Goal: Task Accomplishment & Management: Manage account settings

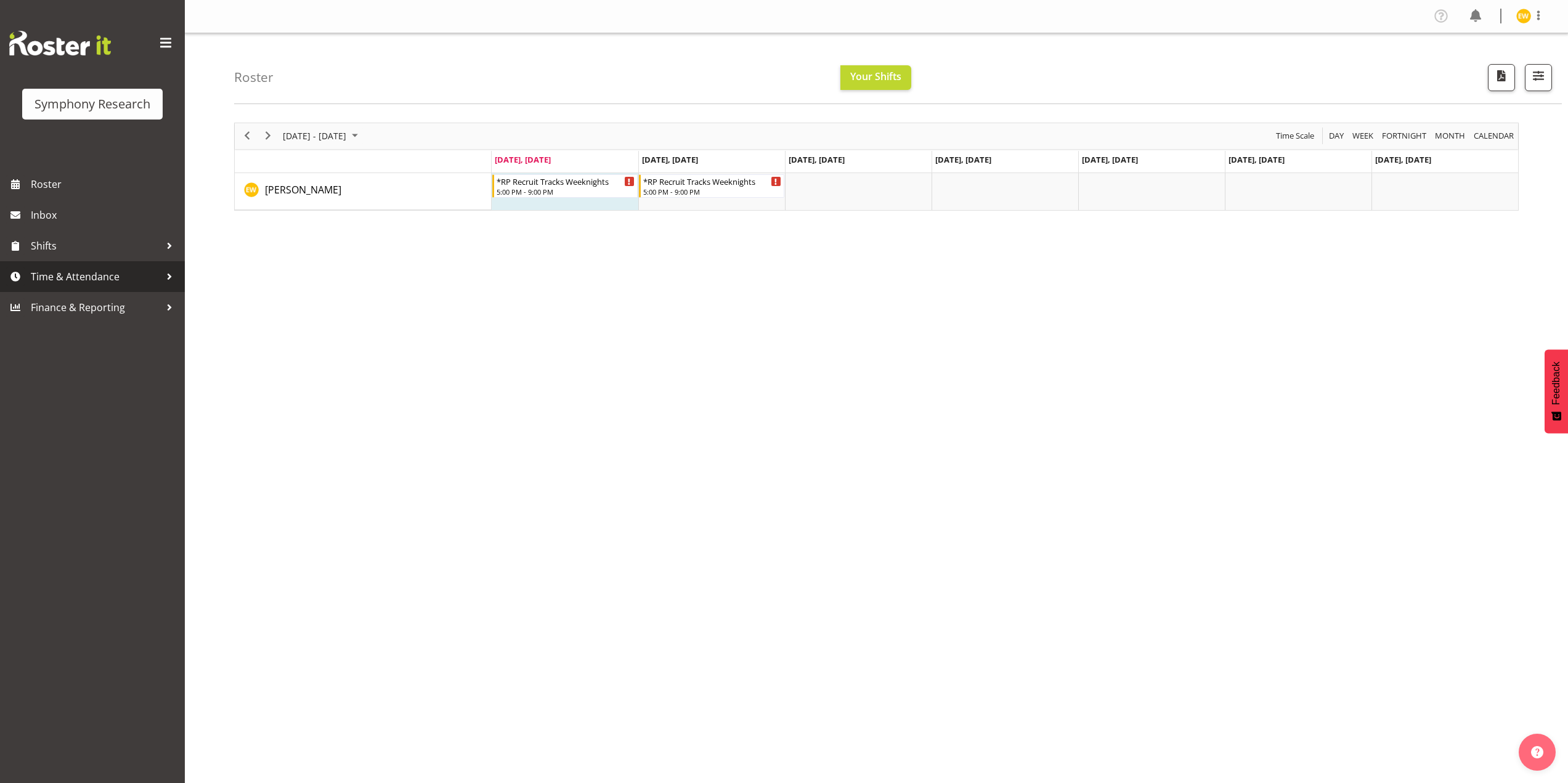
click at [70, 279] on span "Time & Attendance" at bounding box center [96, 276] width 129 height 18
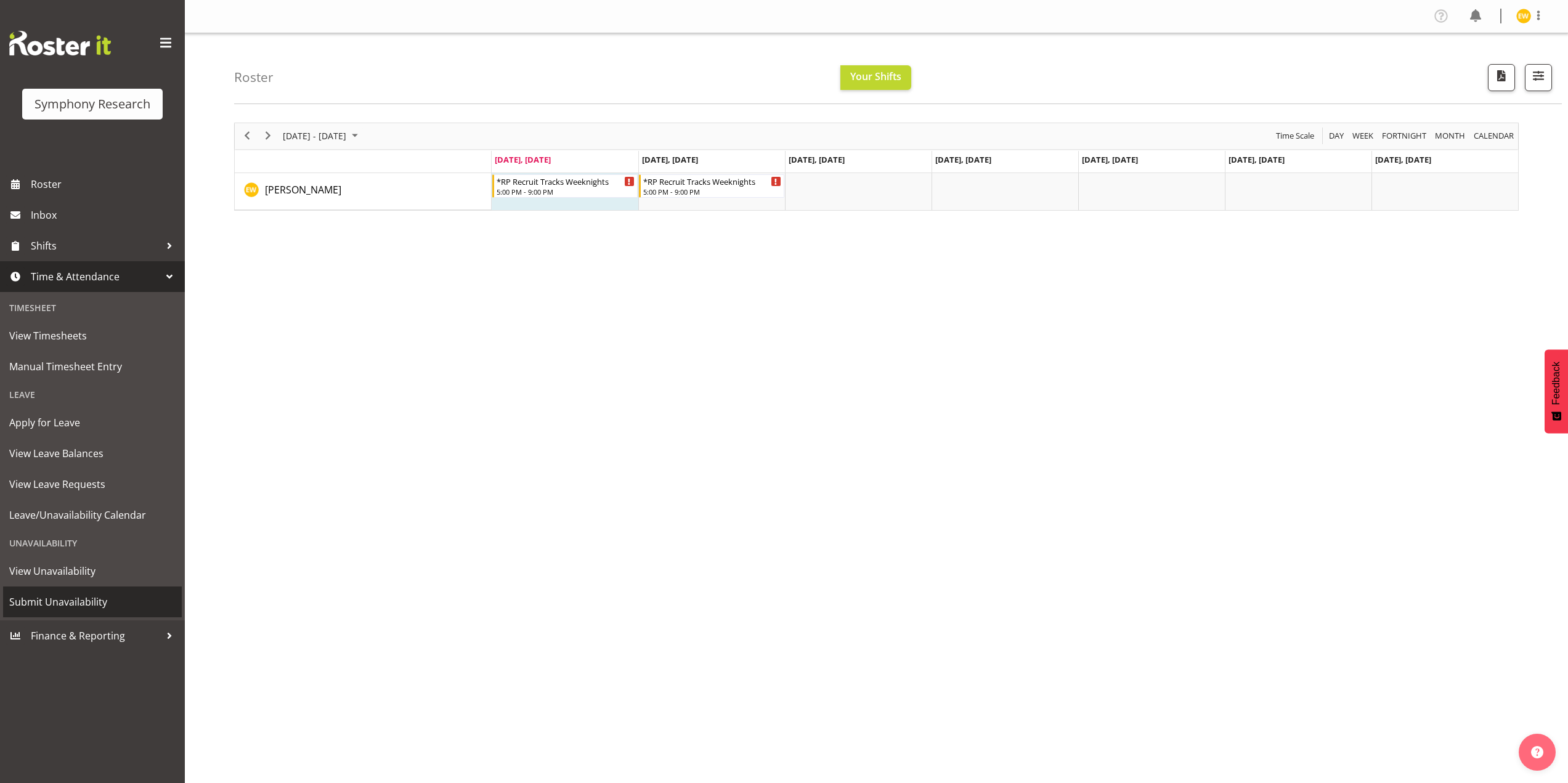
click at [54, 601] on span "Submit Unavailability" at bounding box center [93, 601] width 166 height 18
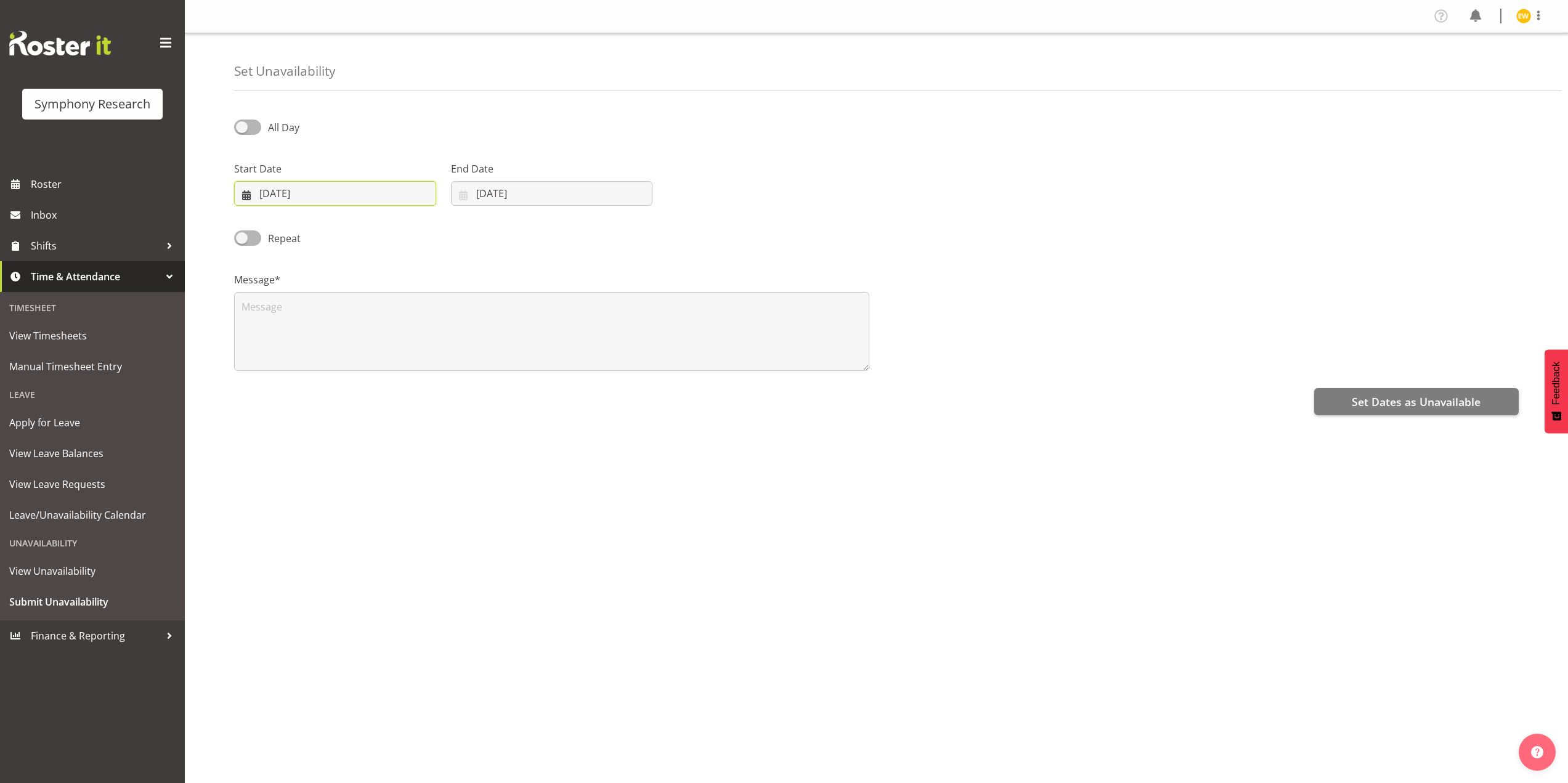
click at [274, 193] on input "[DATE]" at bounding box center [335, 193] width 202 height 25
click at [415, 225] on span at bounding box center [412, 229] width 13 height 15
select select "9"
click at [286, 322] on span "6" at bounding box center [285, 318] width 5 height 12
type input "06/10/2025"
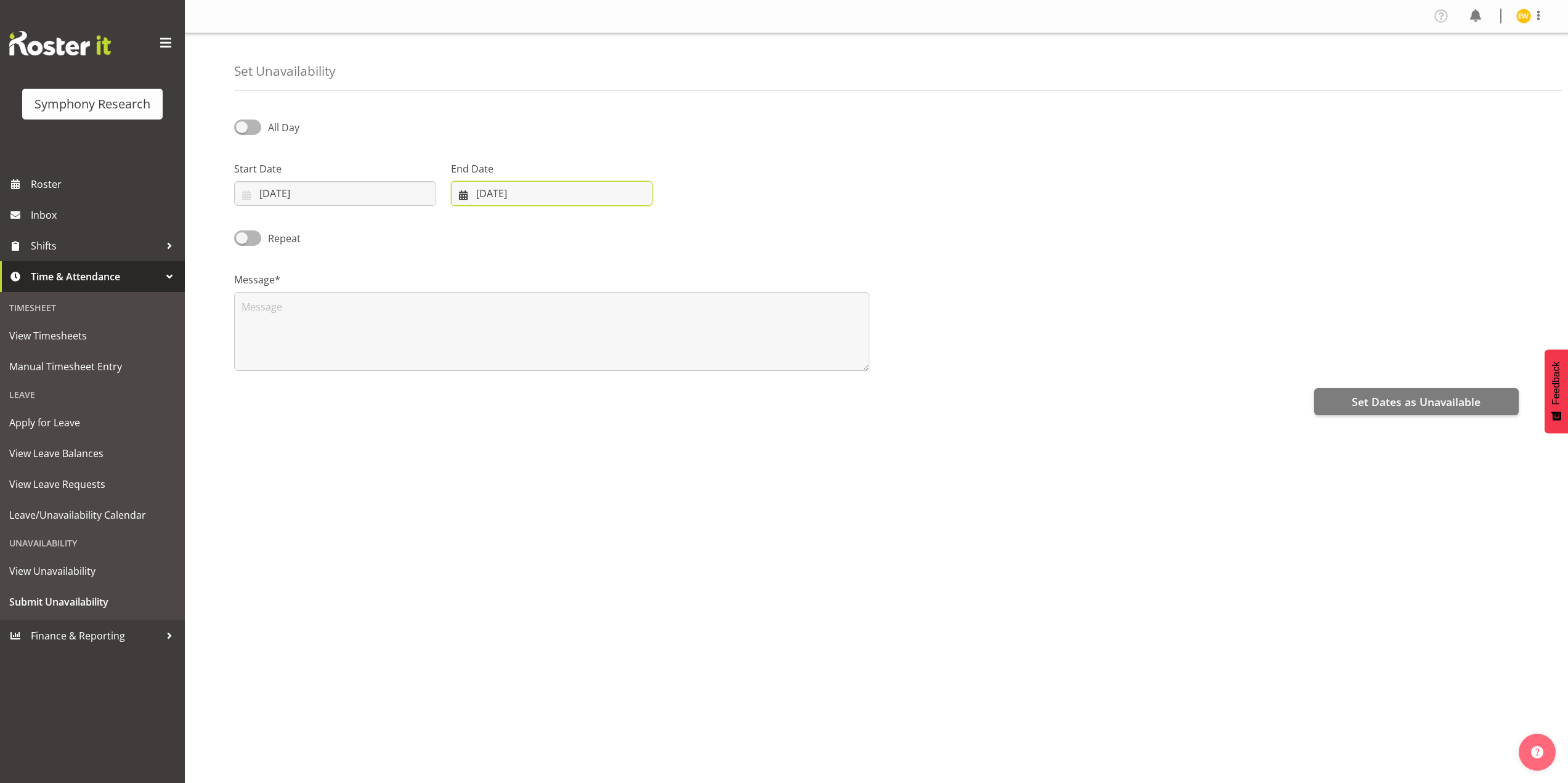
click at [499, 199] on input "[DATE]" at bounding box center [552, 193] width 202 height 25
click at [626, 233] on span at bounding box center [623, 229] width 15 height 15
select select "9"
click at [508, 321] on link "6" at bounding box center [500, 317] width 26 height 23
type input "06/10/2025"
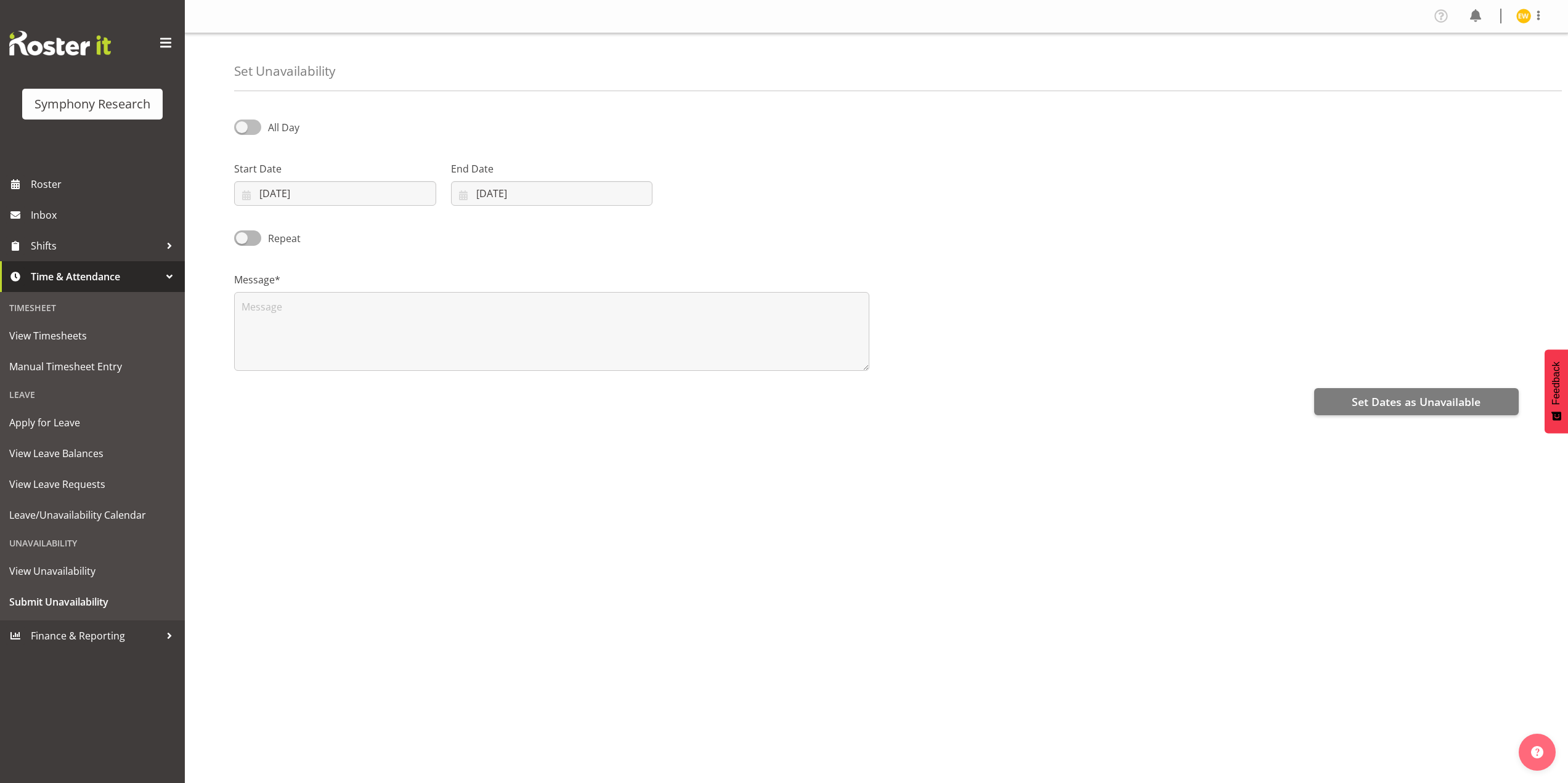
click at [242, 124] on span at bounding box center [247, 126] width 27 height 15
click at [242, 124] on input "All Day" at bounding box center [238, 127] width 8 height 8
checkbox input "true"
select select "15"
select select "5"
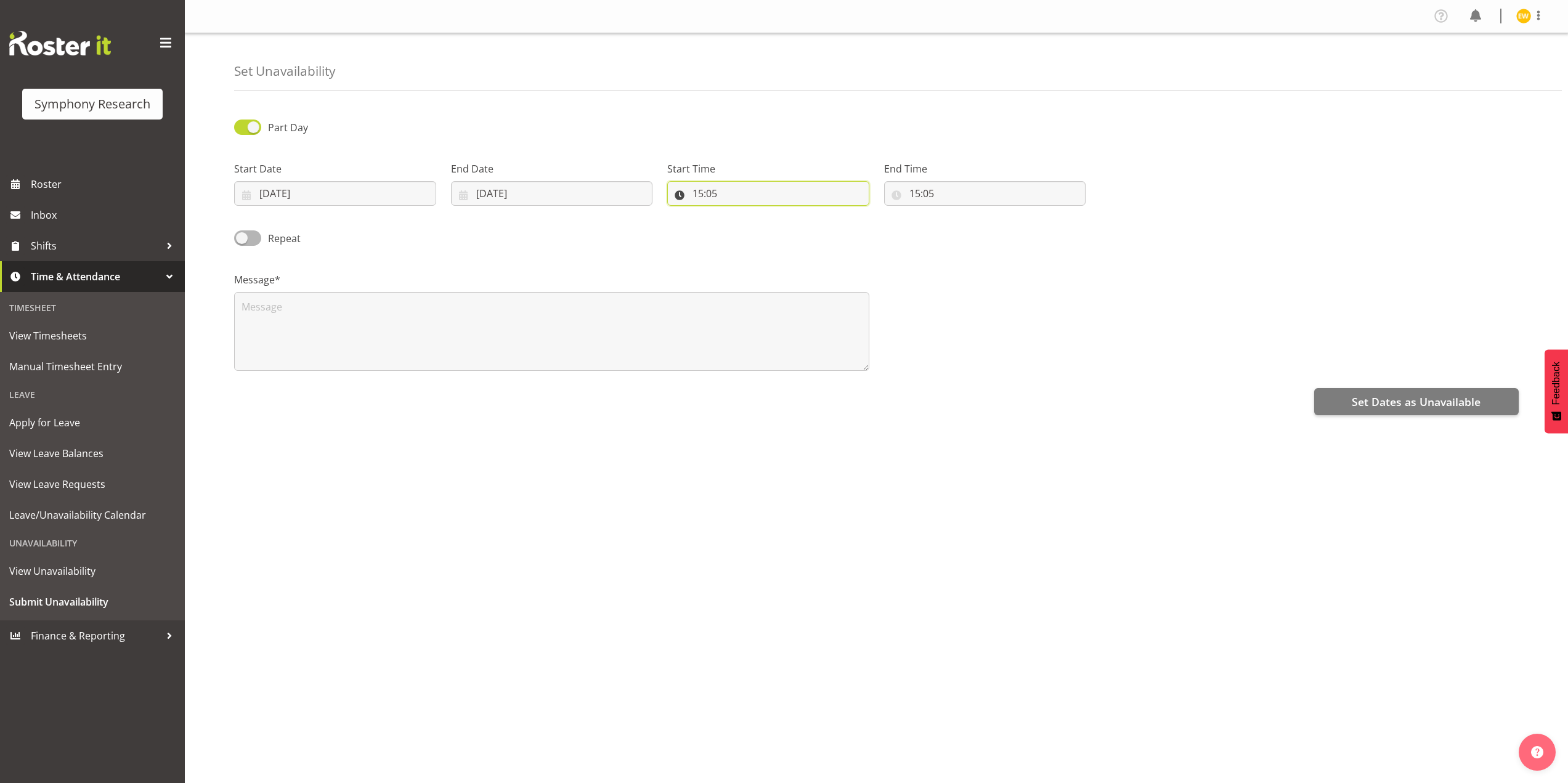
click at [711, 196] on input "15:05" at bounding box center [768, 193] width 202 height 25
click at [750, 227] on select "00 01 02 03 04 05 06 07 08 09 10 11 12 13 14 15 16 17 18 19 20 21 22 23" at bounding box center [752, 226] width 28 height 25
select select "9"
type input "09:05"
click at [787, 227] on select "00 01 02 03 04 05 06 07 08 09 10 11 12 13 14 15 16 17 18 19 20 21 22 23 24 25 2…" at bounding box center [783, 226] width 28 height 25
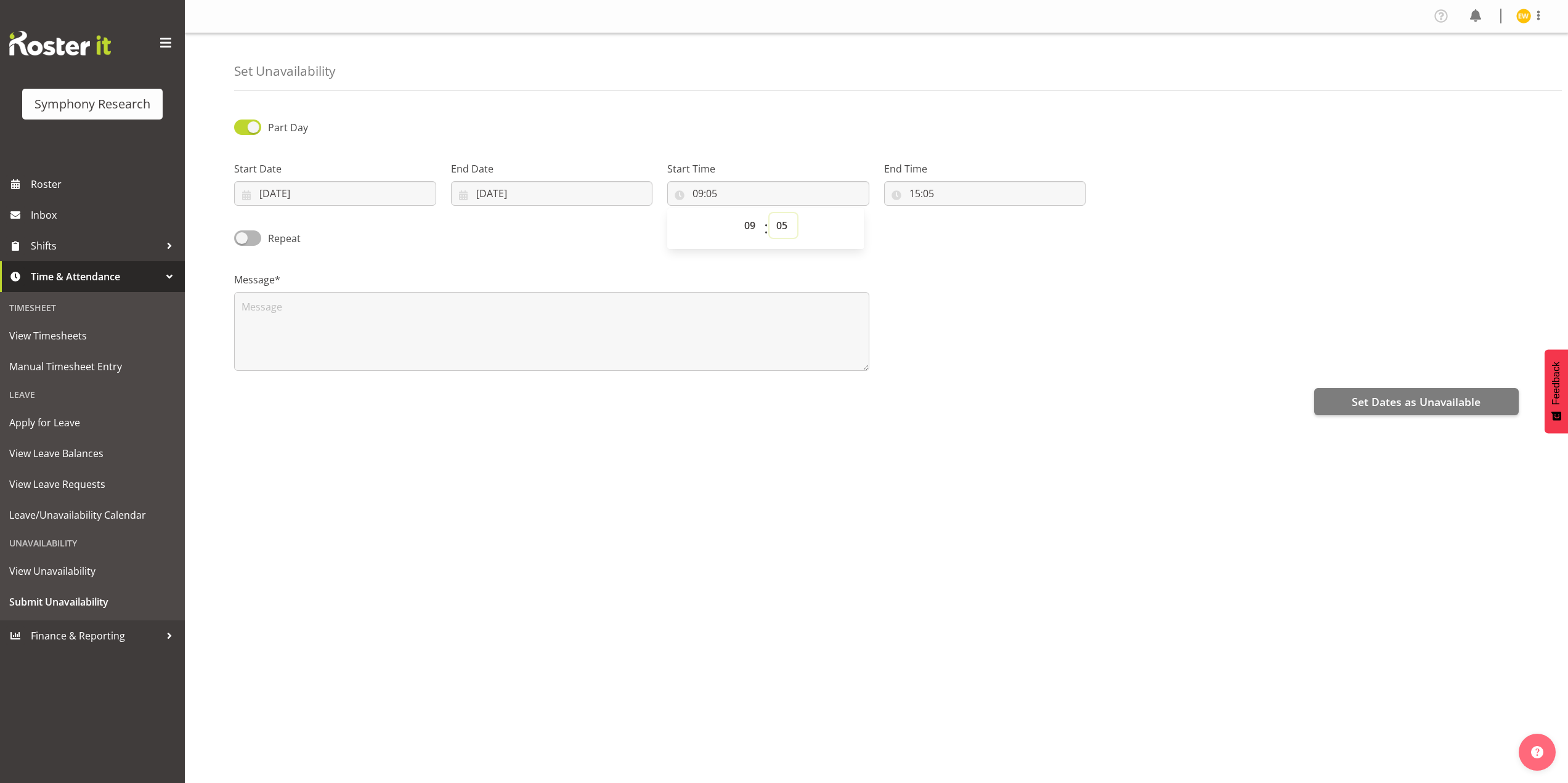
select select "8"
type input "09:08"
click at [785, 226] on select "00 01 02 03 04 05 06 07 08 09 10 11 12 13 14 15 16 17 18 19 20 21 22 23 24 25 2…" at bounding box center [783, 226] width 28 height 25
select select "9"
type input "09:09"
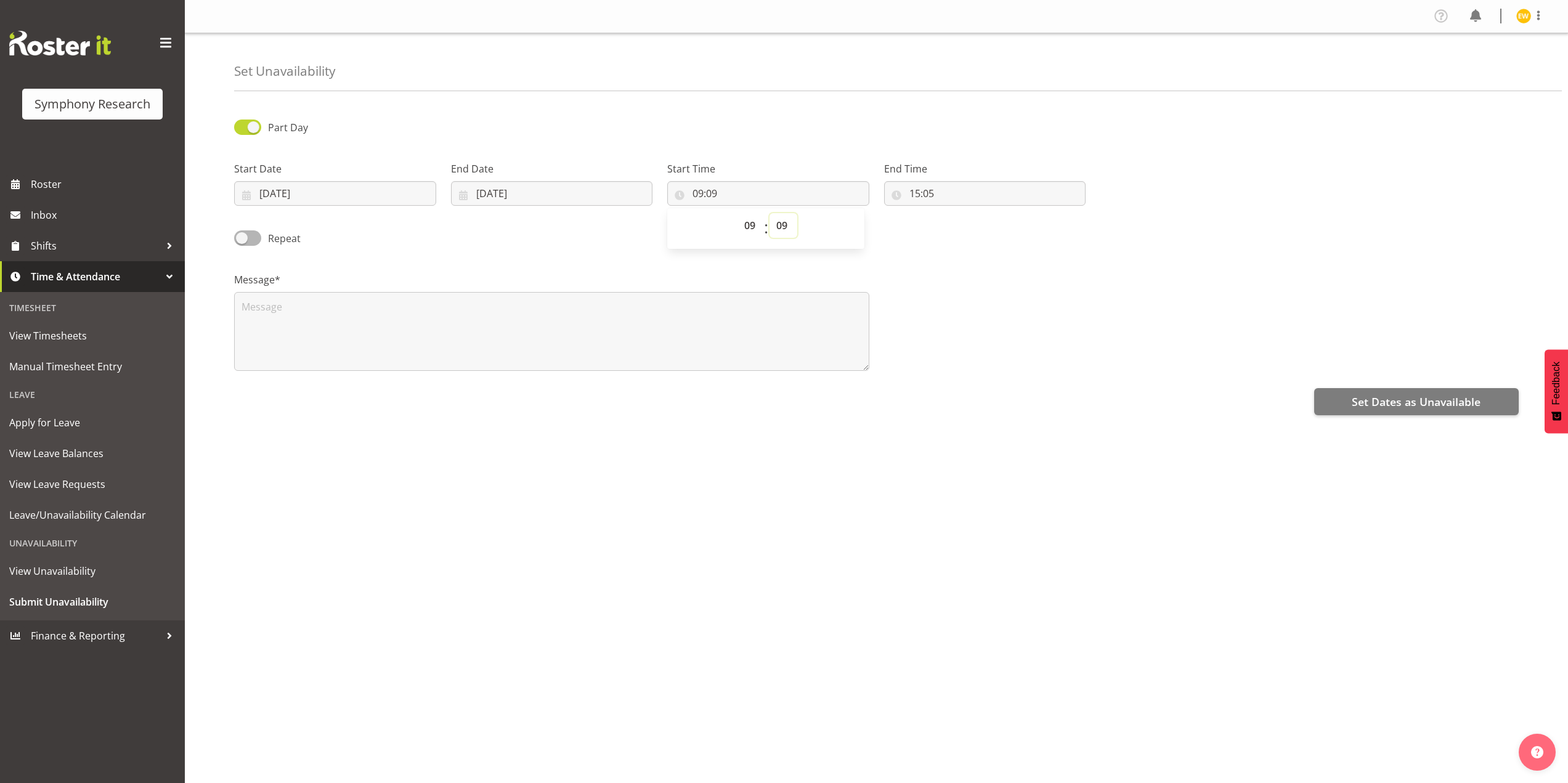
select select "0"
type input "09:00"
click at [939, 191] on input "15:05" at bounding box center [985, 193] width 202 height 25
click at [966, 225] on select "00 01 02 03 04 05 06 07 08 09 10 11 12 13 14 15 16 17 18 19 20 21 22 23" at bounding box center [968, 226] width 28 height 25
select select "16"
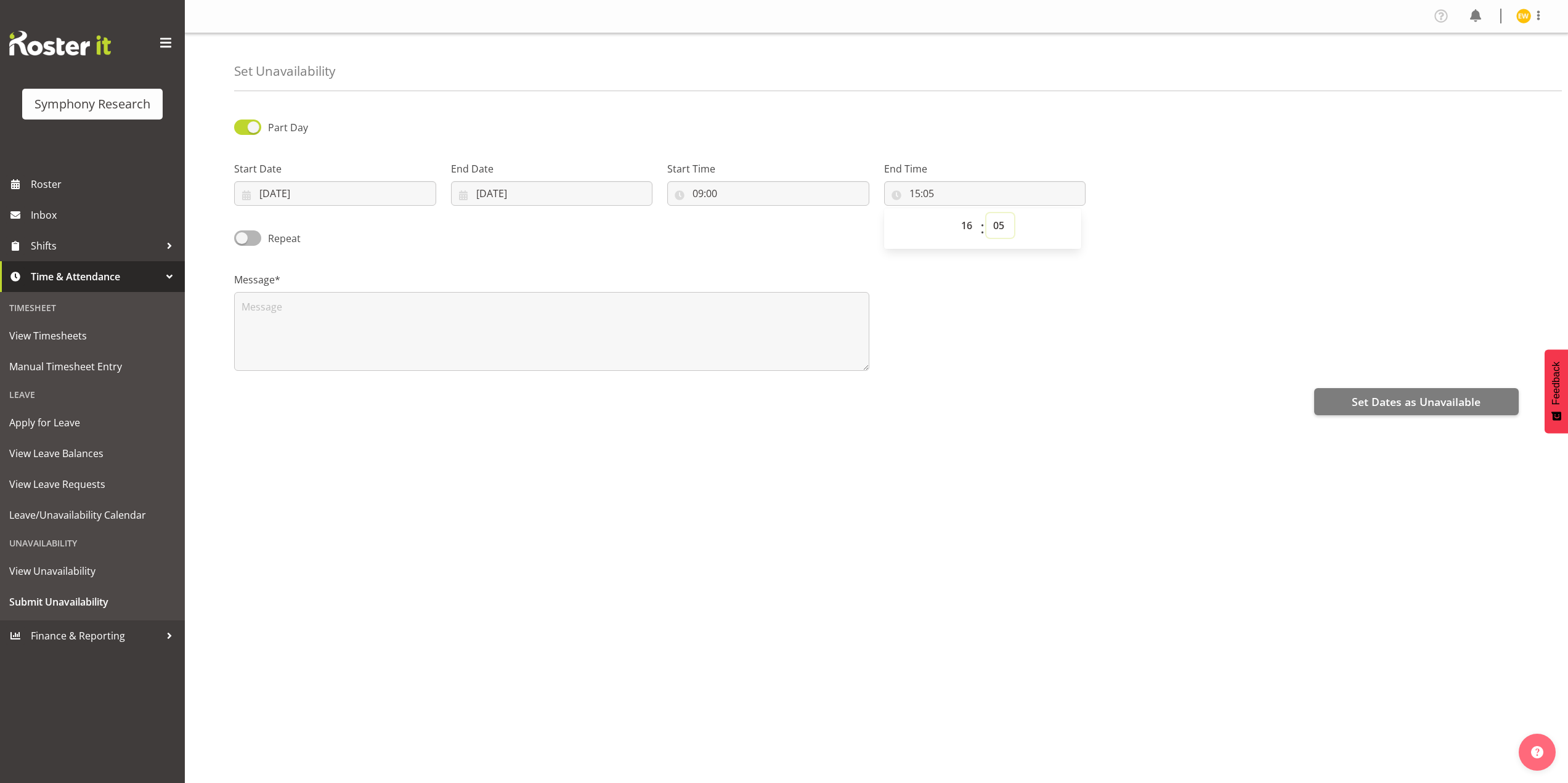
type input "16:05"
click at [1002, 226] on select "00 01 02 03 04 05 06 07 08 09 10 11 12 13 14 15 16 17 18 19 20 21 22 23 24 25 2…" at bounding box center [1000, 226] width 28 height 25
select select "59"
type input "16:59"
click at [499, 526] on div "Part Day Start Date 06/10/2025 January February March April May June July Augus…" at bounding box center [900, 347] width 1333 height 493
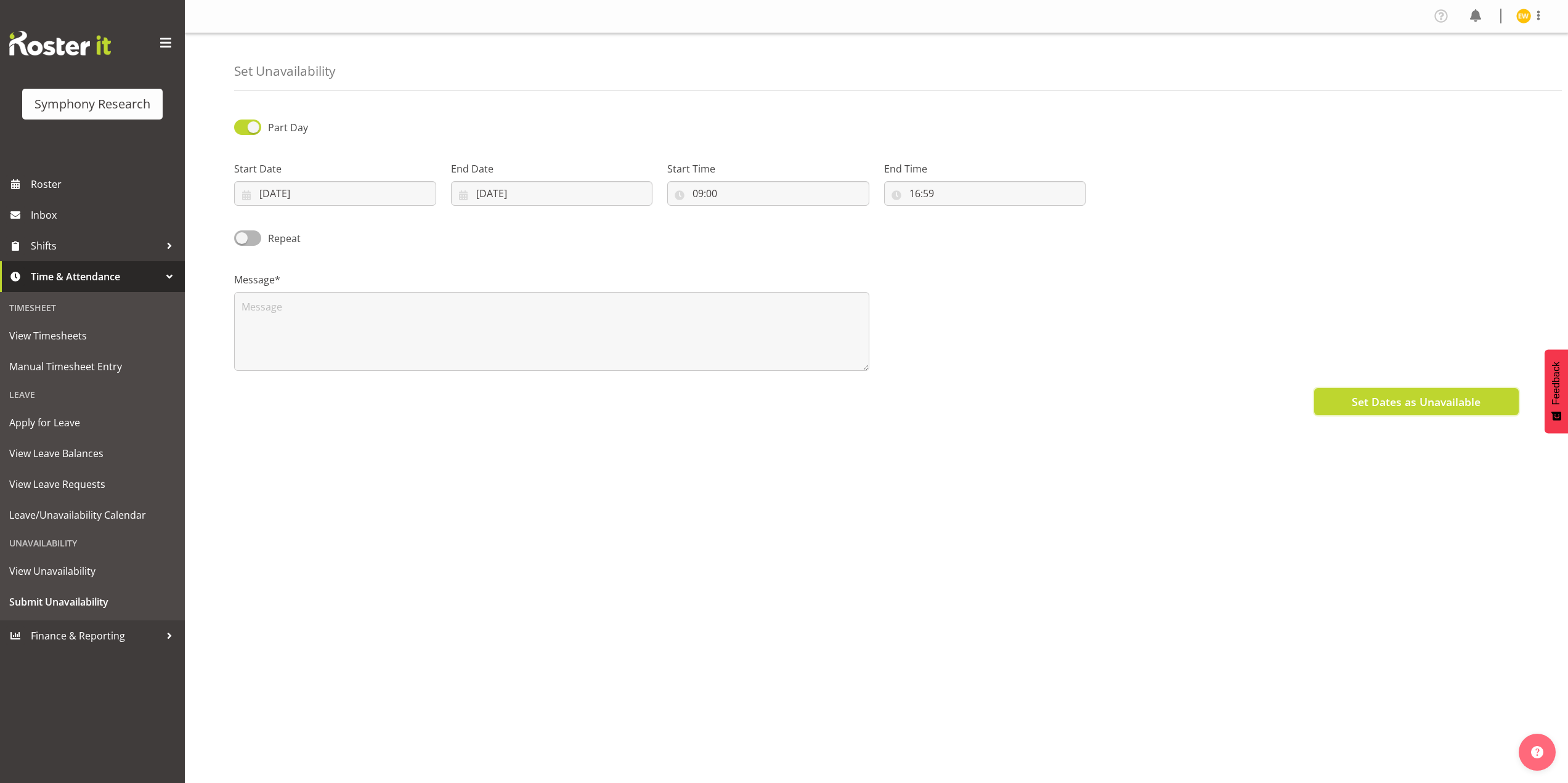
click at [1387, 393] on span "Set Dates as Unavailable" at bounding box center [1416, 401] width 129 height 16
click at [716, 547] on div "Part Day Start Date 06/10/2025 January February March April May June July Augus…" at bounding box center [900, 347] width 1333 height 493
click at [1423, 409] on span "Set Dates as Unavailable" at bounding box center [1416, 415] width 129 height 16
click at [1397, 414] on span "Set Dates as Unavailable" at bounding box center [1416, 415] width 129 height 16
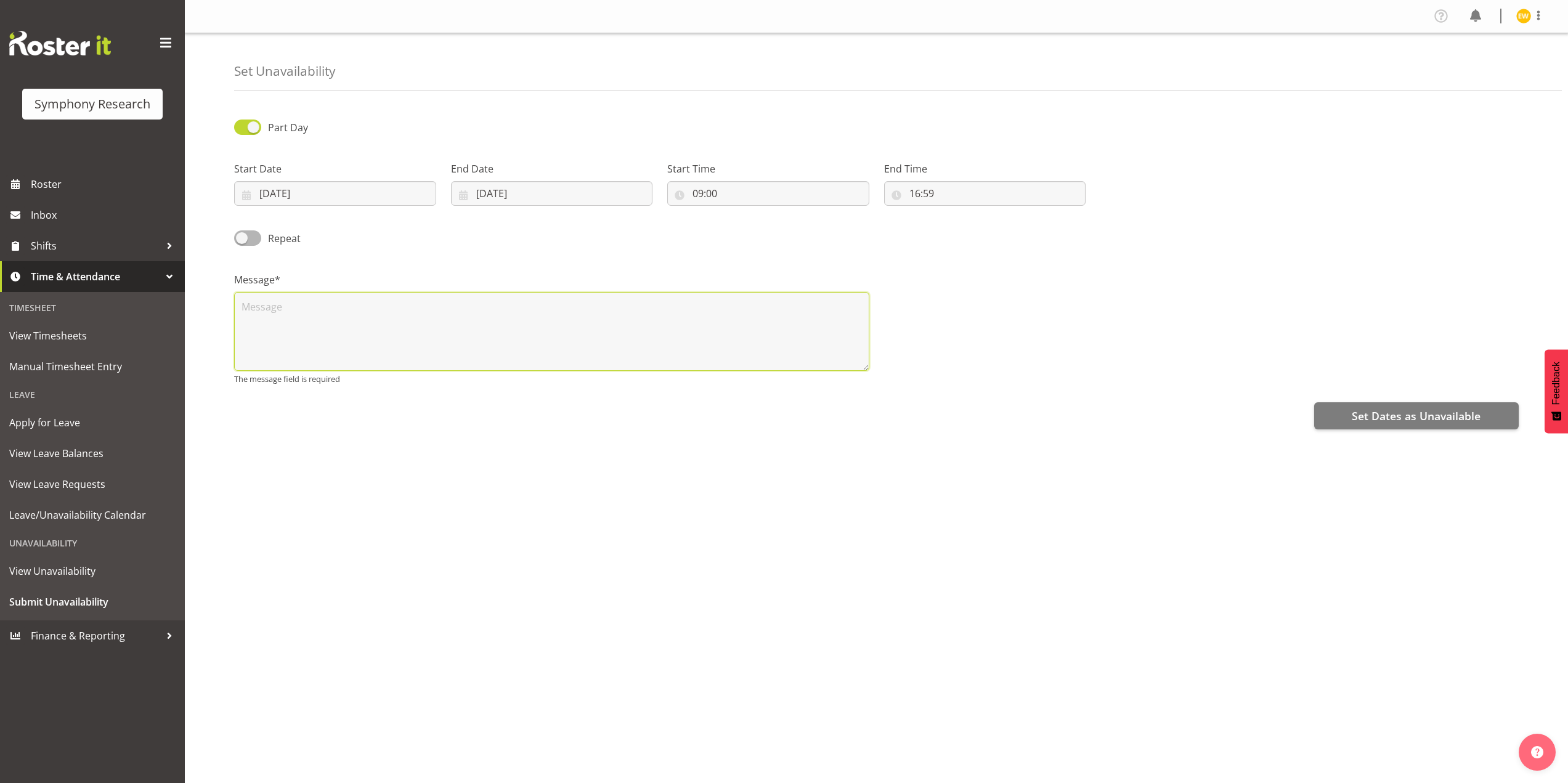
click at [354, 328] on textarea at bounding box center [552, 331] width 635 height 79
type textarea "a"
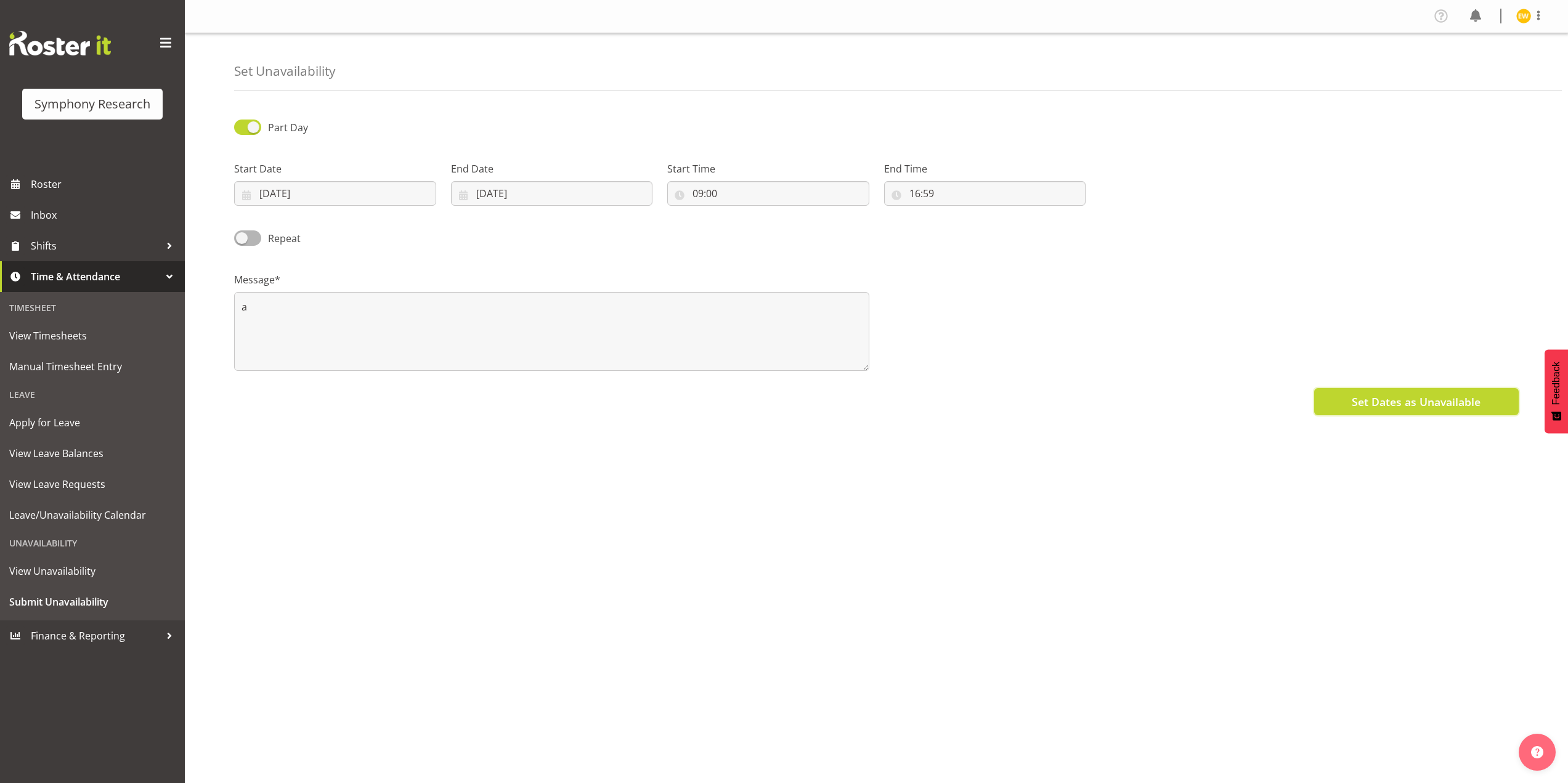
click at [1391, 393] on button "Set Dates as Unavailable" at bounding box center [1416, 401] width 204 height 27
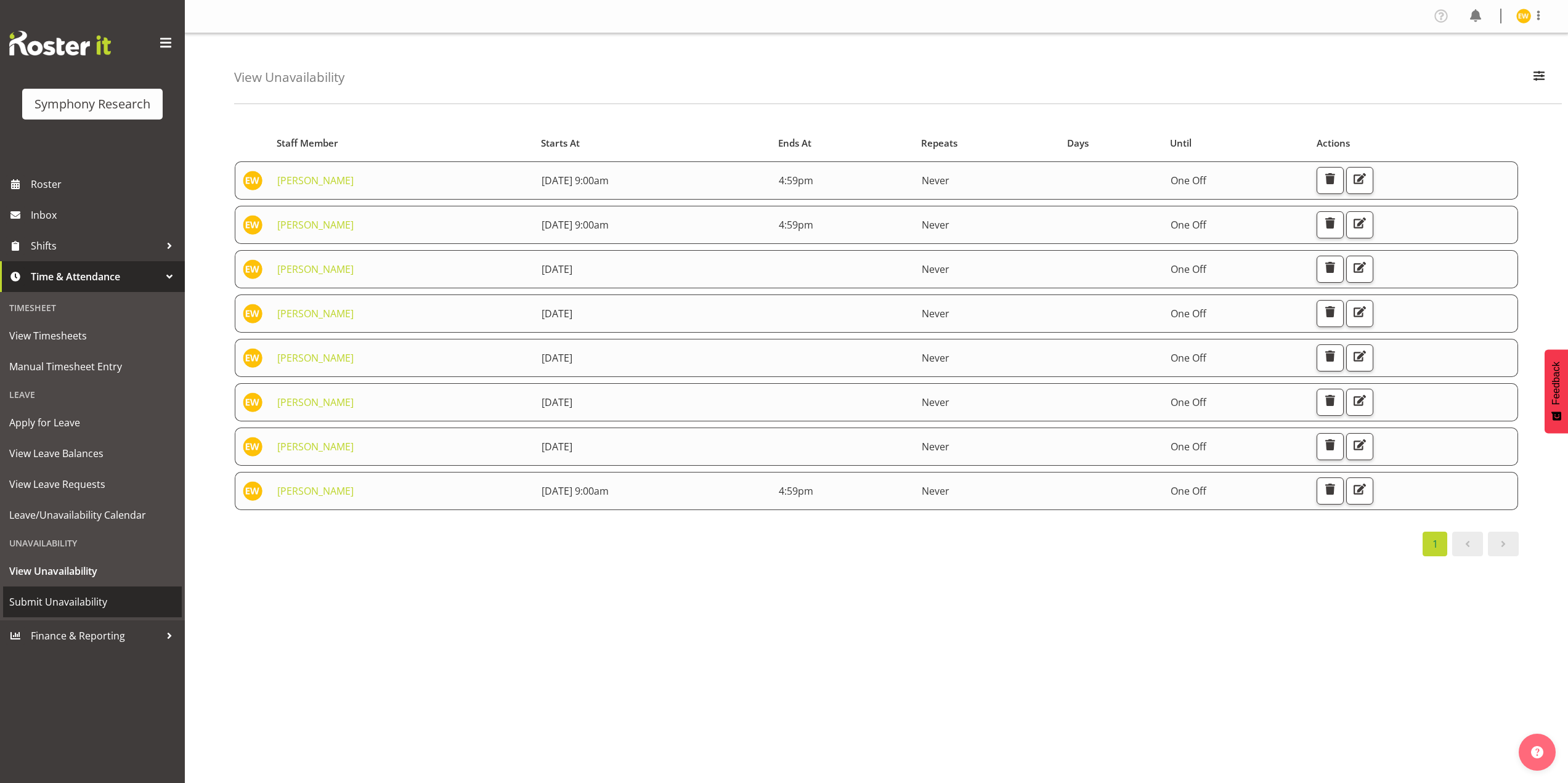
click at [38, 595] on span "Submit Unavailability" at bounding box center [93, 601] width 166 height 18
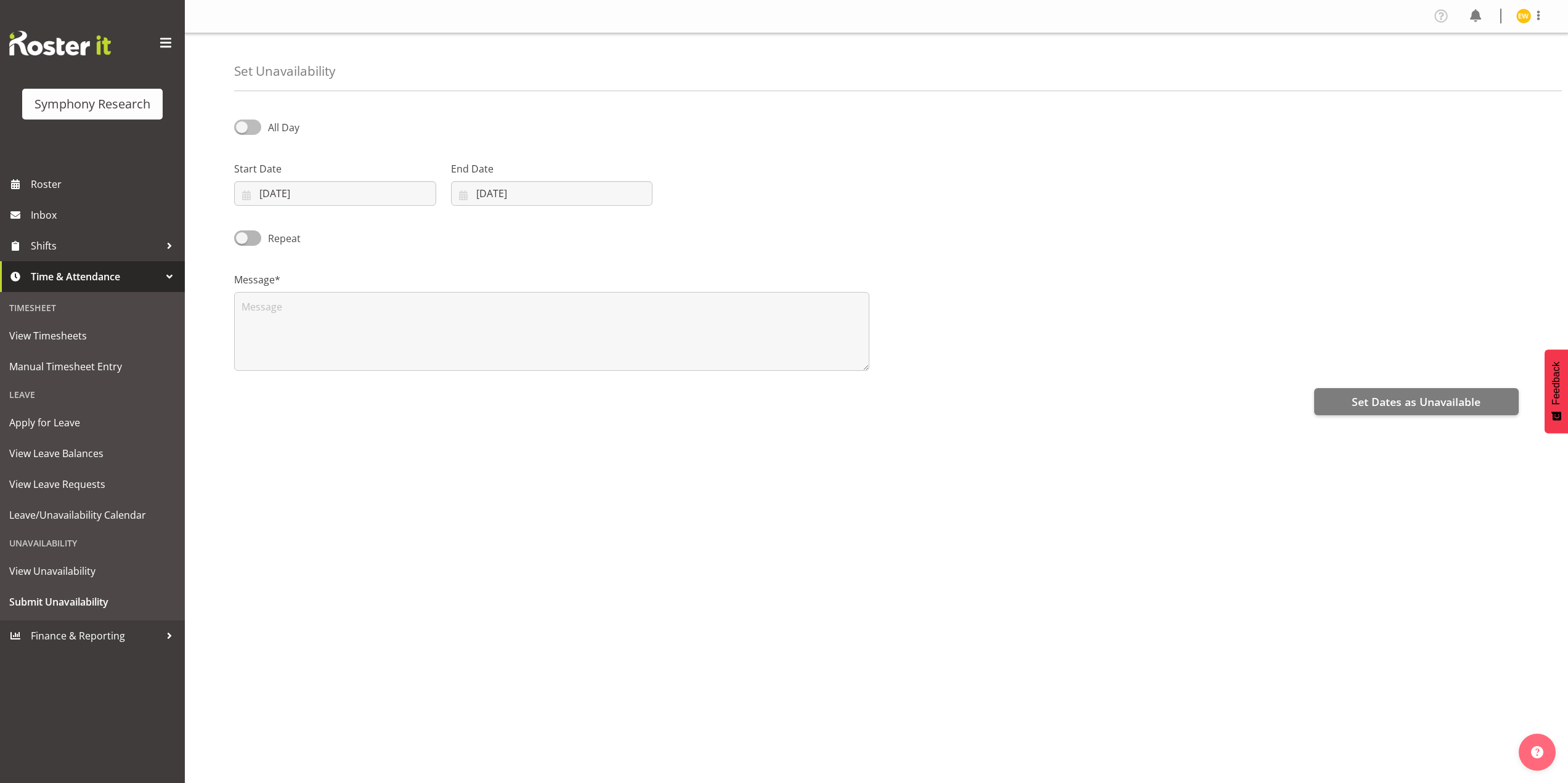
click at [247, 130] on span at bounding box center [247, 126] width 27 height 15
click at [242, 130] on input "All Day" at bounding box center [238, 127] width 8 height 8
checkbox input "true"
click at [289, 187] on input "[DATE]" at bounding box center [335, 193] width 202 height 25
click at [415, 226] on span at bounding box center [412, 229] width 13 height 15
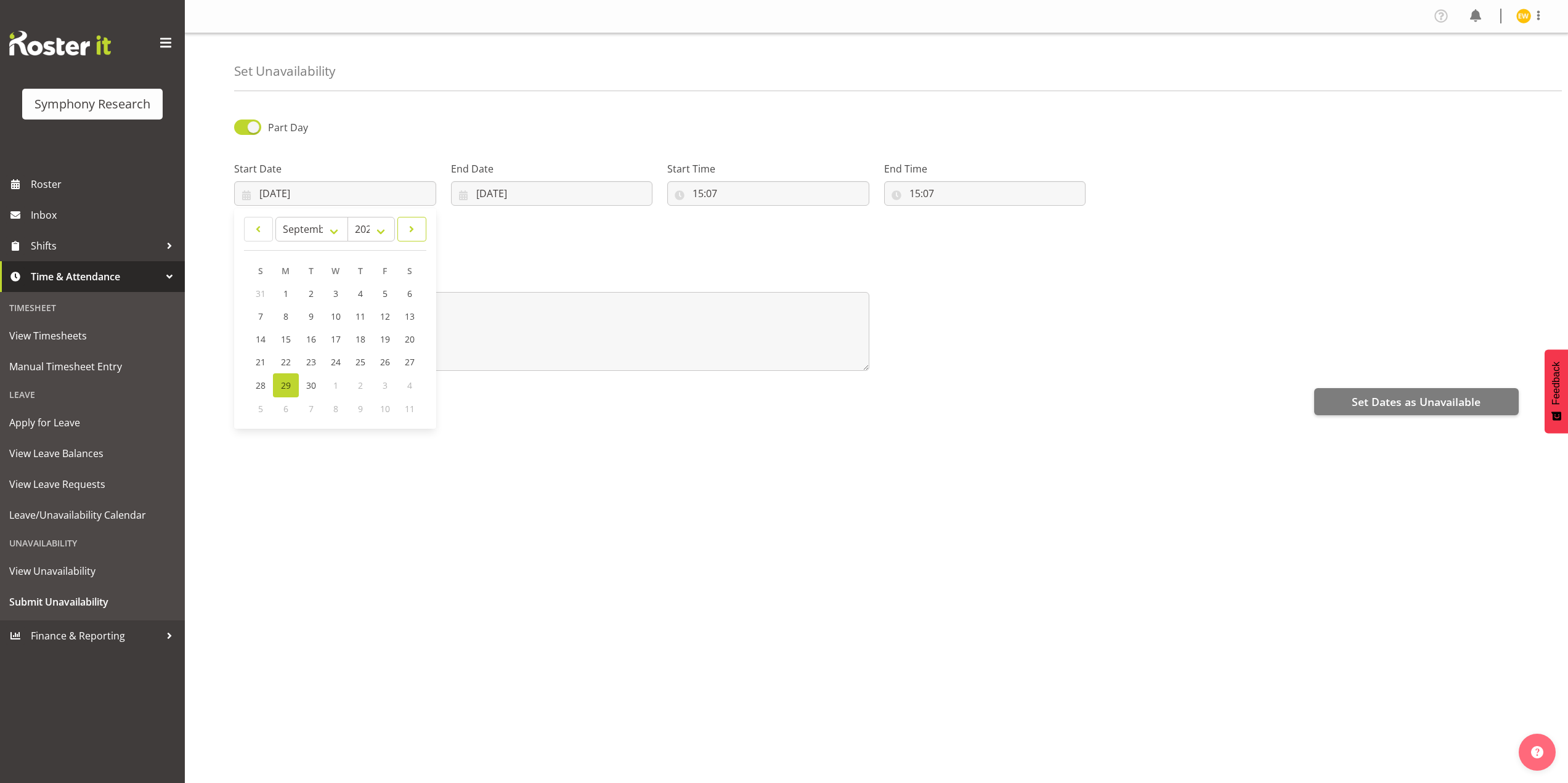
select select "9"
click at [313, 320] on link "7" at bounding box center [311, 317] width 25 height 23
type input "07/10/2025"
click at [520, 191] on input "[DATE]" at bounding box center [552, 193] width 202 height 25
click at [627, 224] on span at bounding box center [623, 229] width 15 height 15
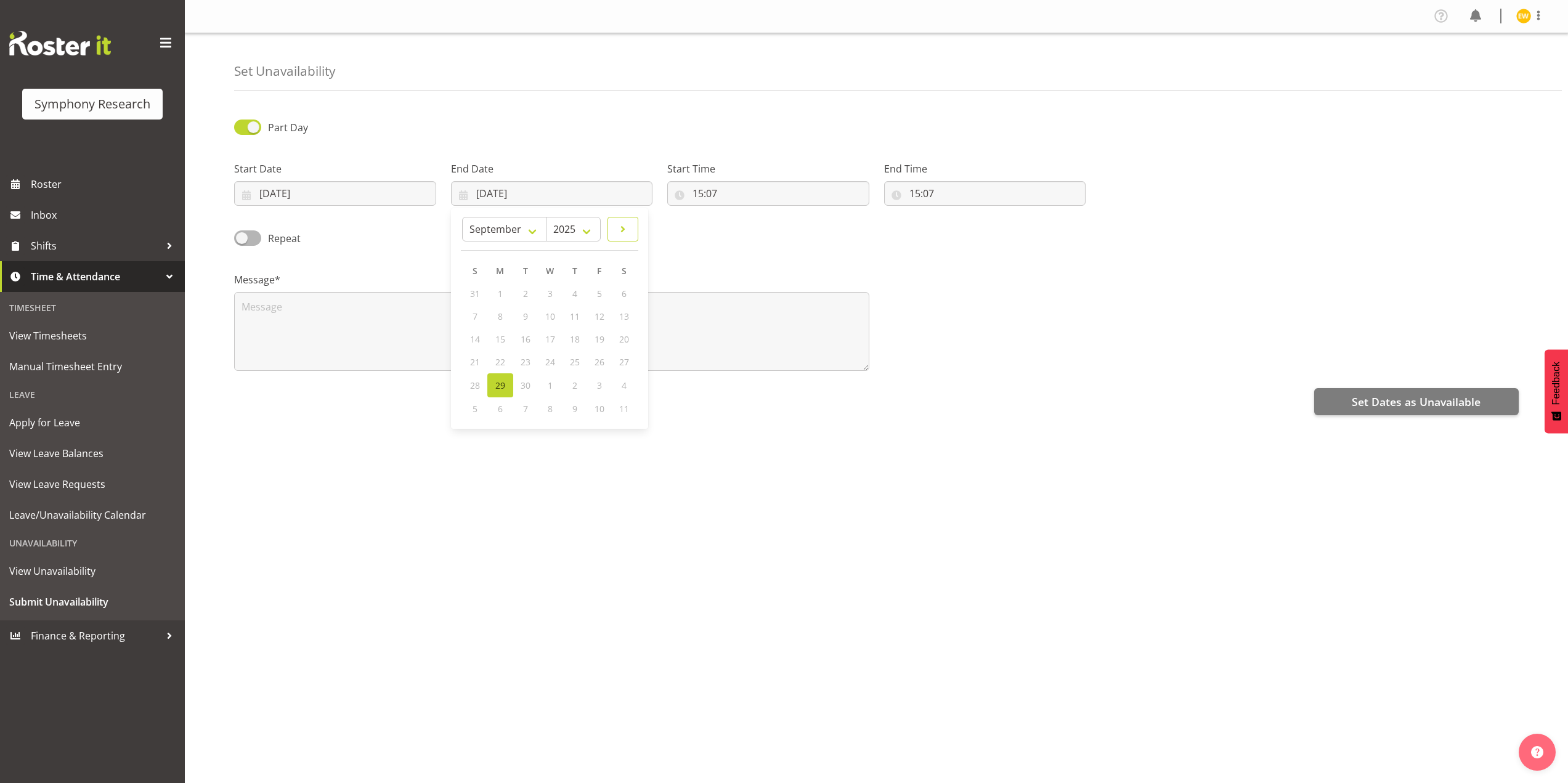
select select "9"
click at [529, 321] on link "7" at bounding box center [526, 317] width 25 height 23
type input "07/10/2025"
click at [711, 196] on input "15:07" at bounding box center [768, 193] width 202 height 25
click at [741, 226] on select "00 01 02 03 04 05 06 07 08 09 10 11 12 13 14 15 16 17 18 19 20 21 22 23" at bounding box center [752, 226] width 28 height 25
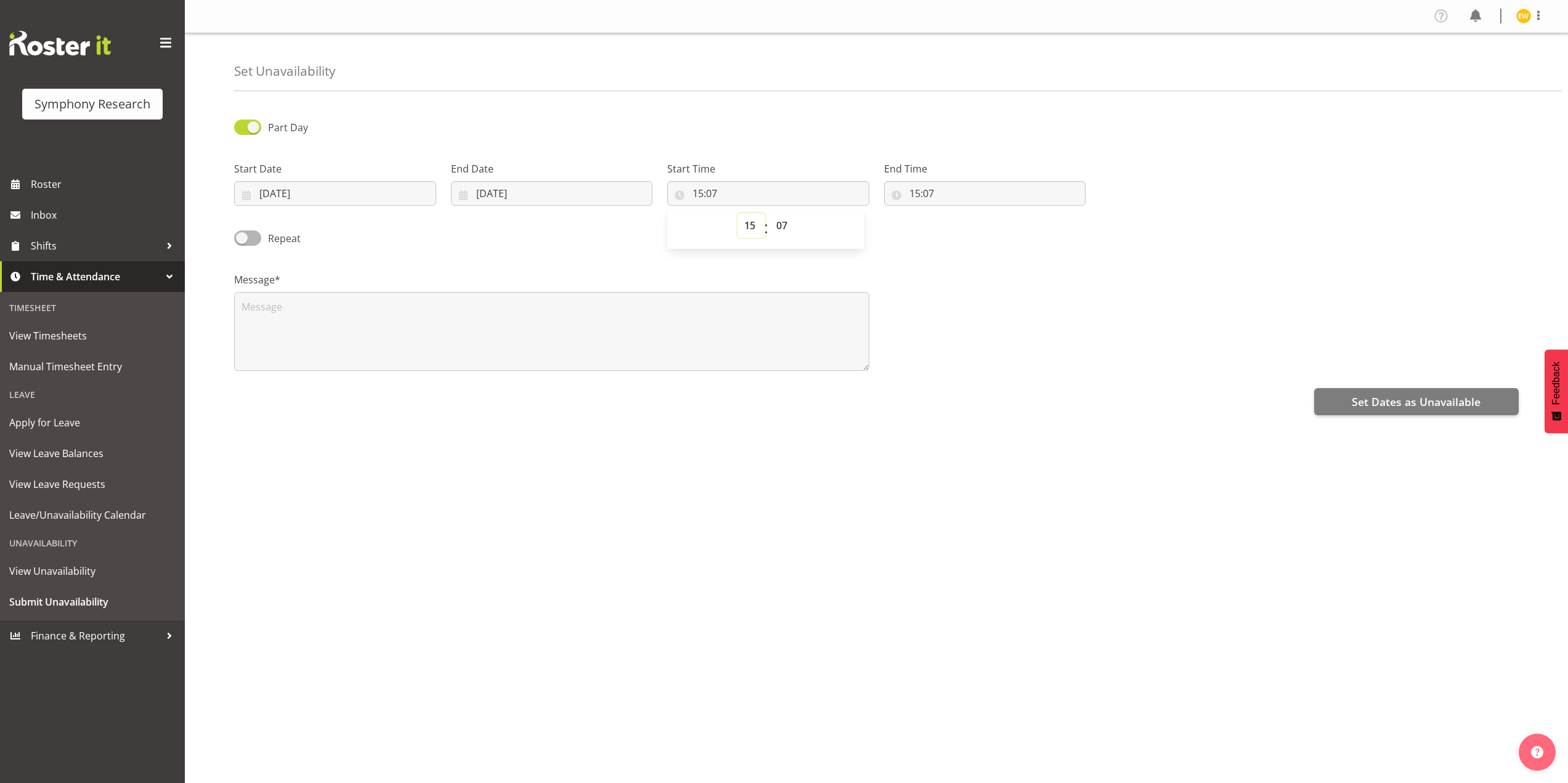
select select "9"
type input "09:07"
click at [788, 226] on select "00 01 02 03 04 05 06 07 08 09 10 11 12 13 14 15 16 17 18 19 20 21 22 23 24 25 2…" at bounding box center [783, 226] width 28 height 25
select select "0"
click at [769, 213] on select "00 01 02 03 04 05 06 07 08 09 10 11 12 13 14 15 16 17 18 19 20 21 22 23 24 25 2…" at bounding box center [783, 226] width 28 height 25
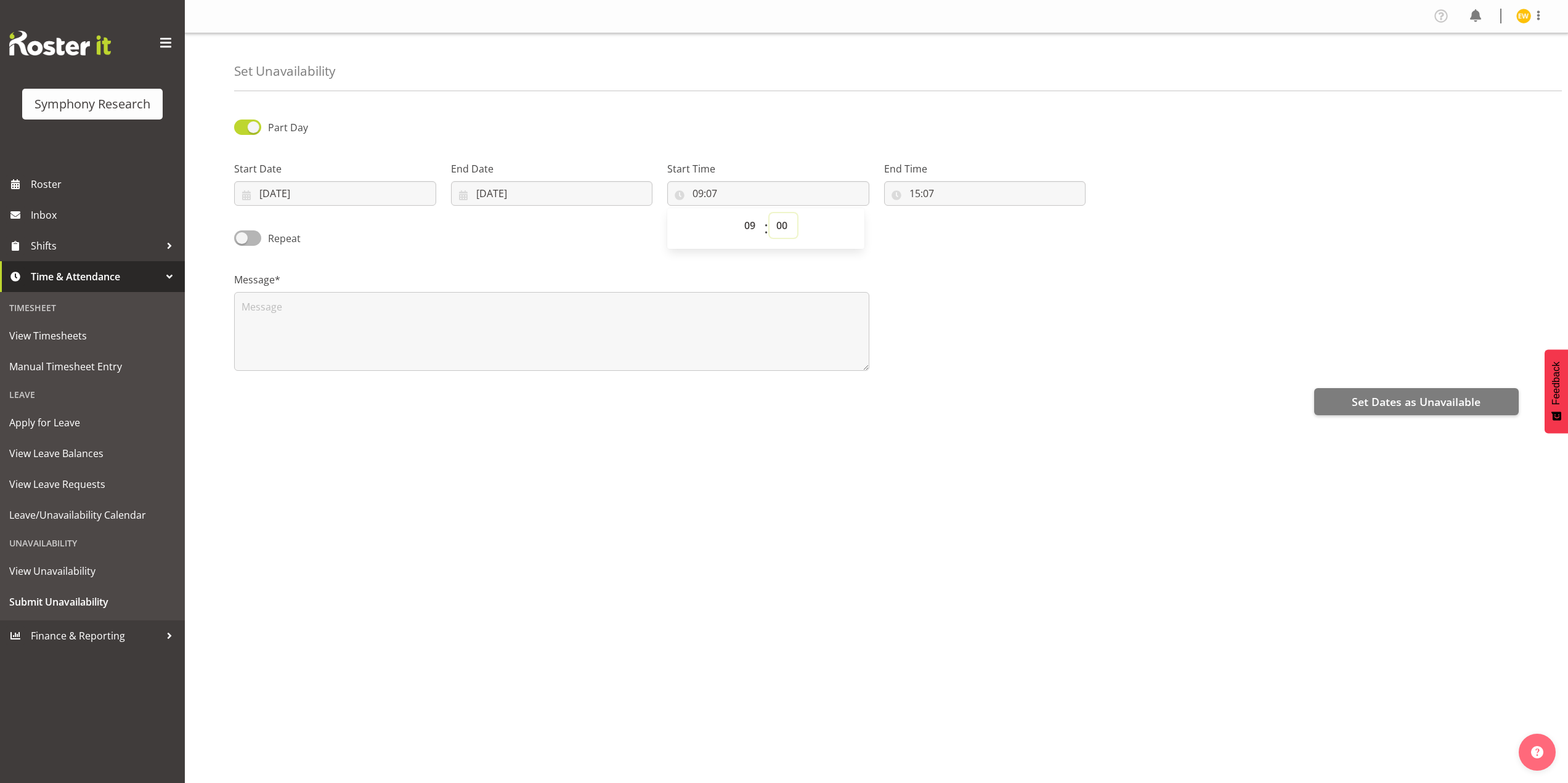
type input "09:00"
click at [916, 187] on input "15:07" at bounding box center [985, 193] width 202 height 25
click at [969, 226] on select "00 01 02 03 04 05 06 07 08 09 10 11 12 13 14 15 16 17 18 19 20 21 22 23" at bounding box center [968, 226] width 28 height 25
select select "16"
type input "16:07"
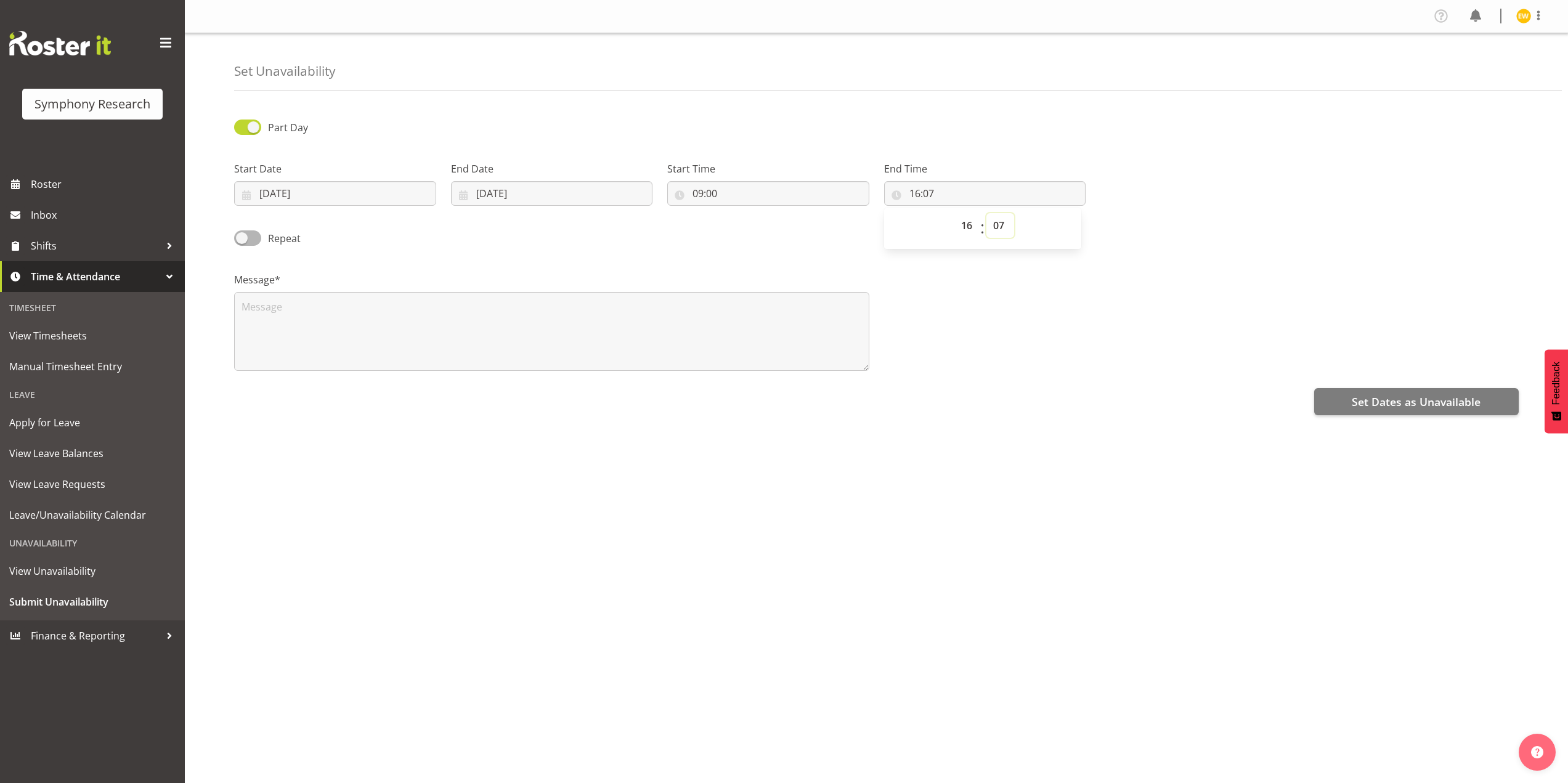
click at [995, 225] on select "00 01 02 03 04 05 06 07 08 09 10 11 12 13 14 15 16 17 18 19 20 21 22 23 24 25 2…" at bounding box center [1000, 226] width 28 height 25
select select "59"
type input "16:59"
click at [327, 300] on textarea at bounding box center [552, 331] width 635 height 79
type textarea "a"
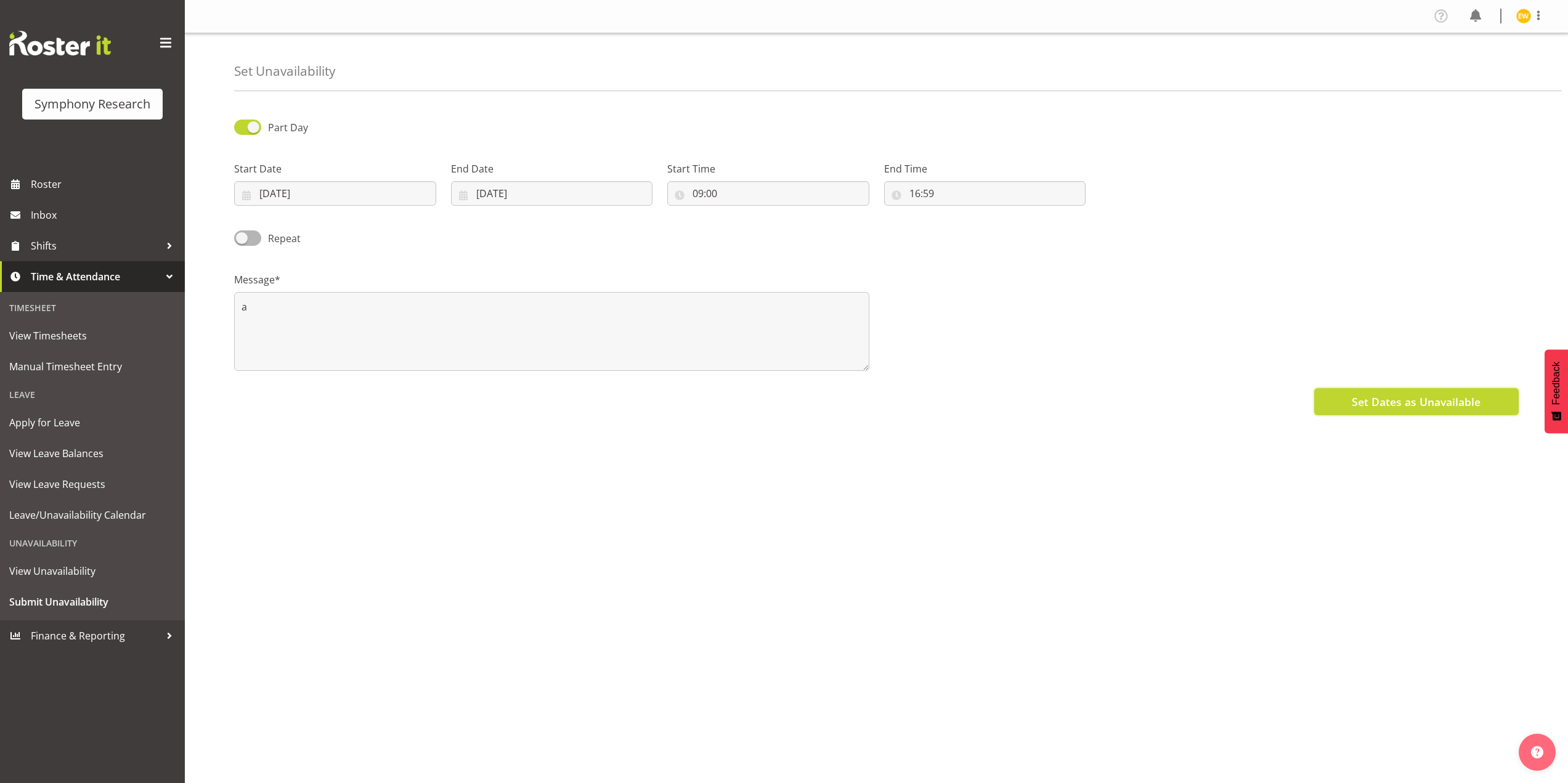
click at [1439, 404] on span "Set Dates as Unavailable" at bounding box center [1416, 401] width 129 height 16
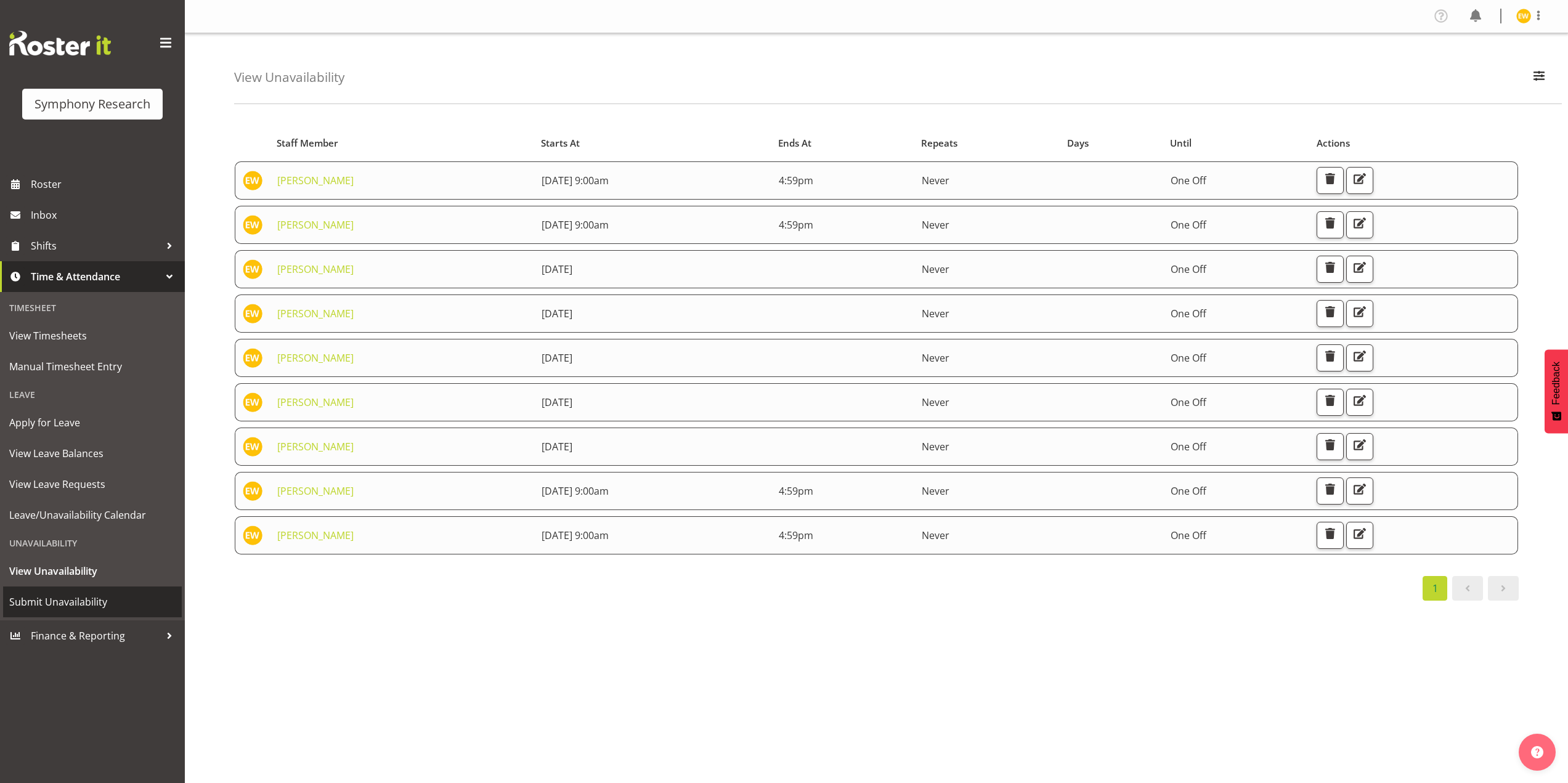
click at [47, 604] on span "Submit Unavailability" at bounding box center [93, 601] width 166 height 18
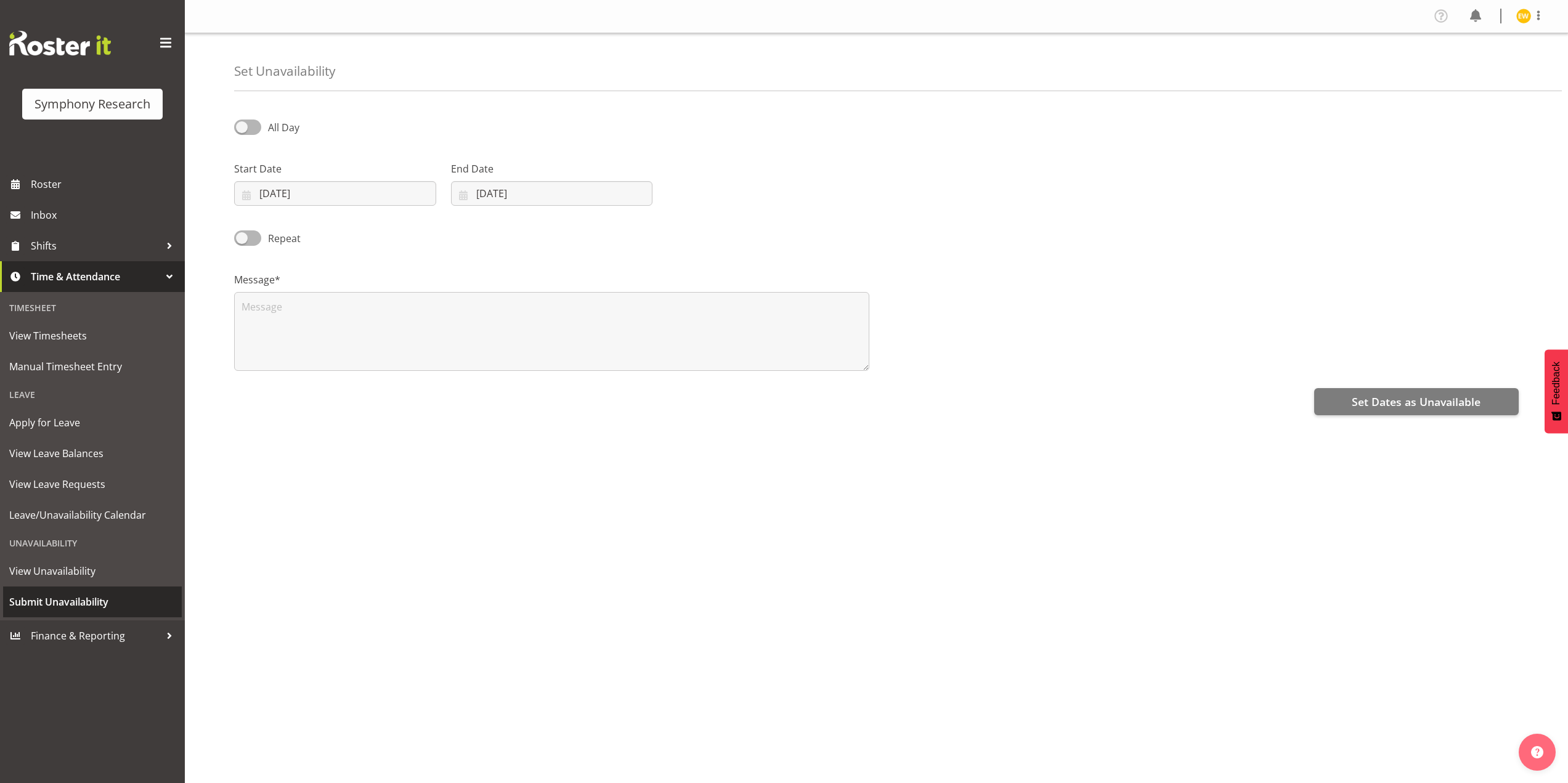
select select "8"
select select "2025"
click at [252, 123] on span at bounding box center [247, 126] width 27 height 15
click at [242, 124] on input "All Day" at bounding box center [238, 127] width 8 height 8
checkbox input "true"
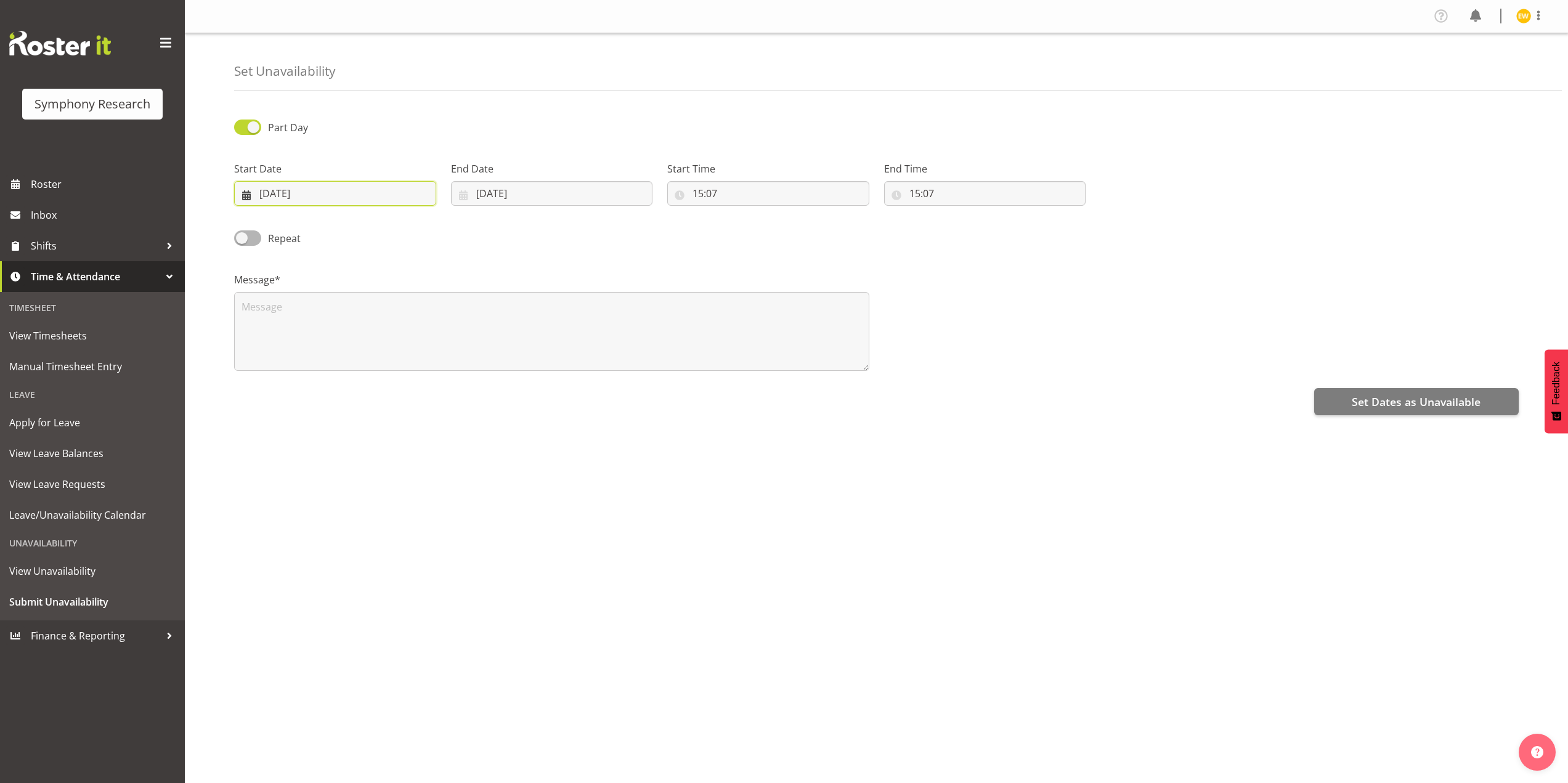
click at [286, 187] on input "[DATE]" at bounding box center [335, 193] width 202 height 25
click at [420, 233] on link at bounding box center [411, 229] width 29 height 25
select select "9"
click at [333, 318] on span "8" at bounding box center [335, 318] width 5 height 12
type input "08/10/2025"
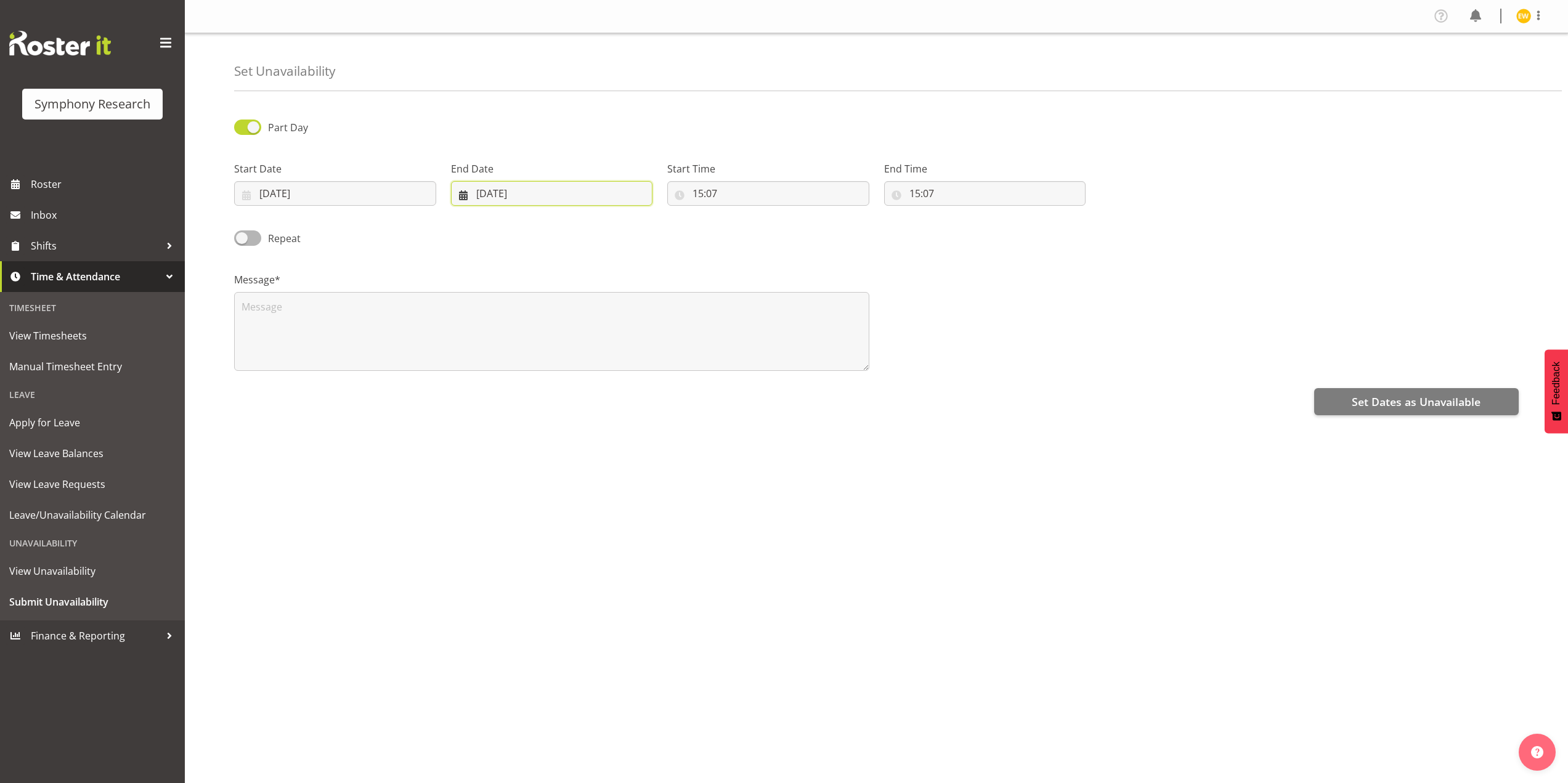
drag, startPoint x: 507, startPoint y: 194, endPoint x: 518, endPoint y: 194, distance: 11.0
click at [507, 194] on input "29/09/2025" at bounding box center [552, 193] width 202 height 25
click at [620, 225] on span at bounding box center [623, 229] width 15 height 15
select select "9"
click at [554, 319] on link "8" at bounding box center [550, 317] width 25 height 23
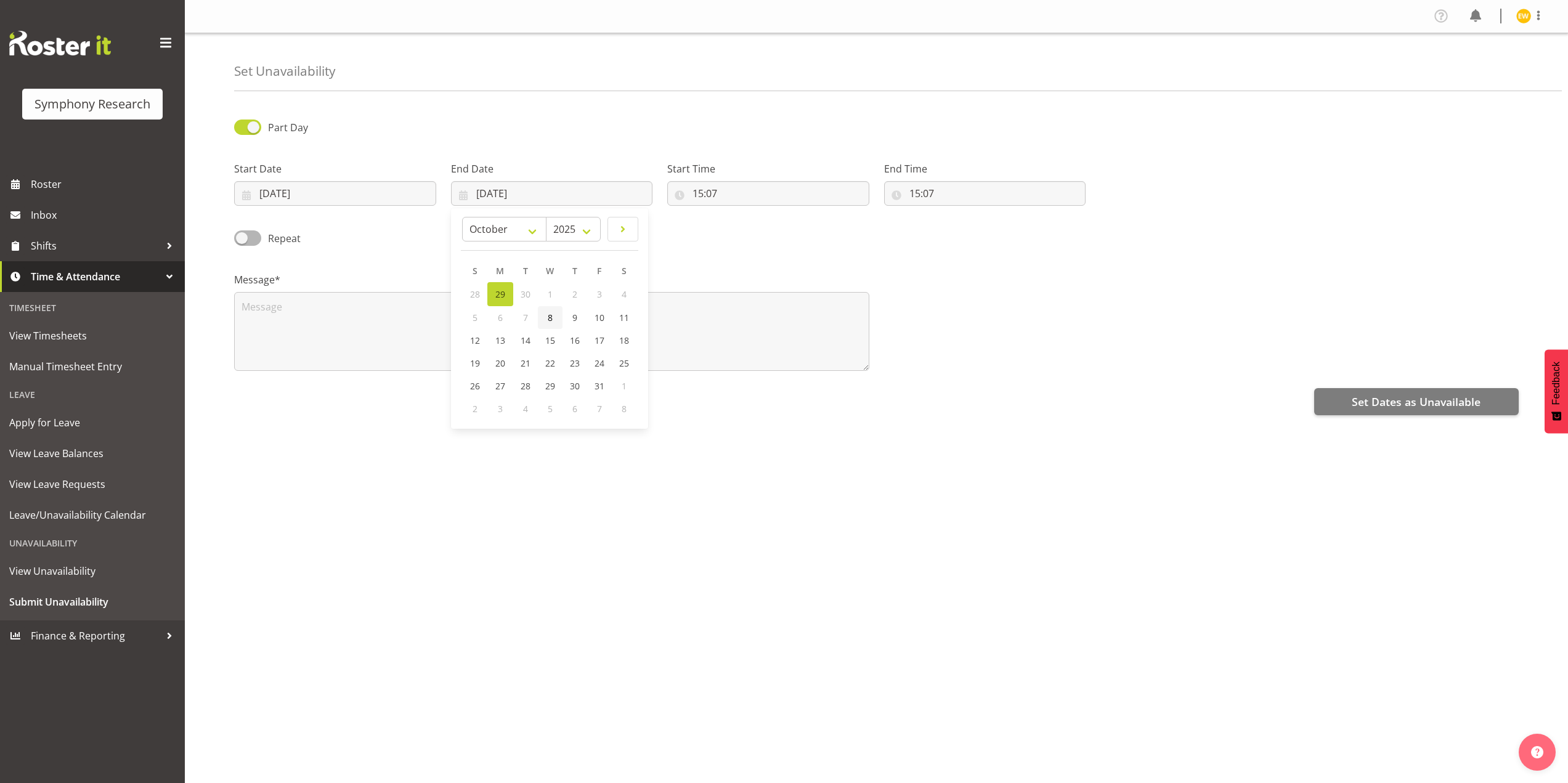
type input "08/10/2025"
click at [722, 192] on input "15:07" at bounding box center [768, 193] width 202 height 25
click at [747, 229] on select "00 01 02 03 04 05 06 07 08 09 10 11 12 13 14 15 16 17 18 19 20 21 22 23" at bounding box center [752, 226] width 28 height 25
select select "9"
type input "09:07"
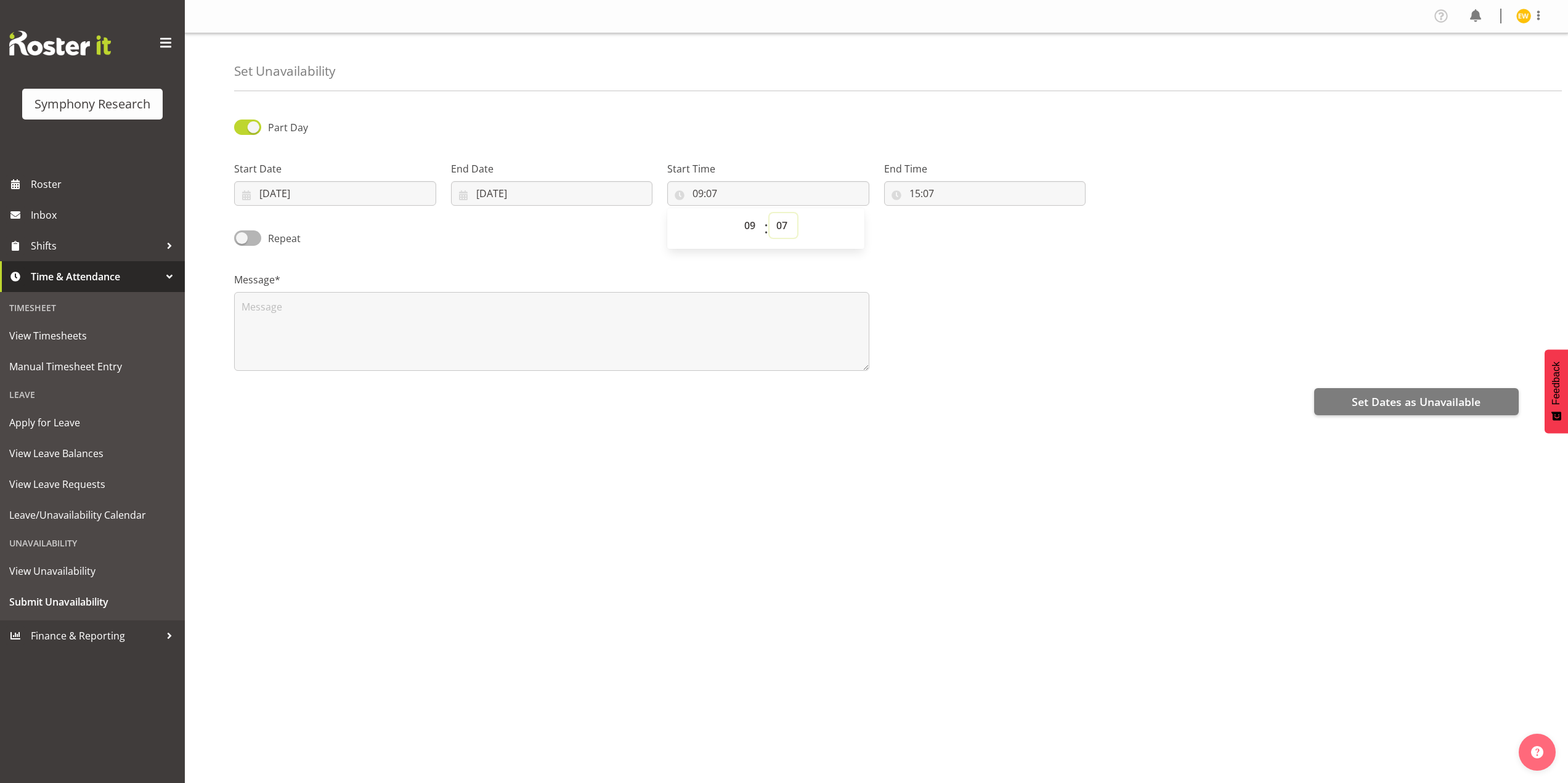
click at [787, 224] on select "00 01 02 03 04 05 06 07 08 09 10 11 12 13 14 15 16 17 18 19 20 21 22 23 24 25 2…" at bounding box center [783, 226] width 28 height 25
select select "0"
click at [769, 213] on select "00 01 02 03 04 05 06 07 08 09 10 11 12 13 14 15 16 17 18 19 20 21 22 23 24 25 2…" at bounding box center [783, 226] width 28 height 25
type input "09:00"
click at [924, 192] on input "15:07" at bounding box center [985, 193] width 202 height 25
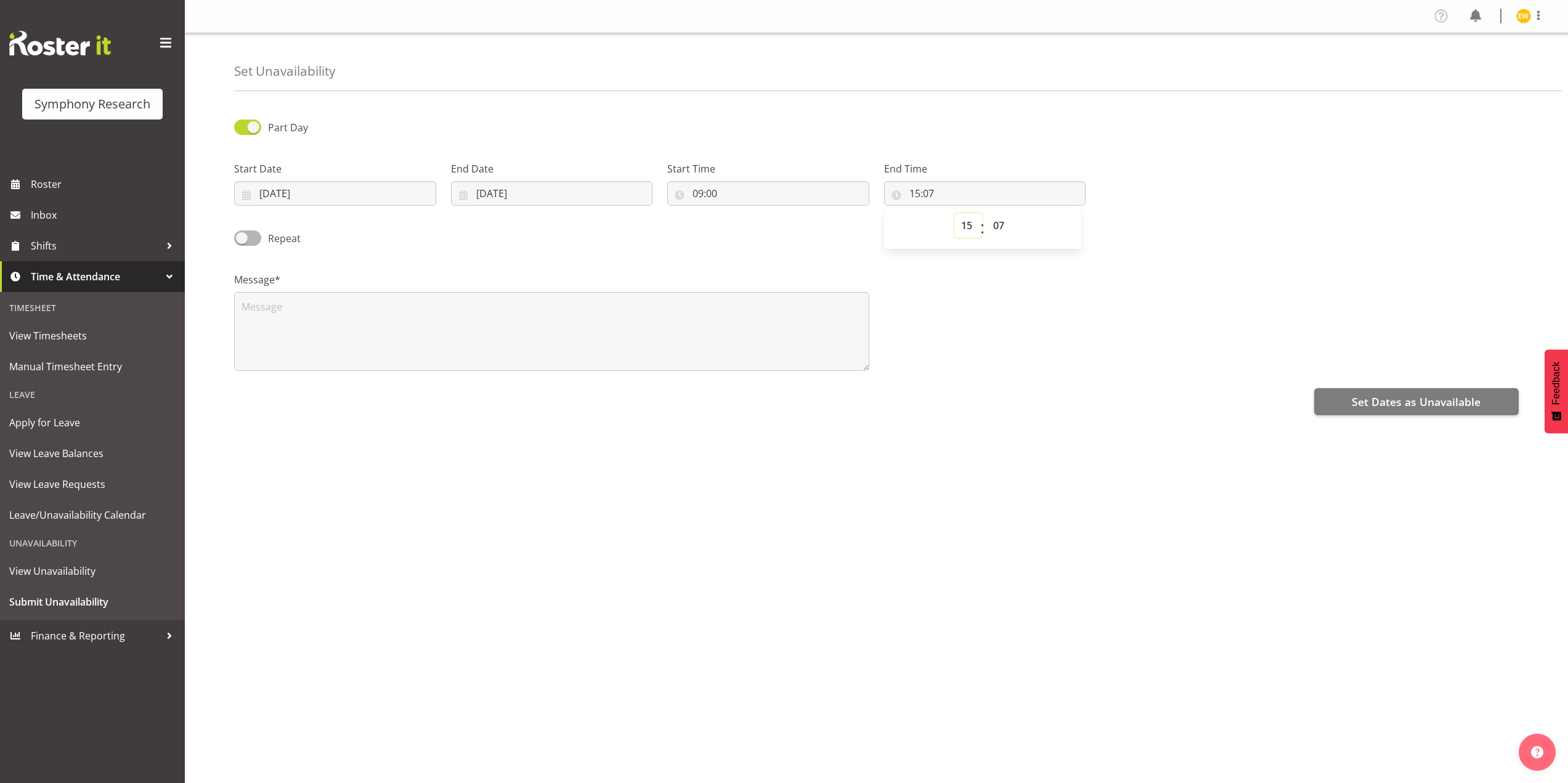
click at [969, 226] on select "00 01 02 03 04 05 06 07 08 09 10 11 12 13 14 15 16 17 18 19 20 21 22 23" at bounding box center [968, 226] width 28 height 25
select select "16"
type input "16:07"
click at [997, 222] on select "00 01 02 03 04 05 06 07 08 09 10 11 12 13 14 15 16 17 18 19 20 21 22 23 24 25 2…" at bounding box center [1000, 226] width 28 height 25
select select "59"
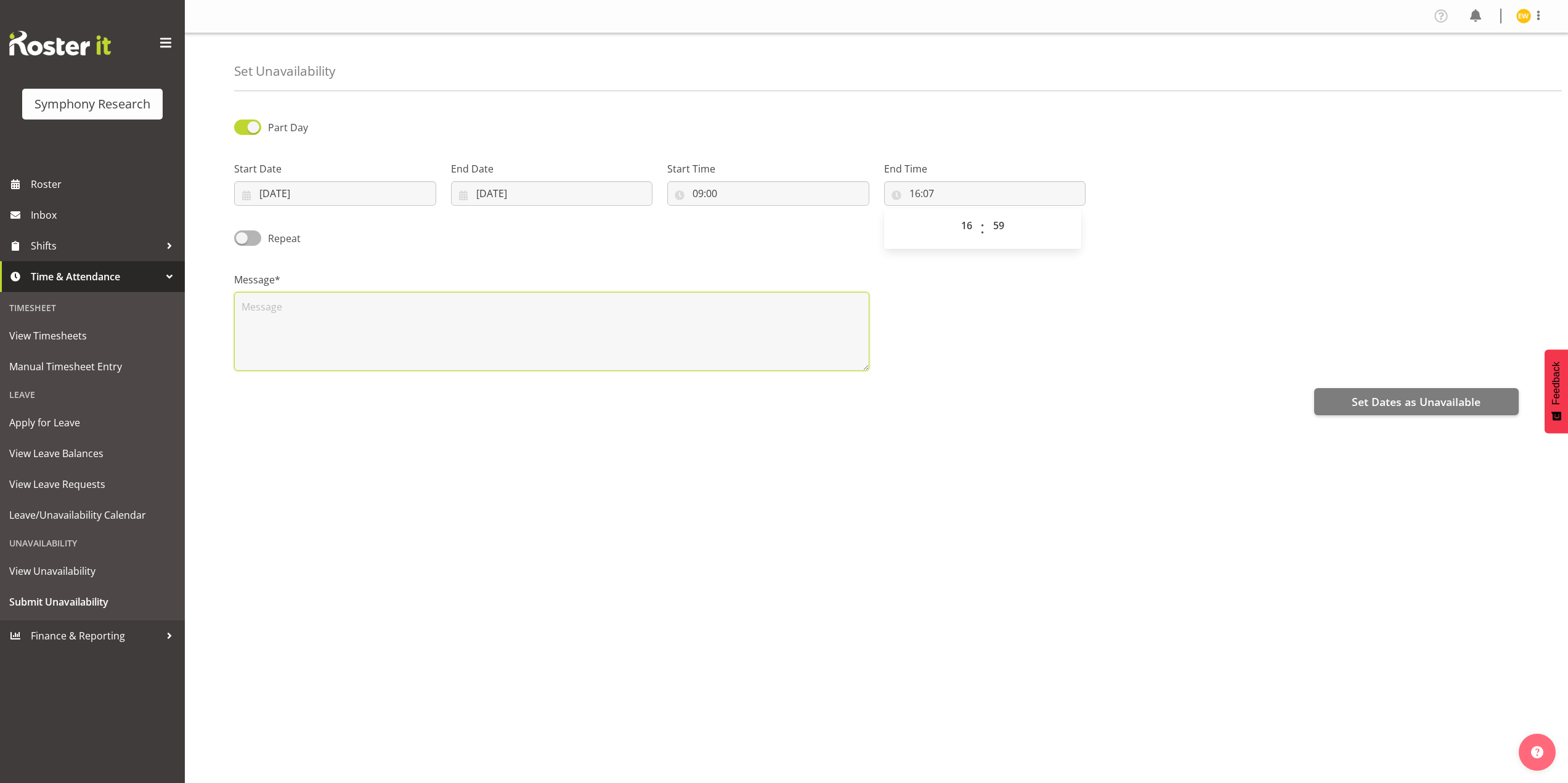
type input "16:59"
click at [446, 354] on textarea at bounding box center [552, 331] width 635 height 79
type textarea "a"
click at [1052, 382] on div "Part Day Start Date 08/10/2025 January February March April May June July Augus…" at bounding box center [900, 347] width 1333 height 493
click at [1390, 396] on span "Set Dates as Unavailable" at bounding box center [1416, 401] width 129 height 16
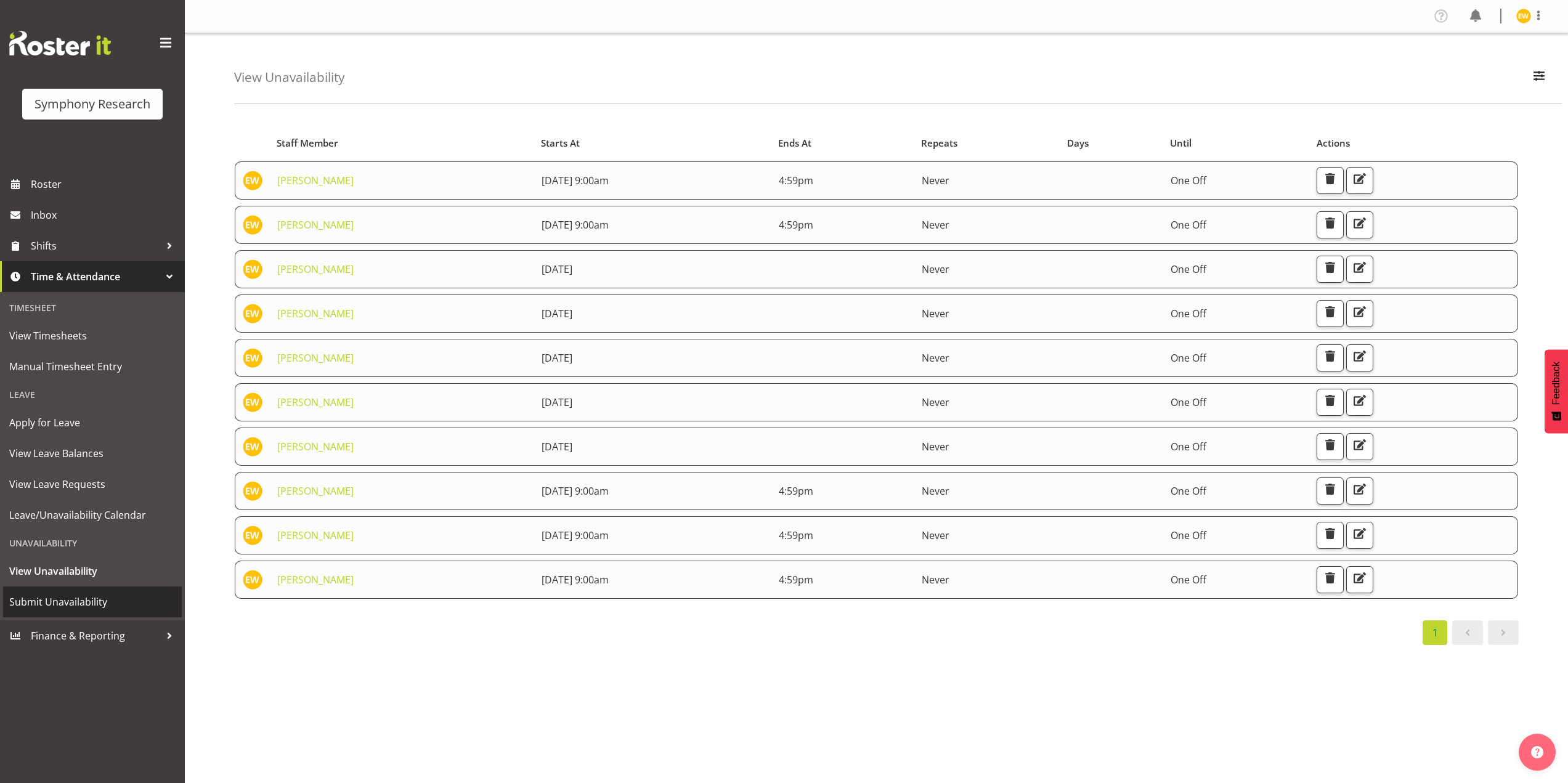
click at [63, 603] on span "Submit Unavailability" at bounding box center [93, 601] width 166 height 18
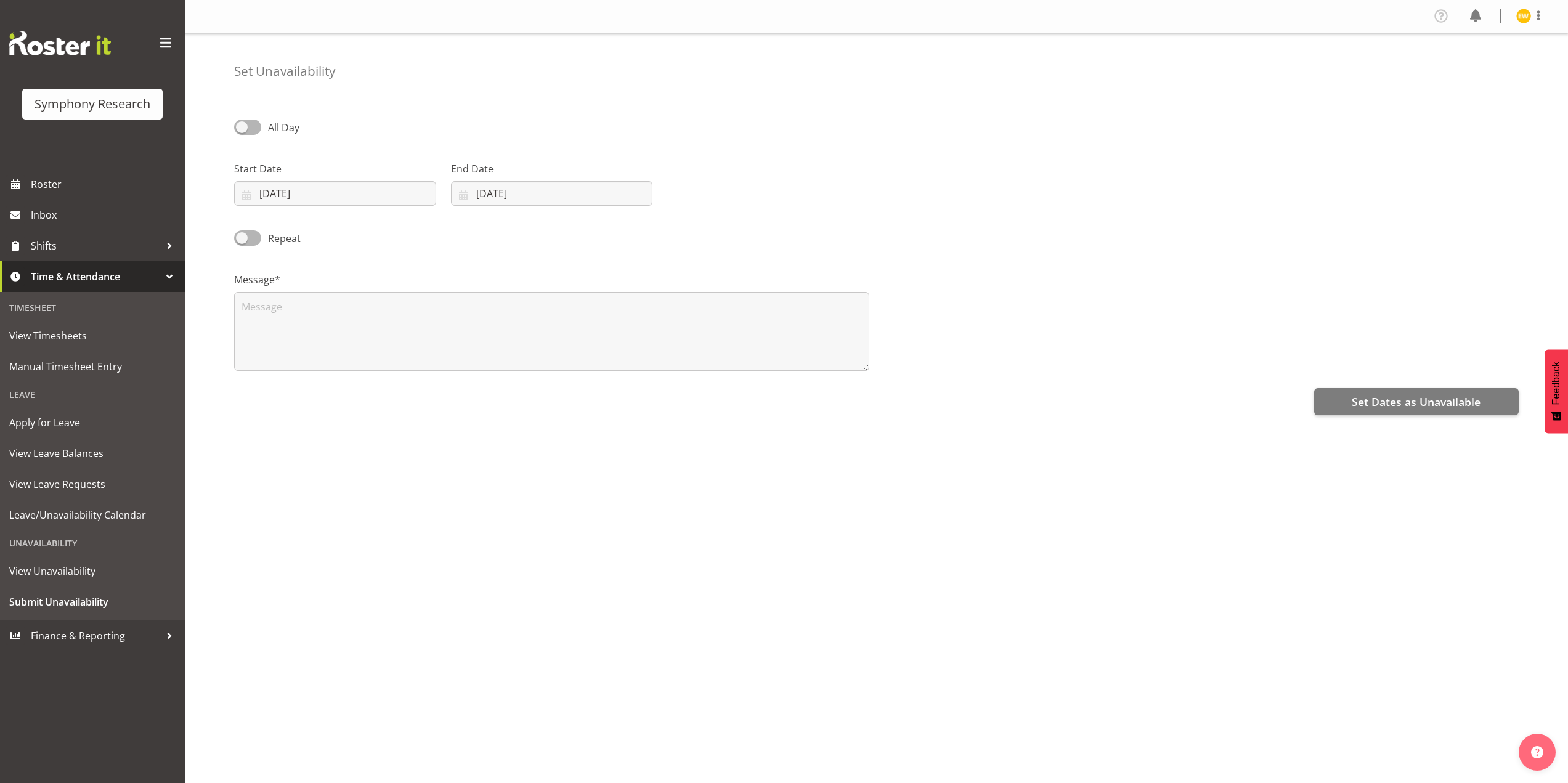
select select "8"
select select "2025"
click at [276, 196] on input "[DATE]" at bounding box center [335, 193] width 202 height 25
click at [413, 231] on span at bounding box center [412, 229] width 13 height 15
select select "9"
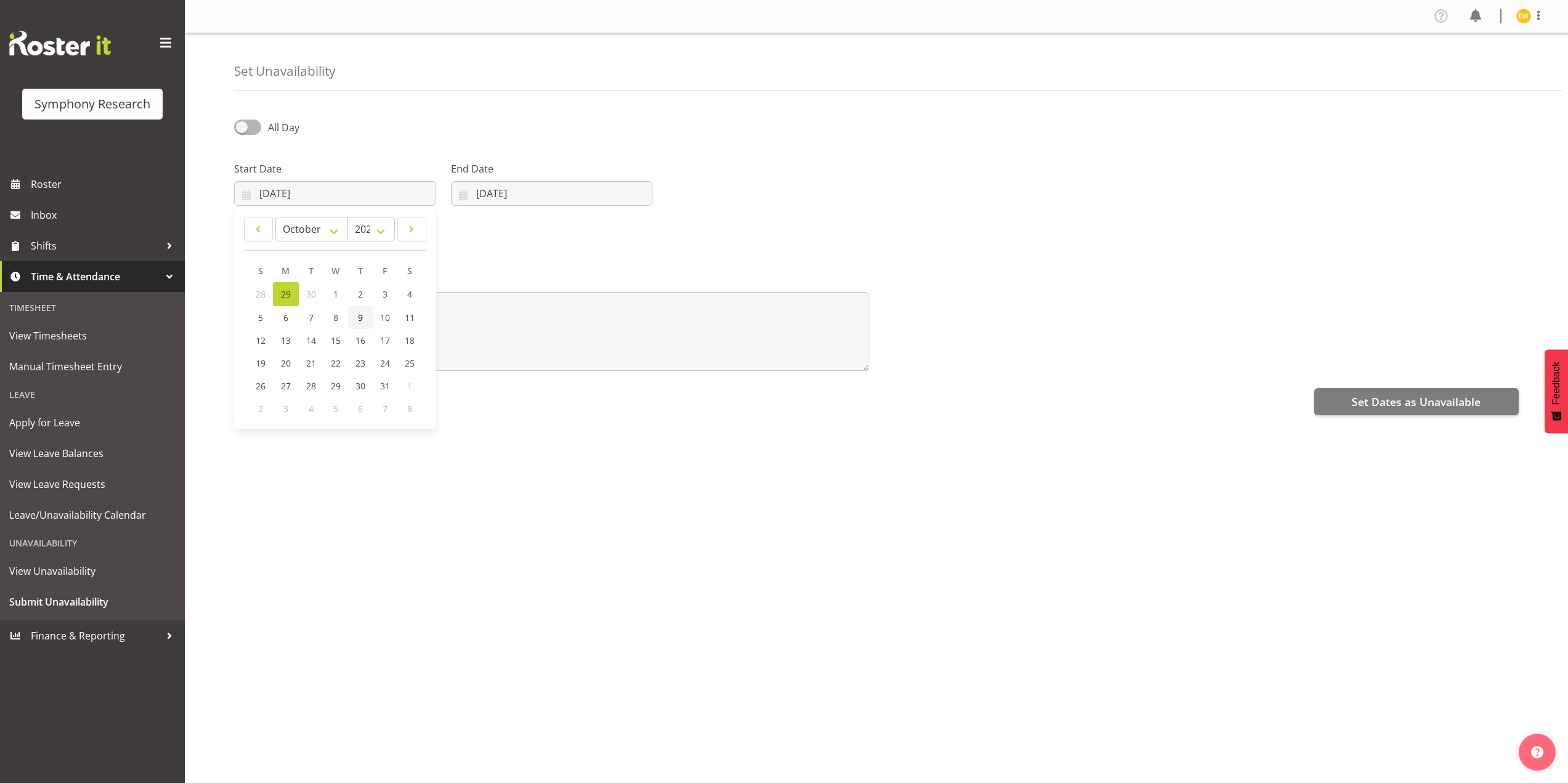
click at [360, 312] on span "9" at bounding box center [360, 318] width 5 height 12
type input "09/10/2025"
click at [481, 203] on input "29/09/2025" at bounding box center [552, 193] width 202 height 25
click at [621, 214] on div "January February March April May June July August September October November De…" at bounding box center [549, 318] width 197 height 210
click at [621, 226] on span at bounding box center [623, 229] width 15 height 15
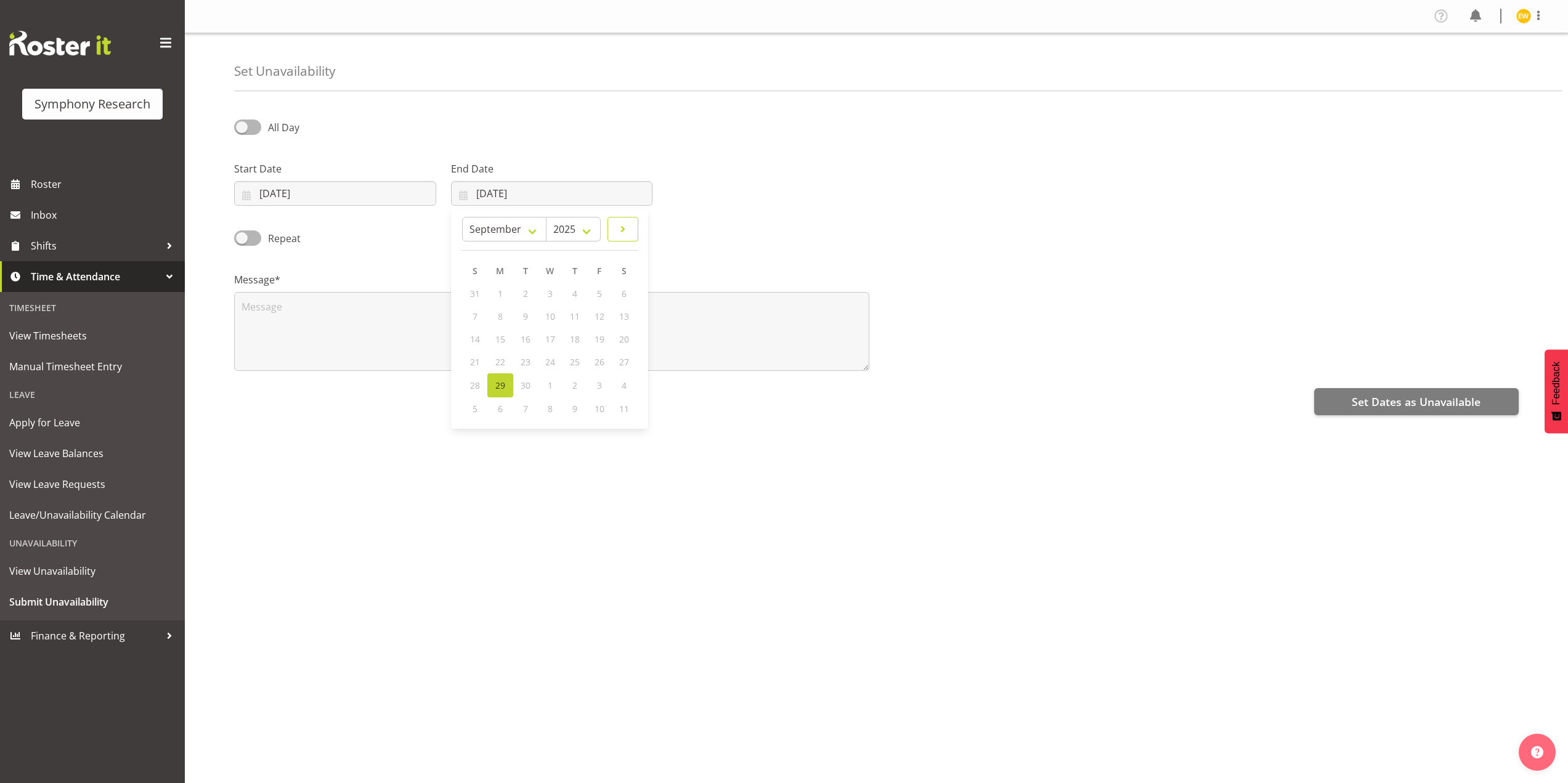
select select "9"
click at [578, 317] on link "9" at bounding box center [575, 317] width 25 height 23
type input "09/10/2025"
click at [399, 328] on textarea at bounding box center [552, 331] width 635 height 79
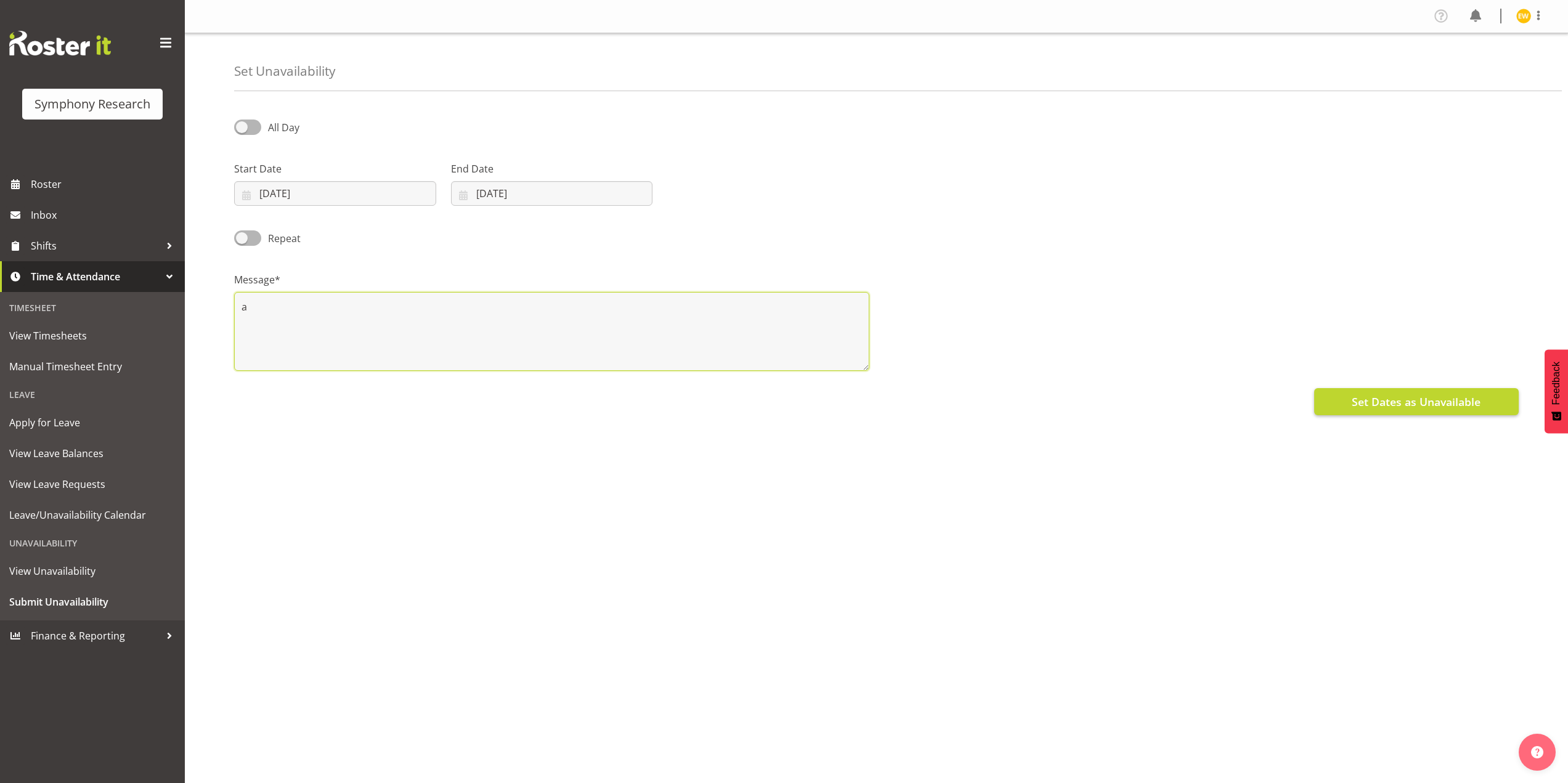
type textarea "a"
click at [1405, 396] on span "Set Dates as Unavailable" at bounding box center [1416, 401] width 129 height 16
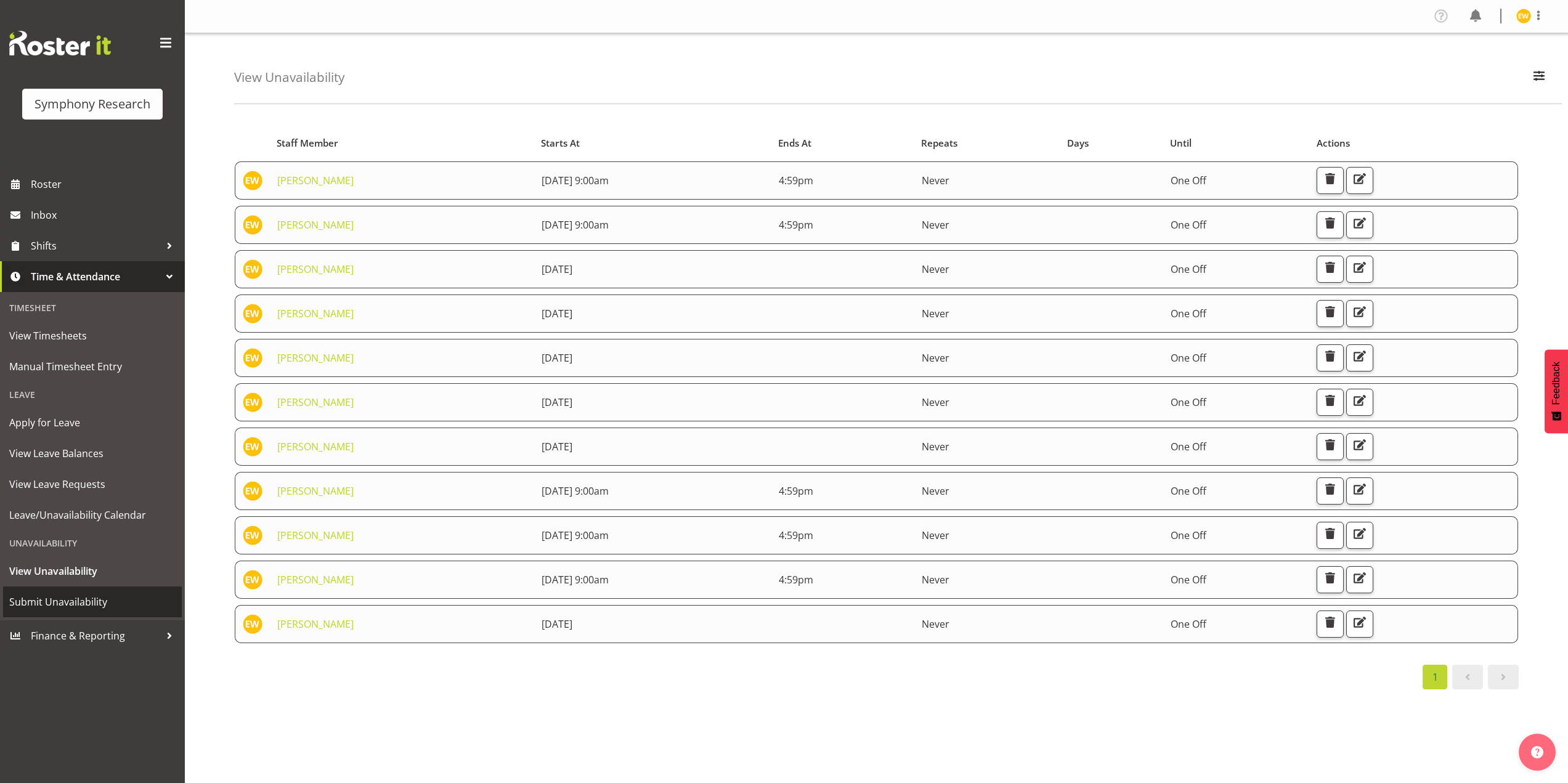
click at [54, 601] on span "Submit Unavailability" at bounding box center [93, 601] width 166 height 18
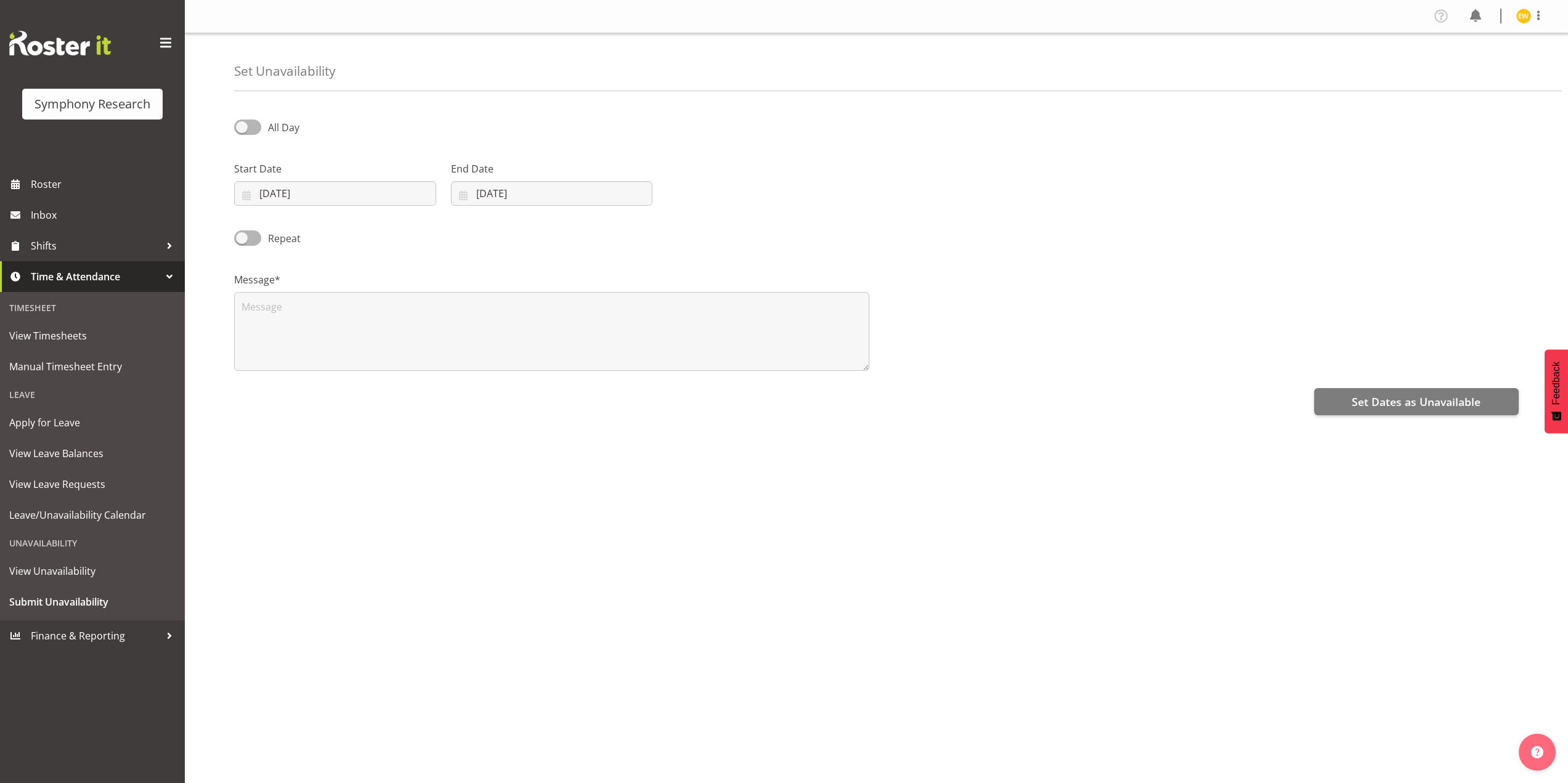
select select "8"
select select "2025"
click at [321, 196] on input "[DATE]" at bounding box center [335, 193] width 202 height 25
click at [418, 232] on span at bounding box center [412, 229] width 13 height 15
select select "9"
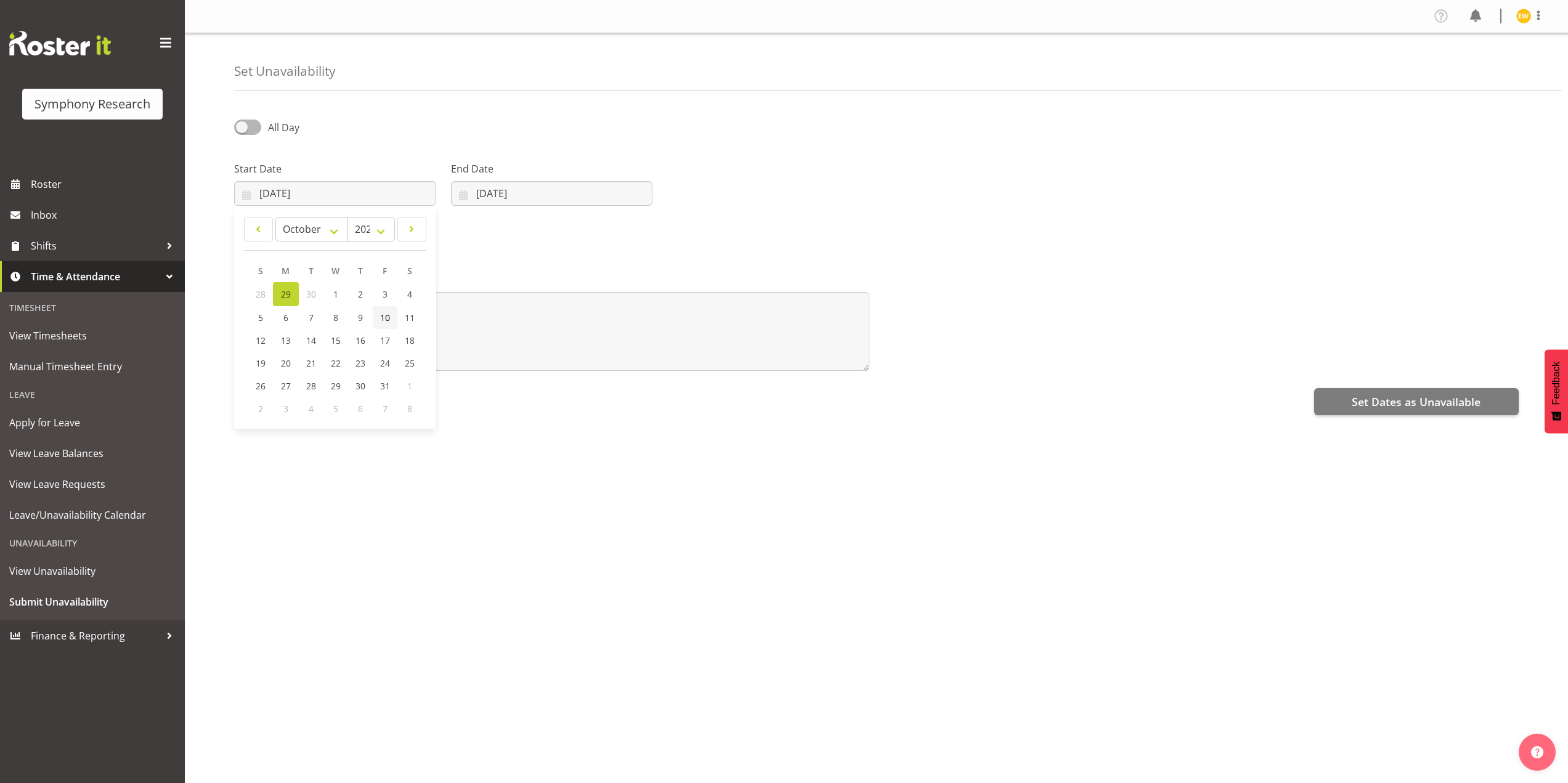
click at [388, 324] on link "10" at bounding box center [385, 317] width 25 height 23
type input "10/10/2025"
click at [508, 199] on input "[DATE]" at bounding box center [552, 193] width 202 height 25
click at [624, 229] on span at bounding box center [623, 229] width 15 height 15
select select "9"
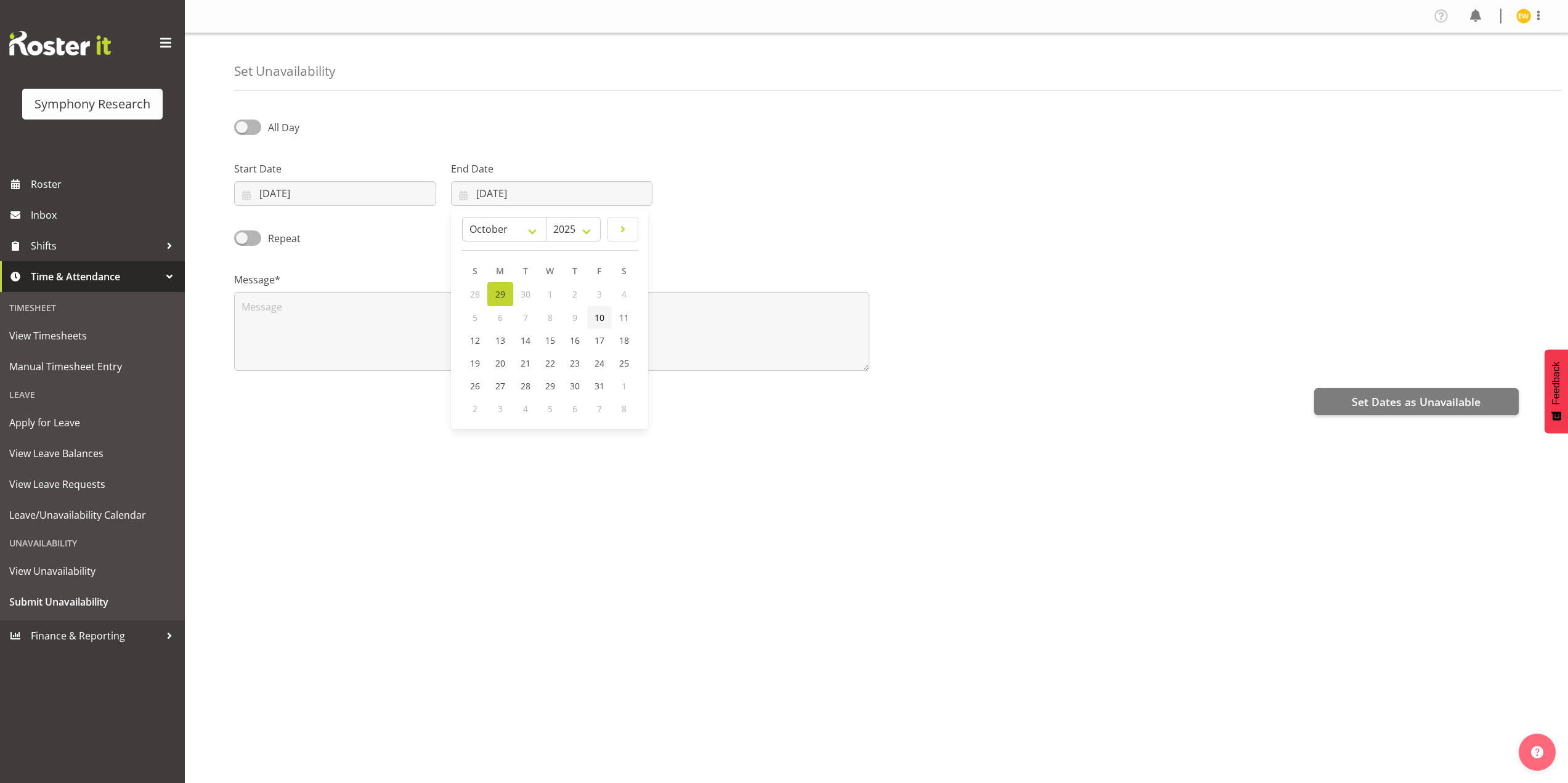
click at [596, 321] on span "10" at bounding box center [599, 318] width 10 height 12
type input "10/10/2025"
click at [354, 333] on textarea at bounding box center [552, 331] width 635 height 79
type textarea "a"
click at [1411, 404] on span "Set Dates as Unavailable" at bounding box center [1416, 401] width 129 height 16
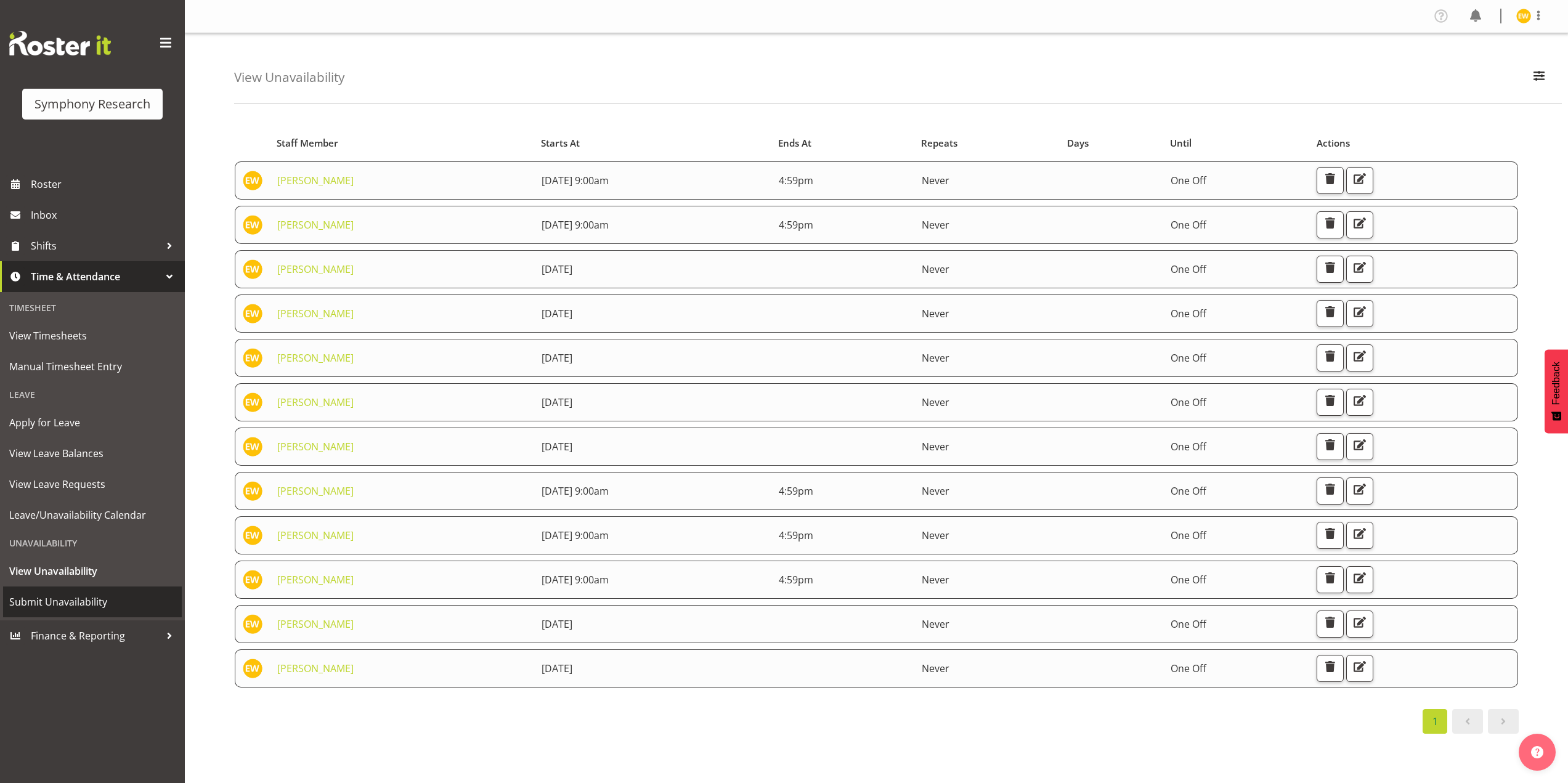
click at [49, 604] on span "Submit Unavailability" at bounding box center [93, 601] width 166 height 18
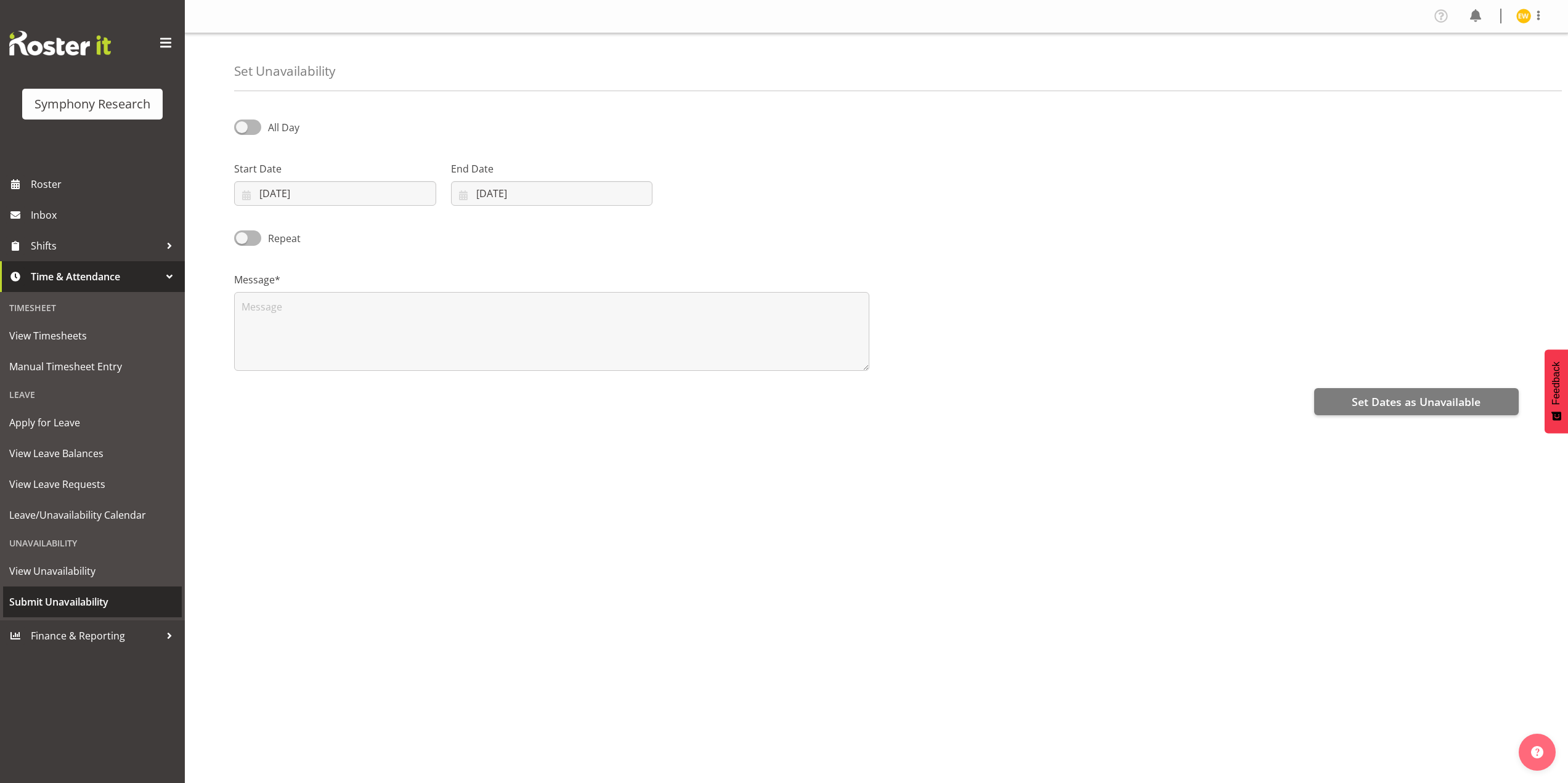
select select "8"
select select "2025"
click at [274, 196] on input "[DATE]" at bounding box center [335, 193] width 202 height 25
click at [407, 231] on span at bounding box center [412, 229] width 13 height 15
select select "9"
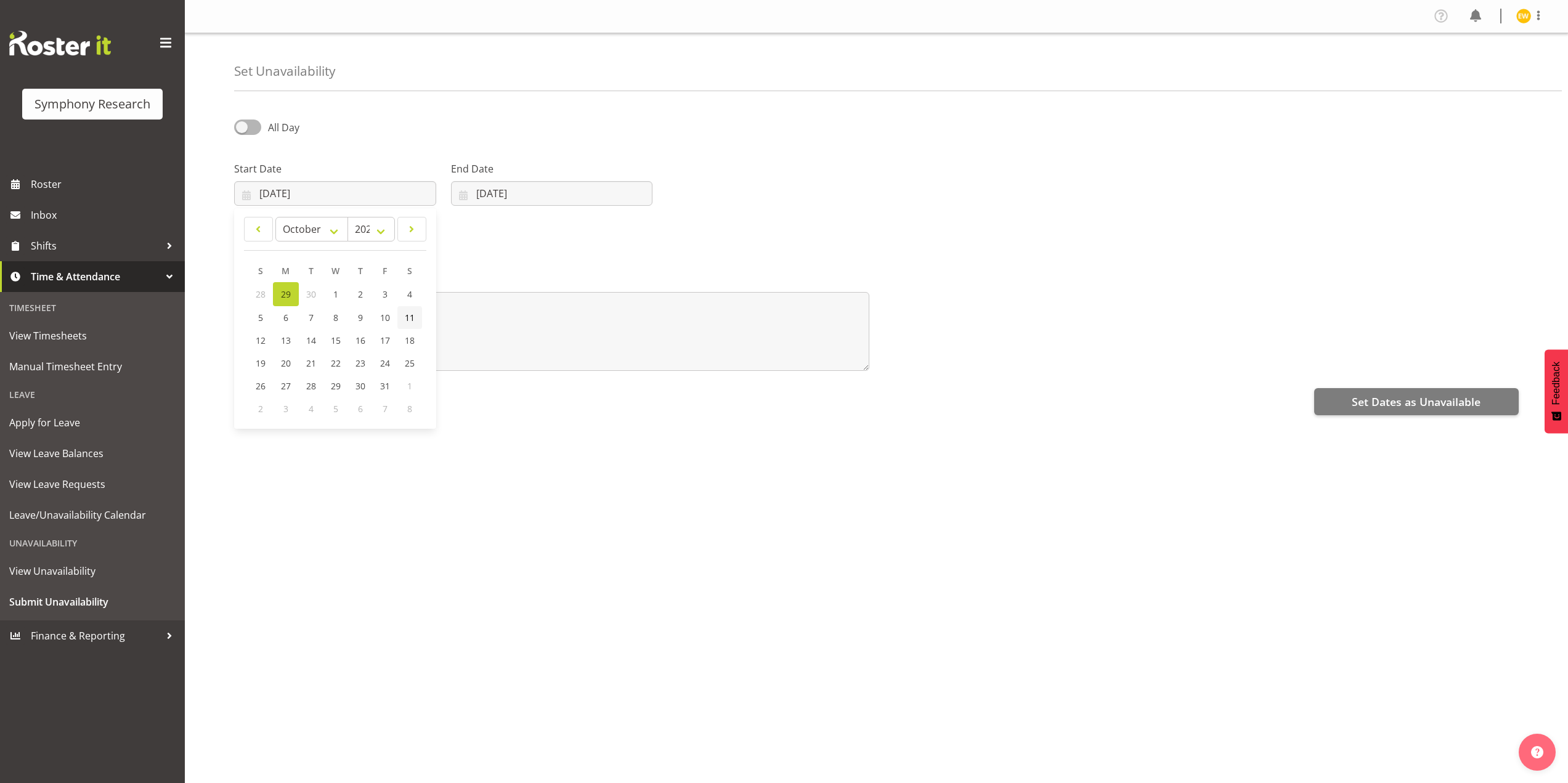
click at [407, 317] on span "11" at bounding box center [409, 318] width 10 height 12
type input "[DATE]"
click at [499, 194] on input "[DATE]" at bounding box center [552, 193] width 202 height 25
click at [616, 232] on span at bounding box center [623, 229] width 15 height 15
select select "9"
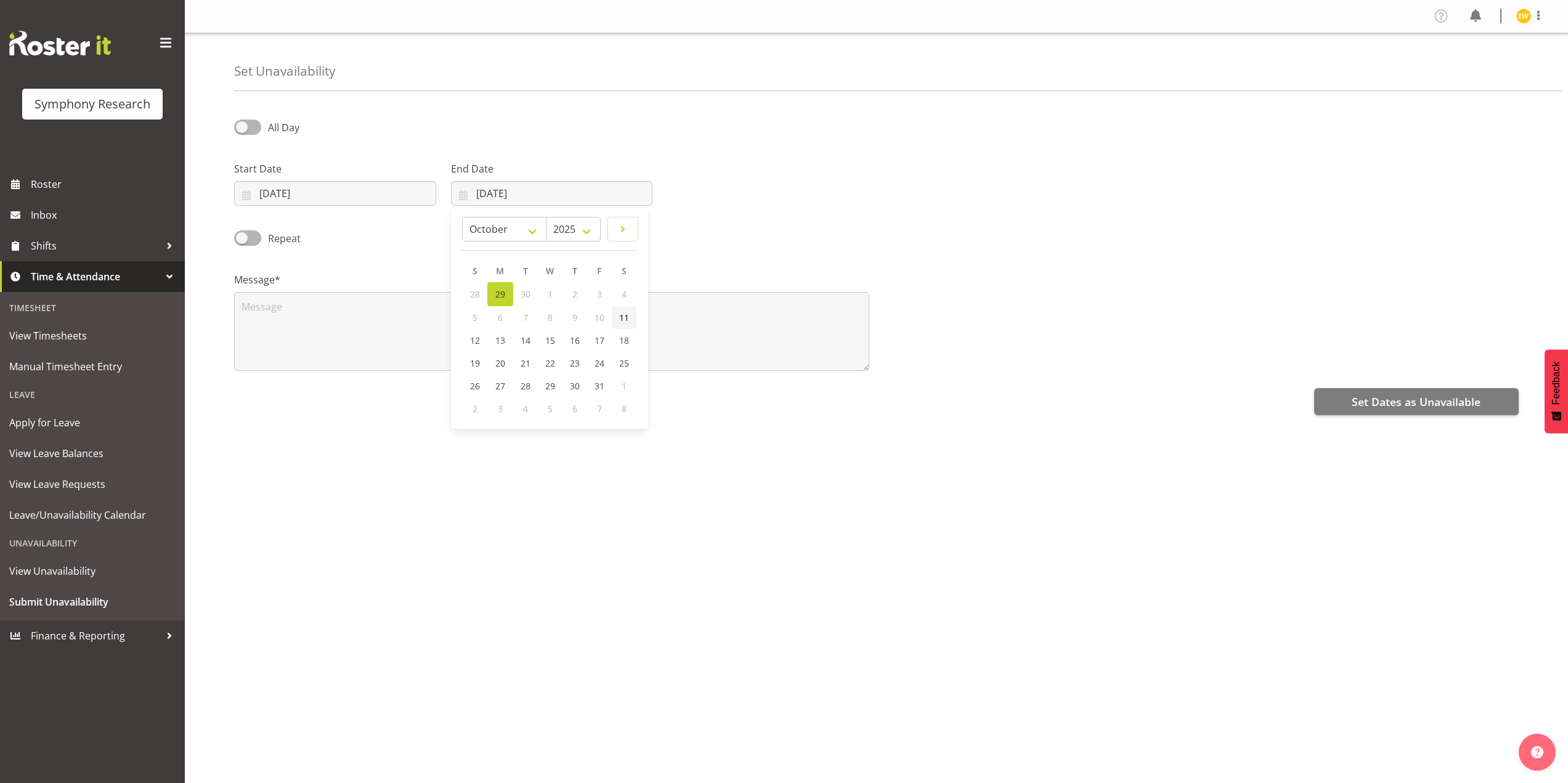
click at [624, 320] on span "11" at bounding box center [624, 318] width 10 height 12
type input "[DATE]"
click at [318, 310] on textarea at bounding box center [552, 331] width 635 height 79
type textarea "a"
click at [1393, 401] on span "Set Dates as Unavailable" at bounding box center [1416, 401] width 129 height 16
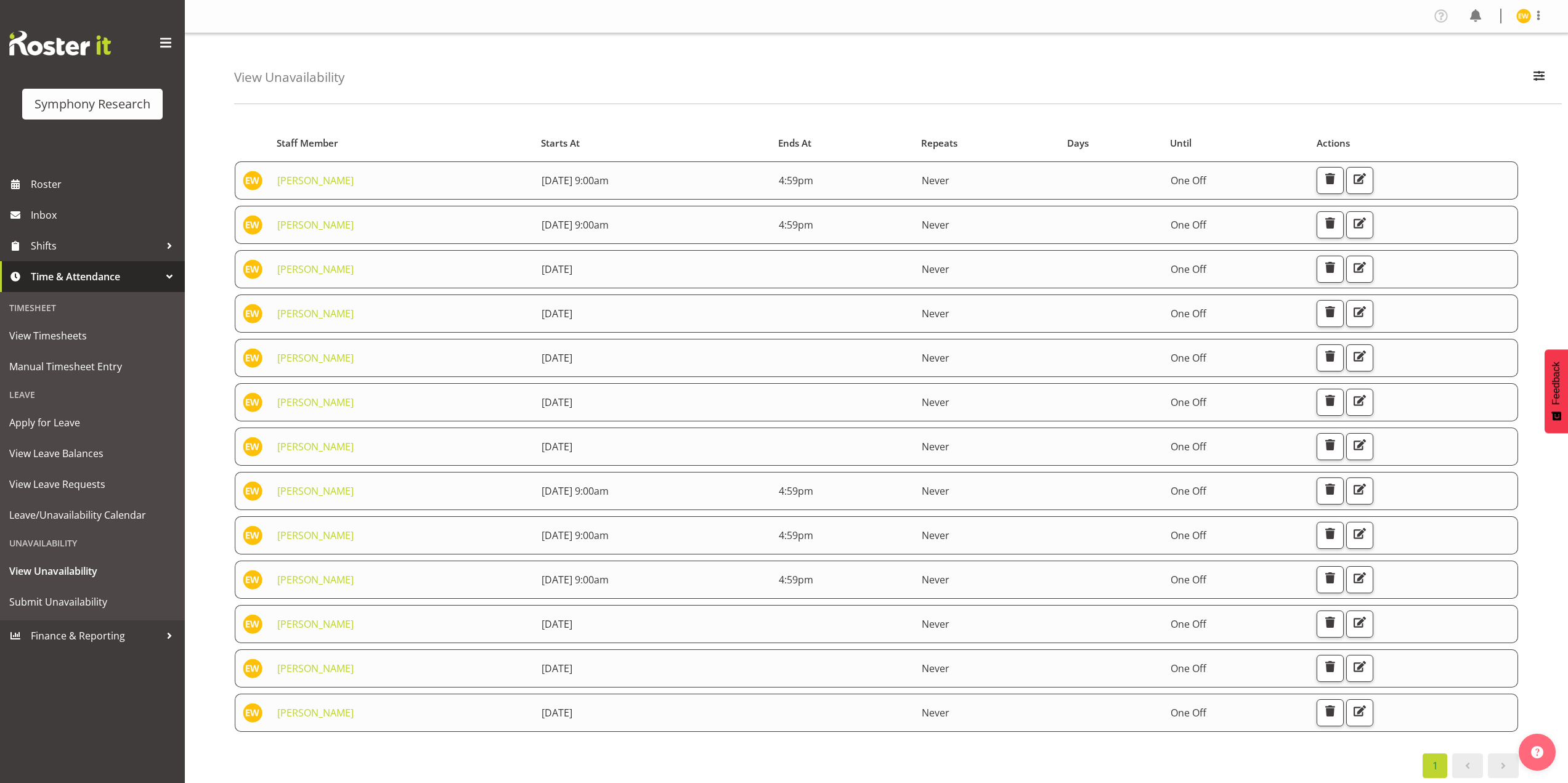
scroll to position [13, 0]
click at [65, 601] on span "Submit Unavailability" at bounding box center [93, 601] width 166 height 18
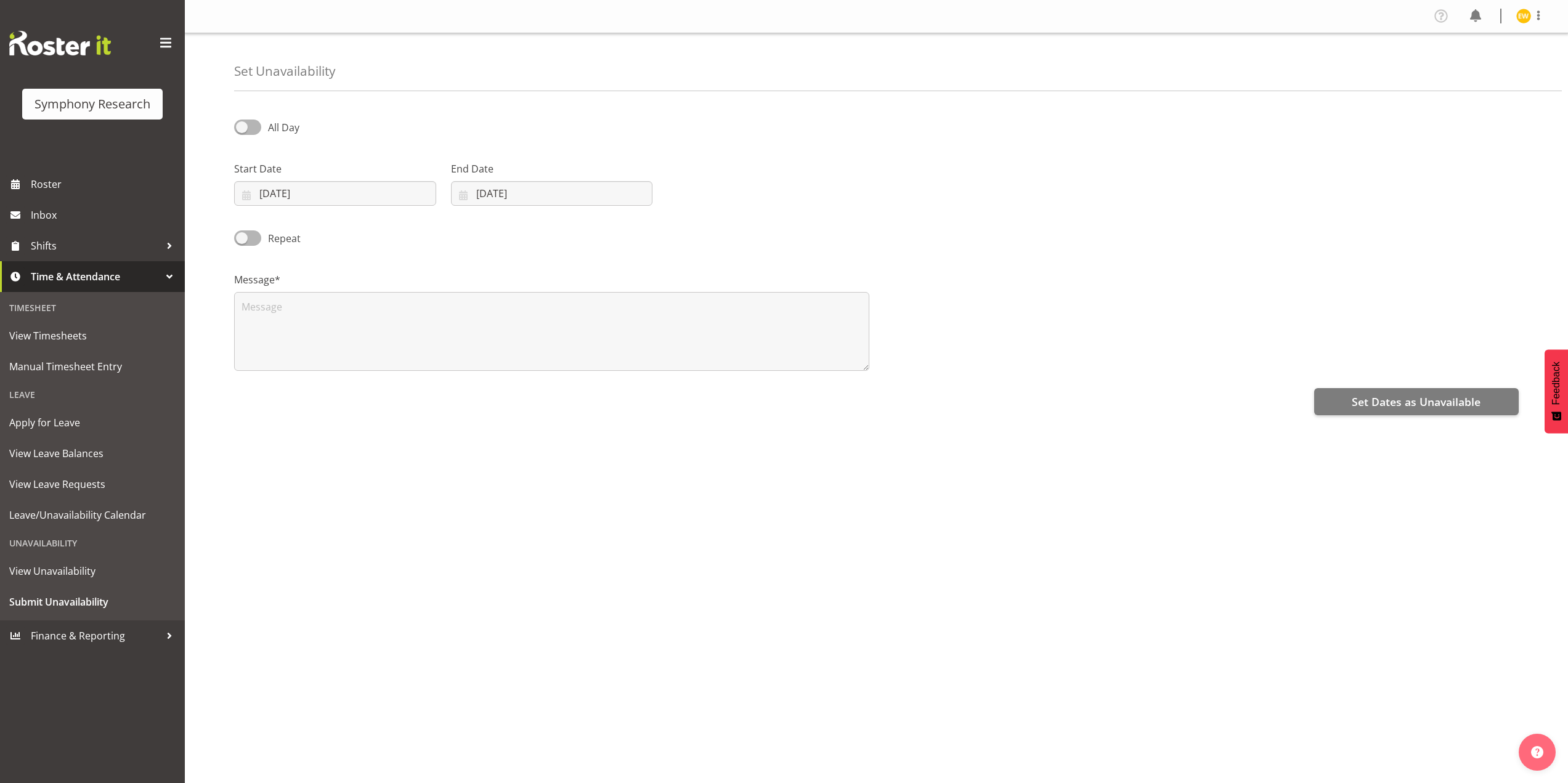
select select "8"
select select "2025"
click at [339, 193] on input "[DATE]" at bounding box center [335, 193] width 202 height 25
click at [410, 227] on span at bounding box center [412, 229] width 13 height 15
select select "9"
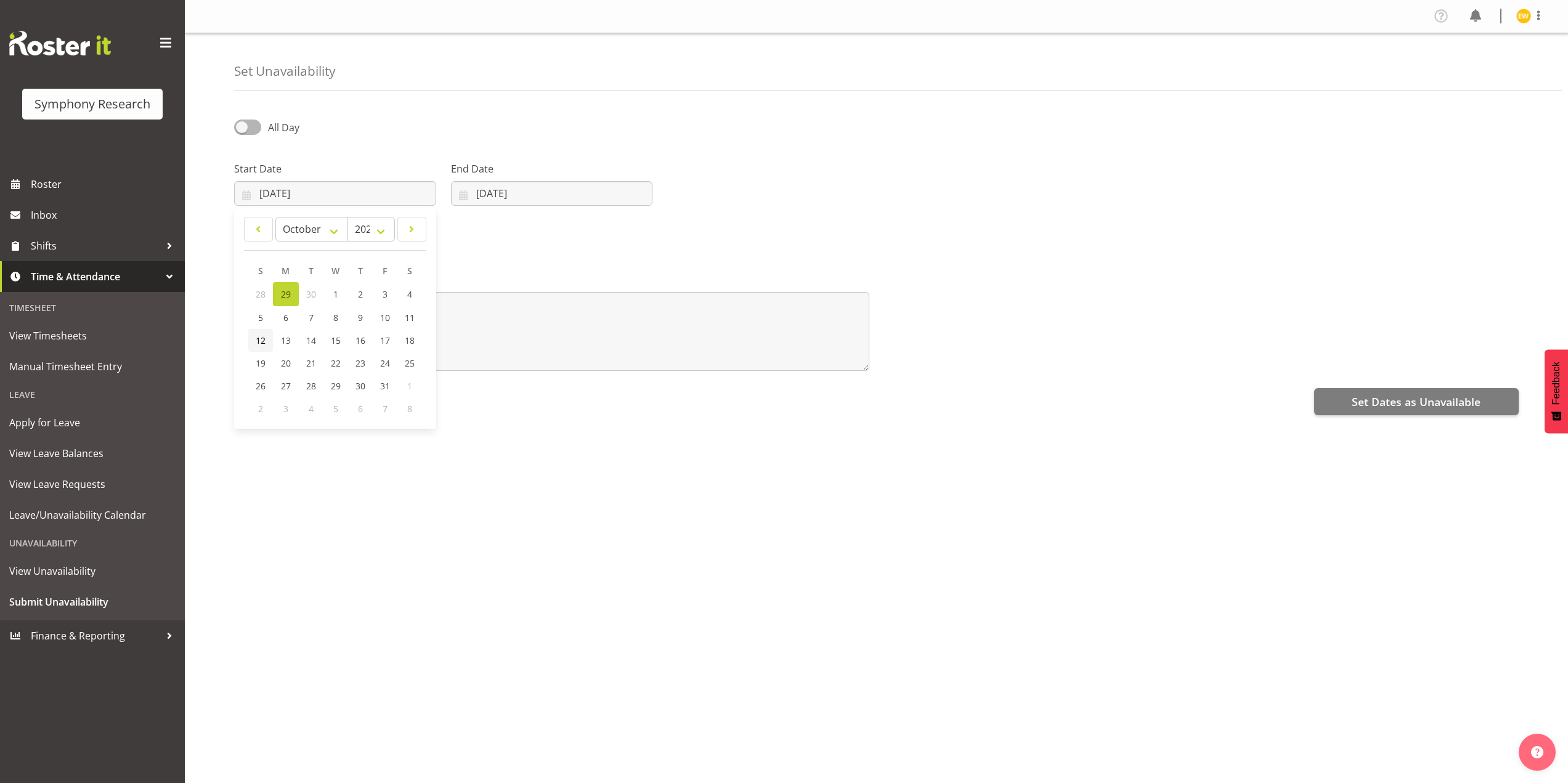
click at [257, 335] on span "12" at bounding box center [260, 340] width 10 height 12
type input "[DATE]"
drag, startPoint x: 496, startPoint y: 193, endPoint x: 601, endPoint y: 203, distance: 105.5
click at [496, 193] on input "29/09/2025" at bounding box center [552, 193] width 202 height 25
click at [627, 219] on link at bounding box center [623, 229] width 31 height 25
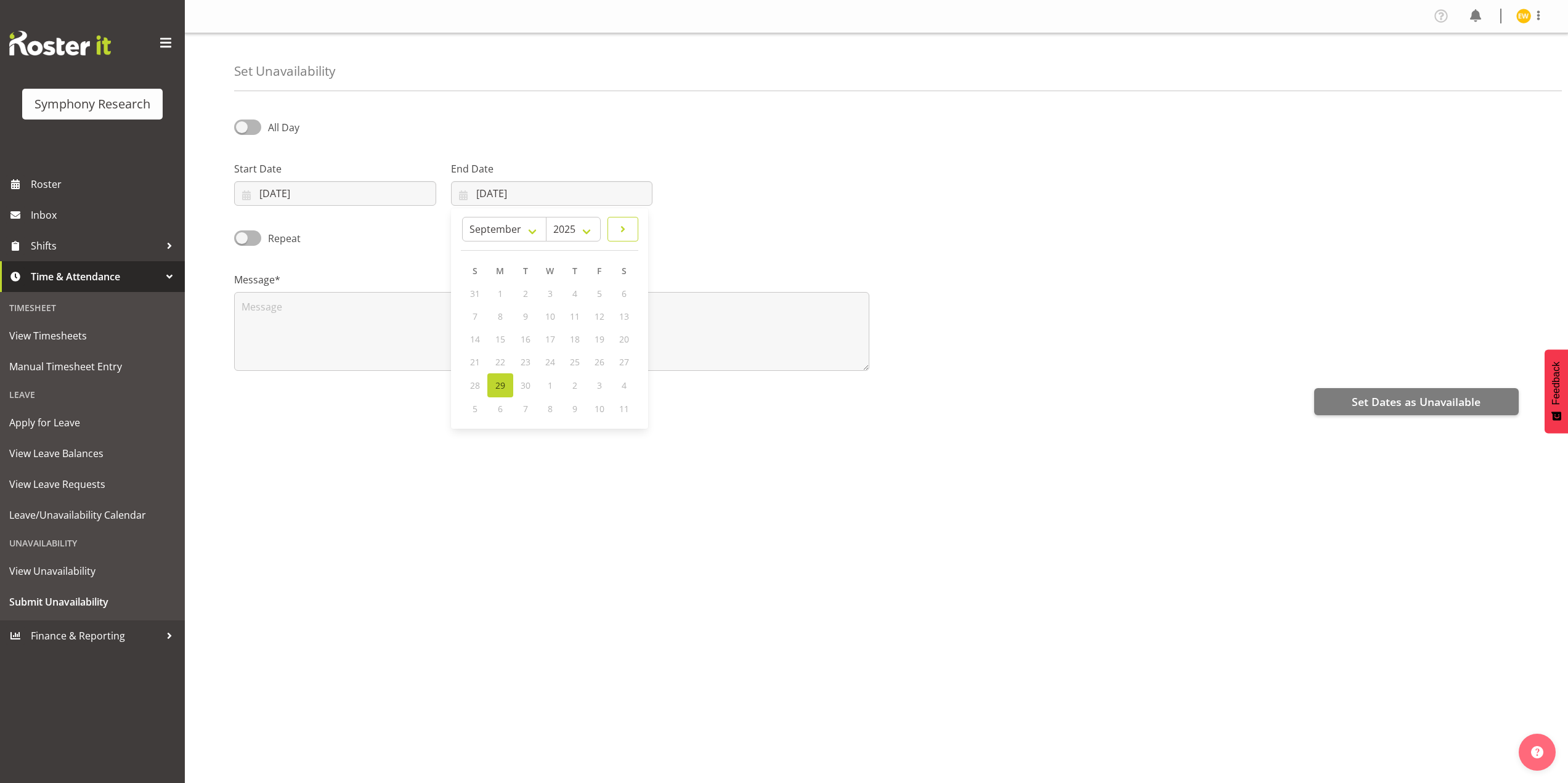
select select "9"
click at [474, 338] on span "12" at bounding box center [474, 340] width 10 height 12
type input "12/10/2025"
click at [347, 332] on textarea at bounding box center [552, 331] width 635 height 79
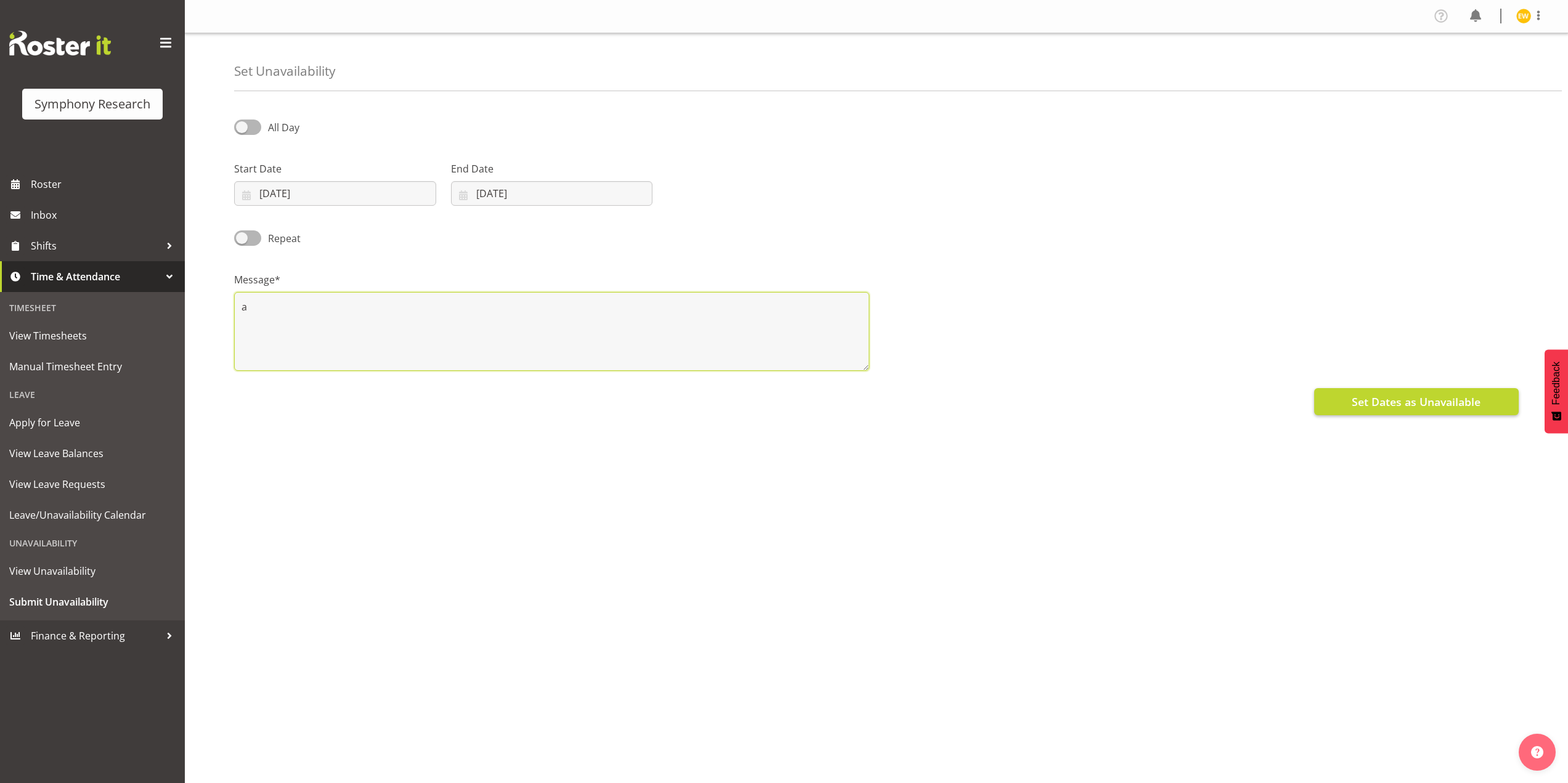
type textarea "a"
click at [1425, 404] on span "Set Dates as Unavailable" at bounding box center [1416, 401] width 129 height 16
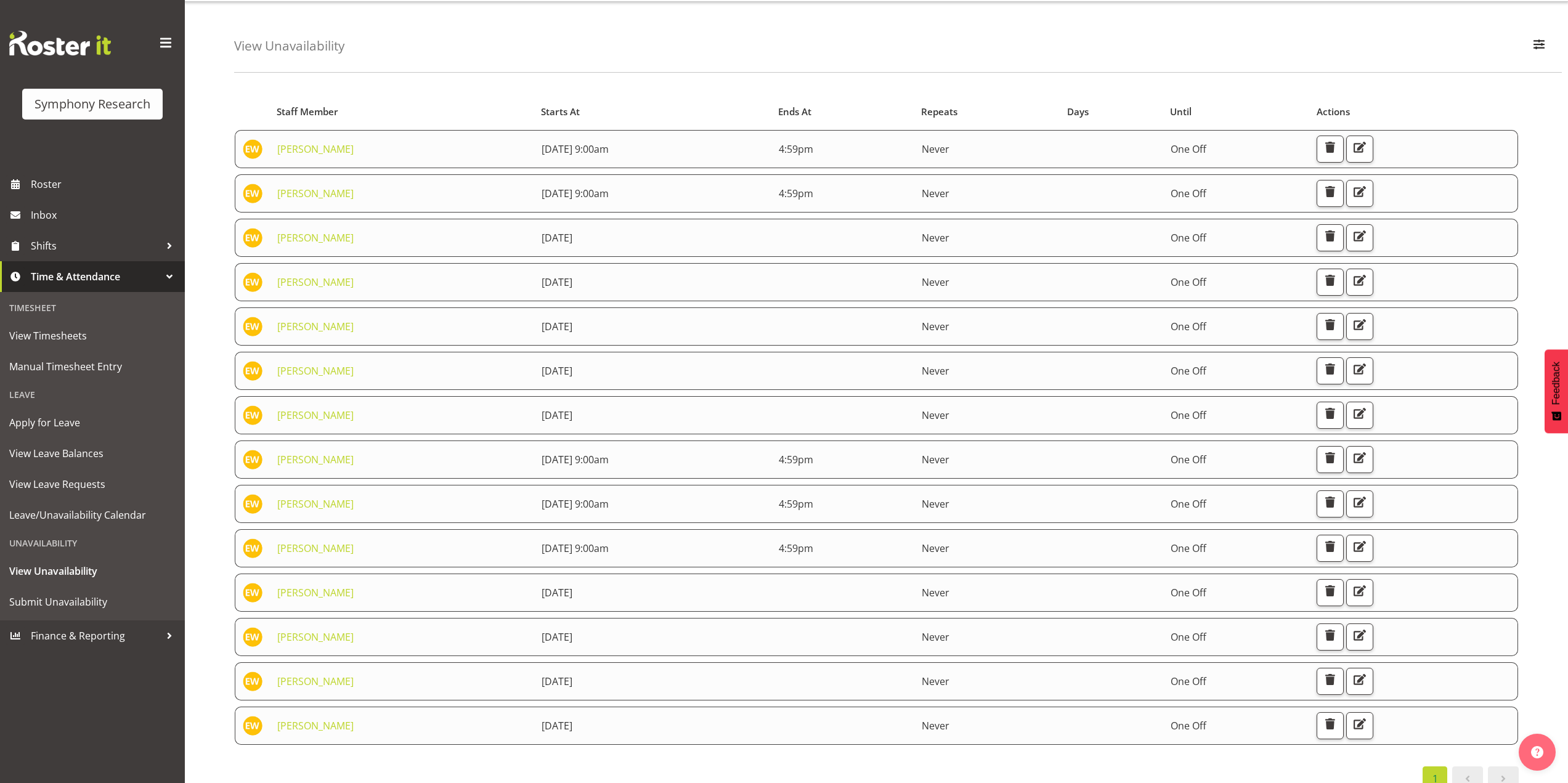
scroll to position [58, 0]
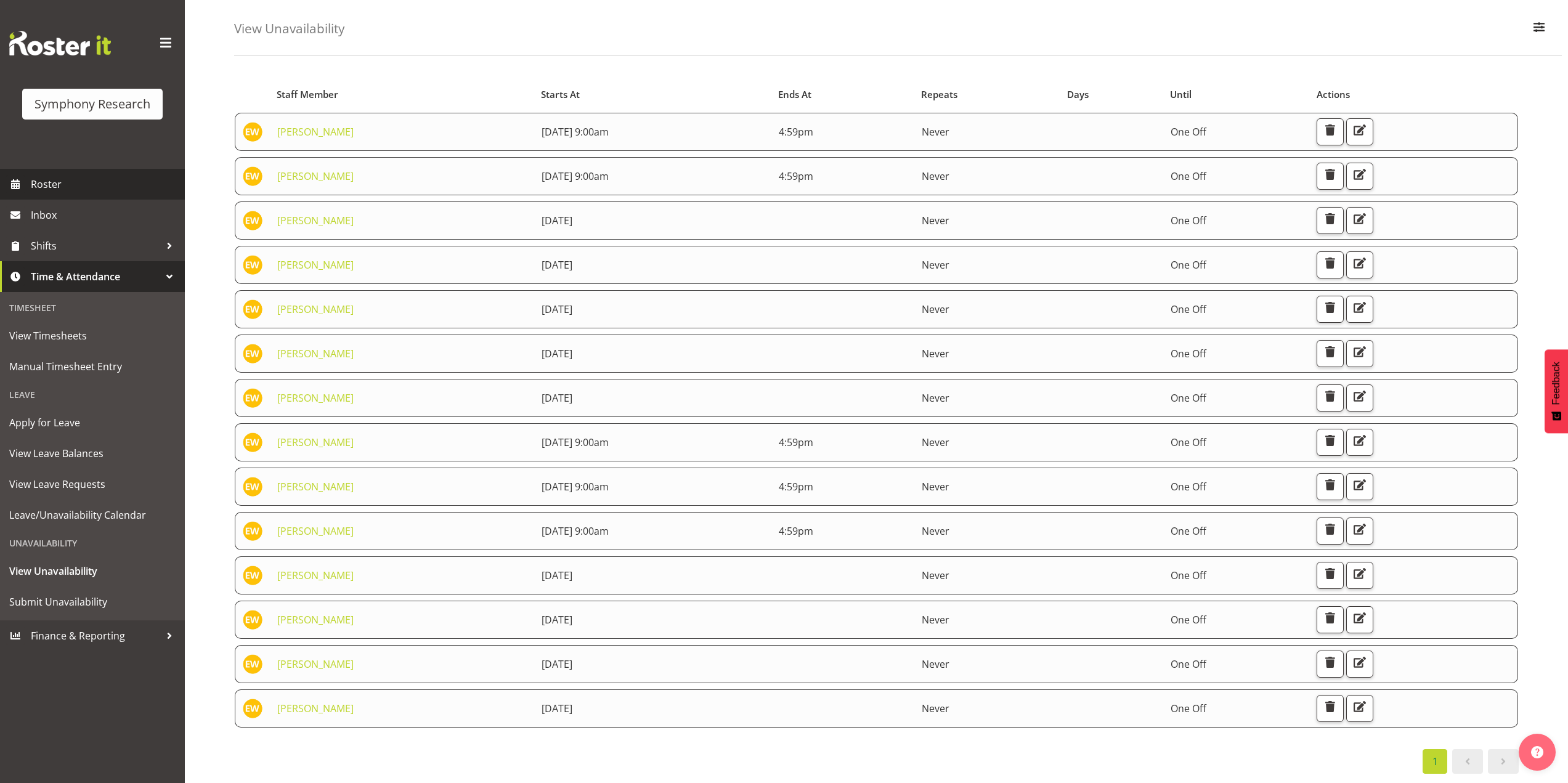
click at [57, 188] on span "Roster" at bounding box center [104, 184] width 148 height 18
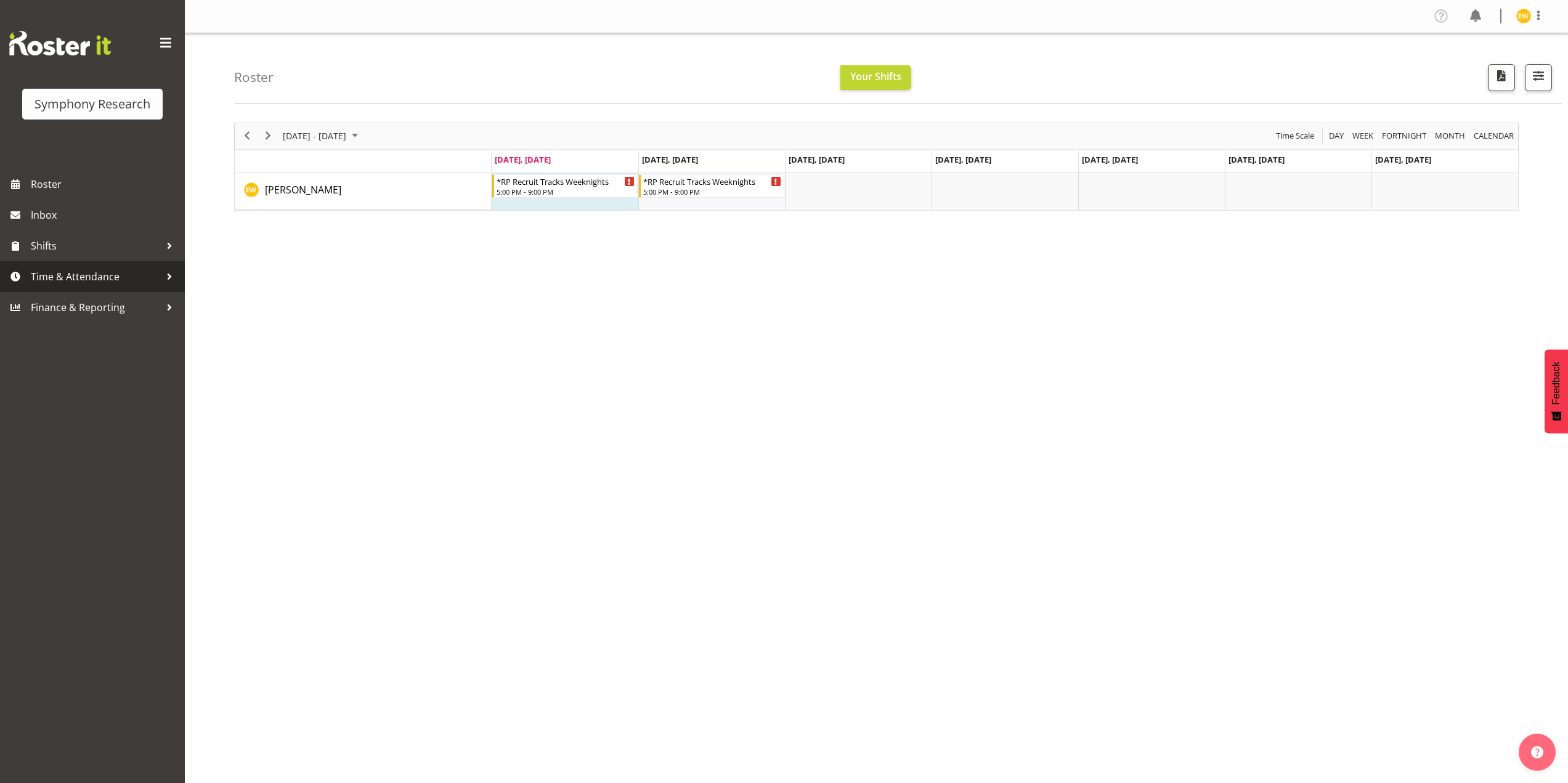
click at [61, 282] on span "Time & Attendance" at bounding box center [96, 276] width 129 height 18
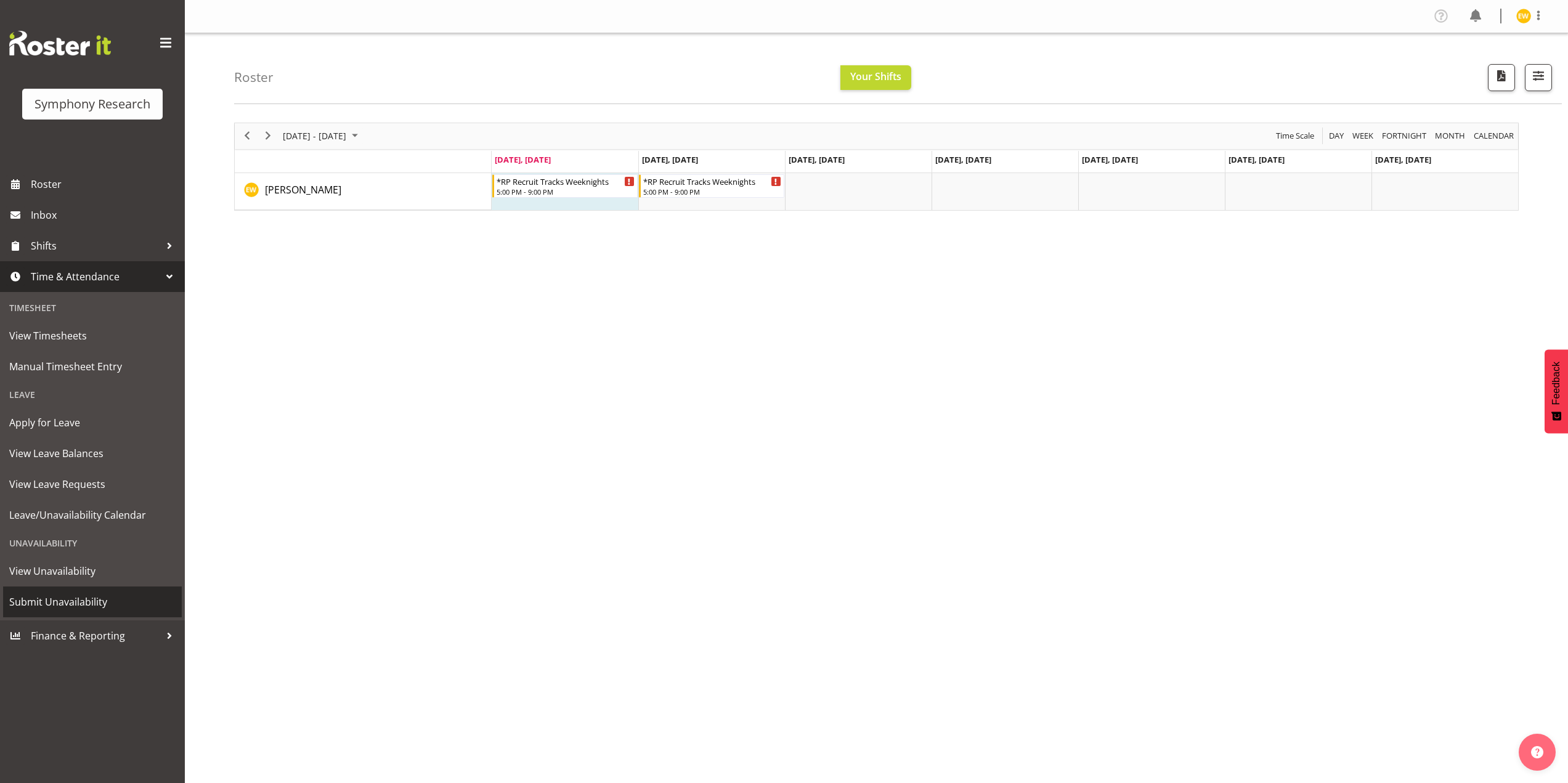
click at [59, 605] on span "Submit Unavailability" at bounding box center [93, 601] width 166 height 18
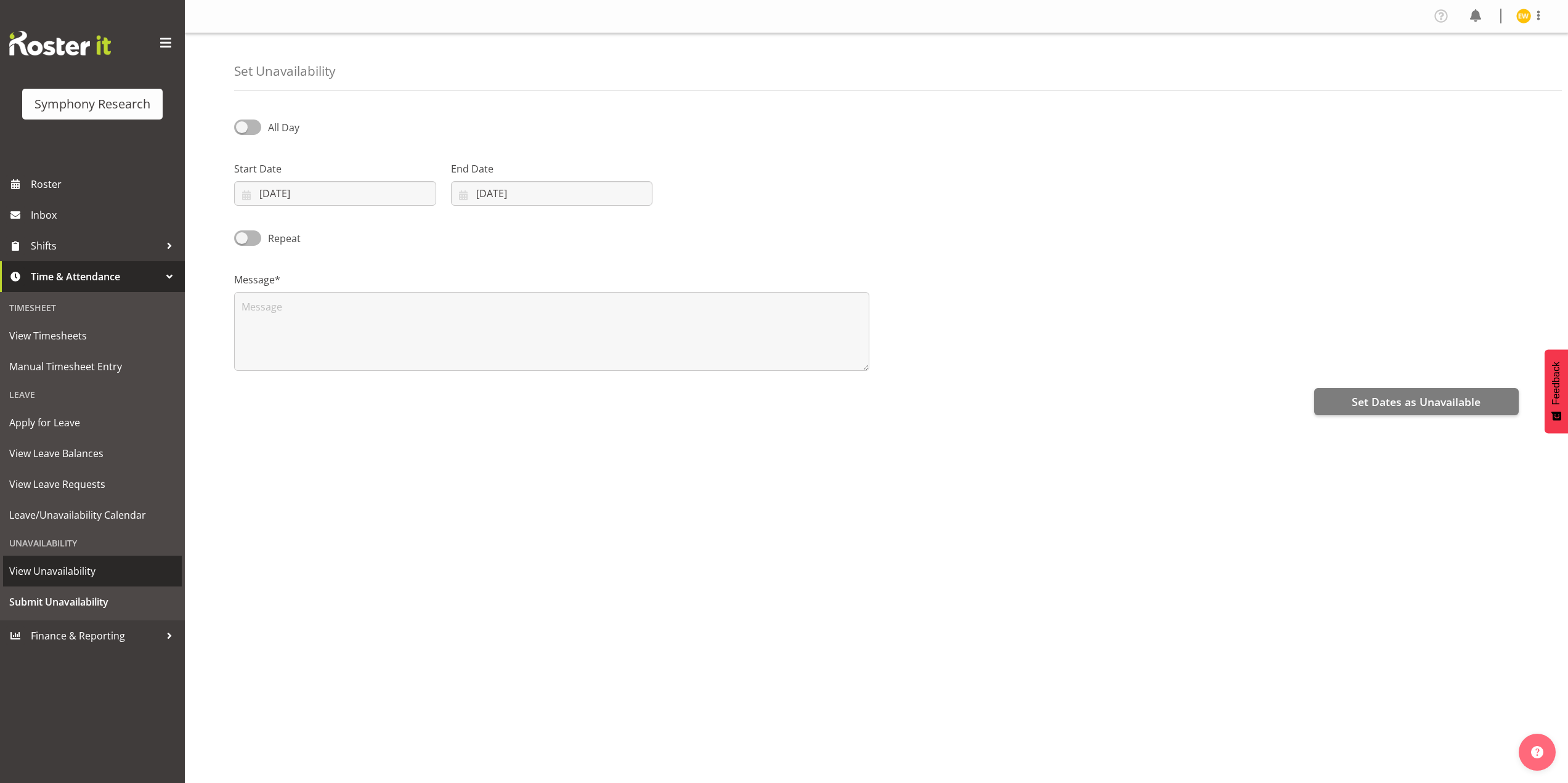
click at [57, 575] on span "View Unavailability" at bounding box center [93, 571] width 166 height 18
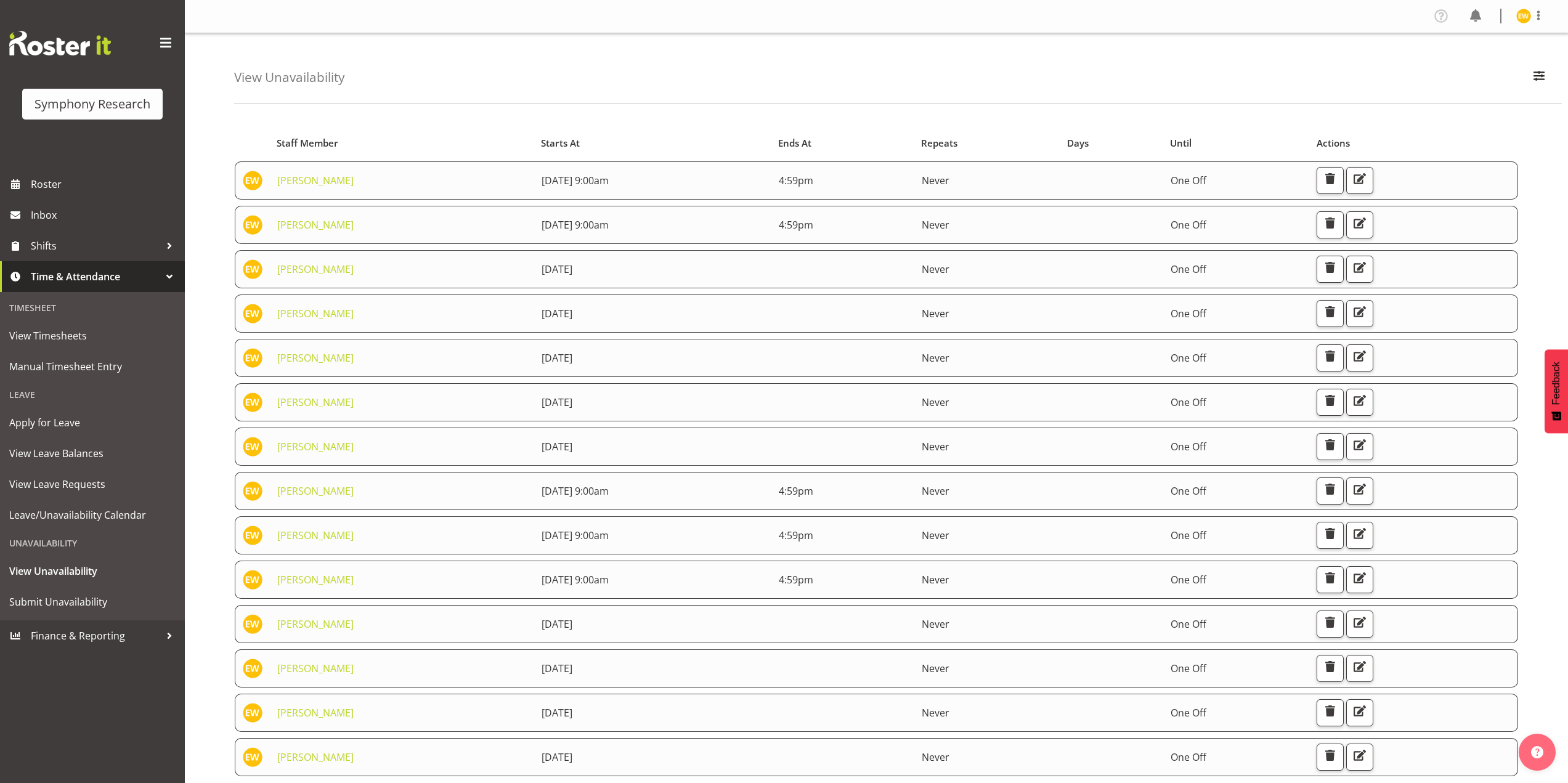
click at [534, 270] on td "1st October 2025" at bounding box center [652, 269] width 237 height 38
click at [1367, 270] on span "button" at bounding box center [1360, 268] width 16 height 16
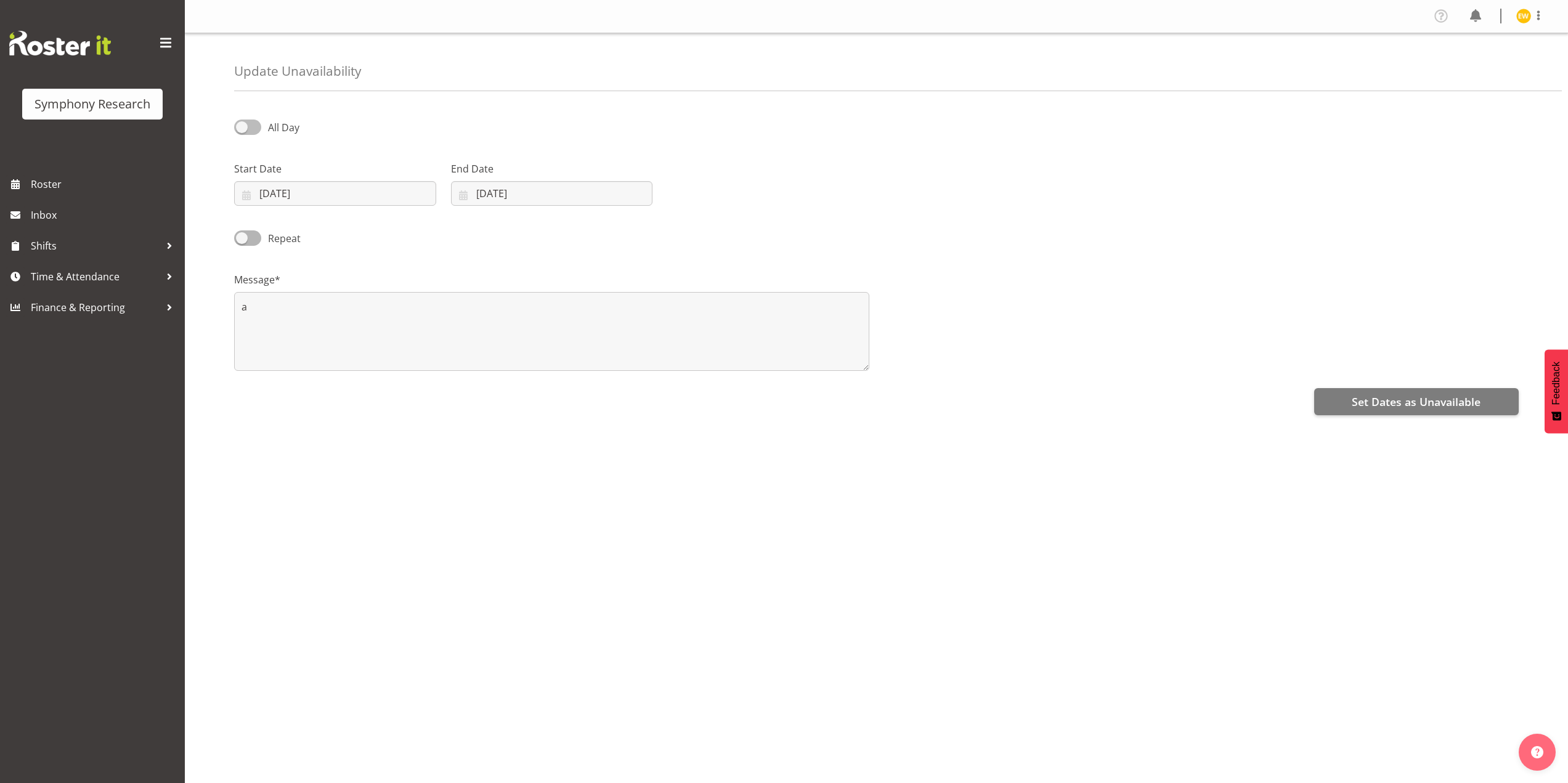
click at [243, 131] on span at bounding box center [247, 126] width 27 height 15
click at [242, 131] on input "All Day" at bounding box center [238, 127] width 8 height 8
checkbox input "true"
click at [288, 195] on input "[DATE]" at bounding box center [335, 193] width 202 height 25
click at [725, 193] on input "15:17" at bounding box center [768, 193] width 202 height 25
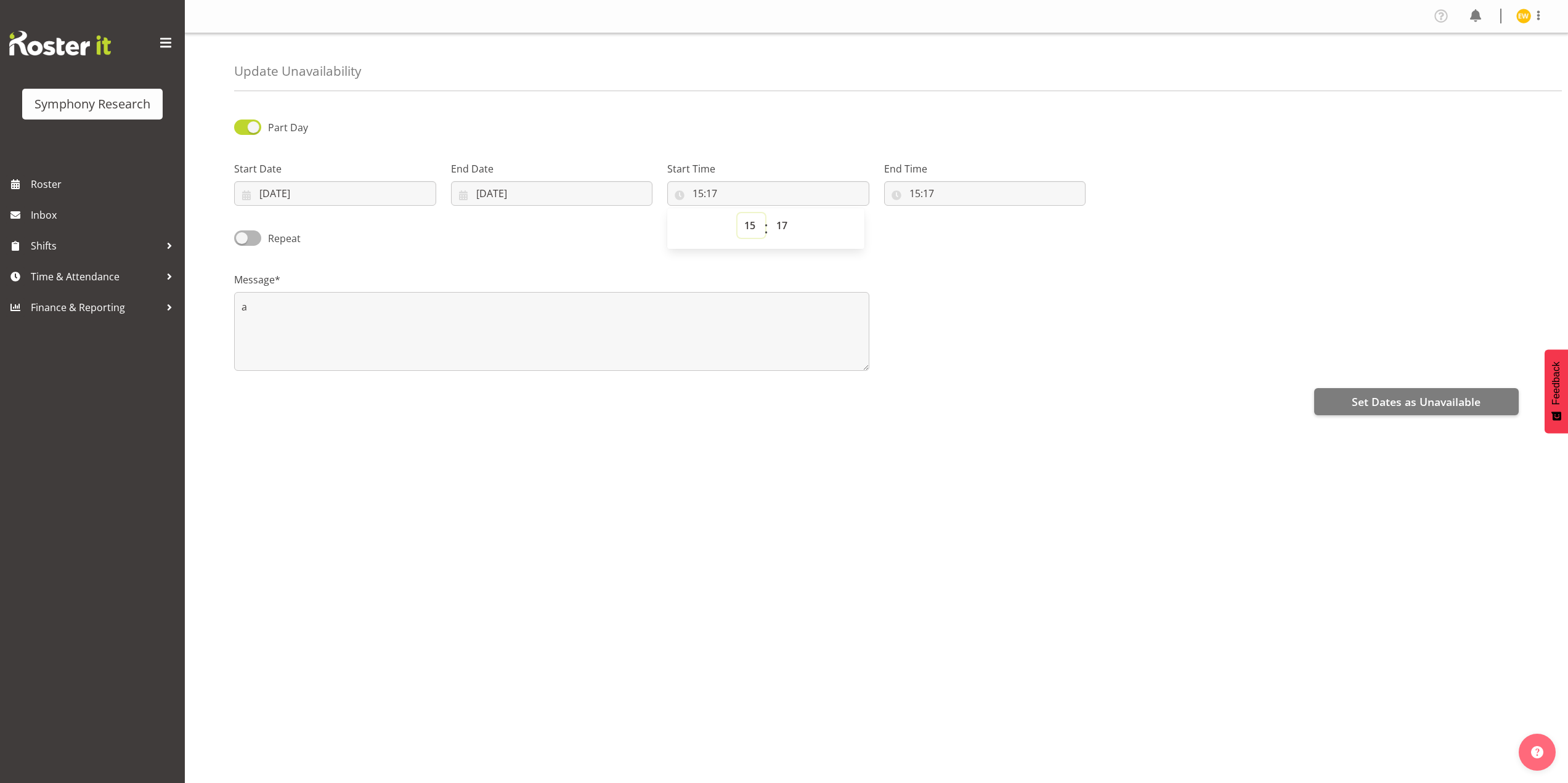
click at [754, 229] on select "00 01 02 03 04 05 06 07 08 09 10 11 12 13 14 15 16 17 18 19 20 21 22 23" at bounding box center [752, 226] width 28 height 25
select select "9"
type input "09:17"
click at [783, 226] on select "00 01 02 03 04 05 06 07 08 09 10 11 12 13 14 15 16 17 18 19 20 21 22 23 24 25 2…" at bounding box center [783, 226] width 28 height 25
select select "0"
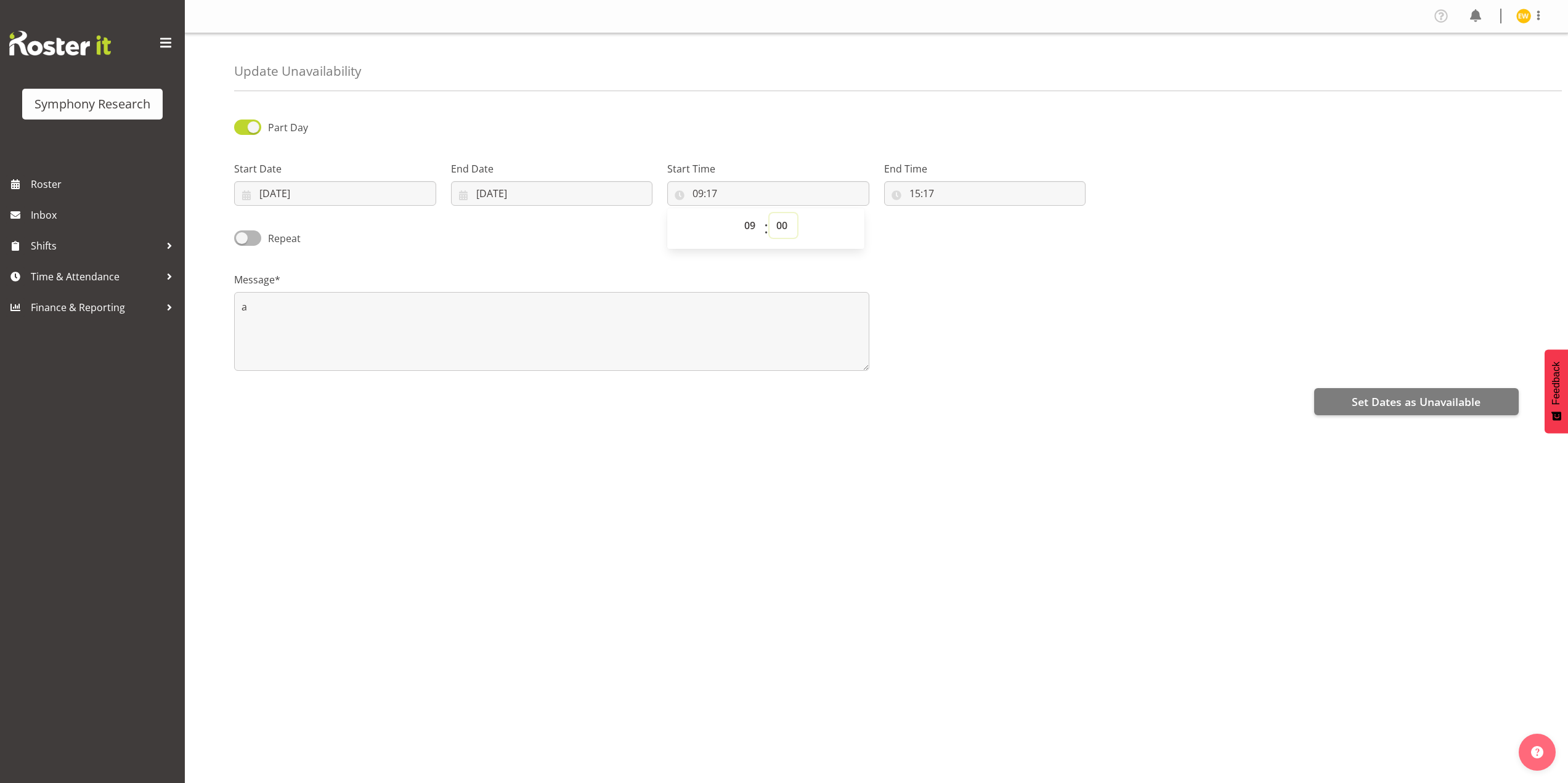
click at [769, 213] on select "00 01 02 03 04 05 06 07 08 09 10 11 12 13 14 15 16 17 18 19 20 21 22 23 24 25 2…" at bounding box center [783, 226] width 28 height 25
type input "09:00"
click at [939, 195] on input "15:17" at bounding box center [985, 193] width 202 height 25
click at [963, 227] on select "00 01 02 03 04 05 06 07 08 09 10 11 12 13 14 15 16 17 18 19 20 21 22 23" at bounding box center [968, 226] width 28 height 25
select select "18"
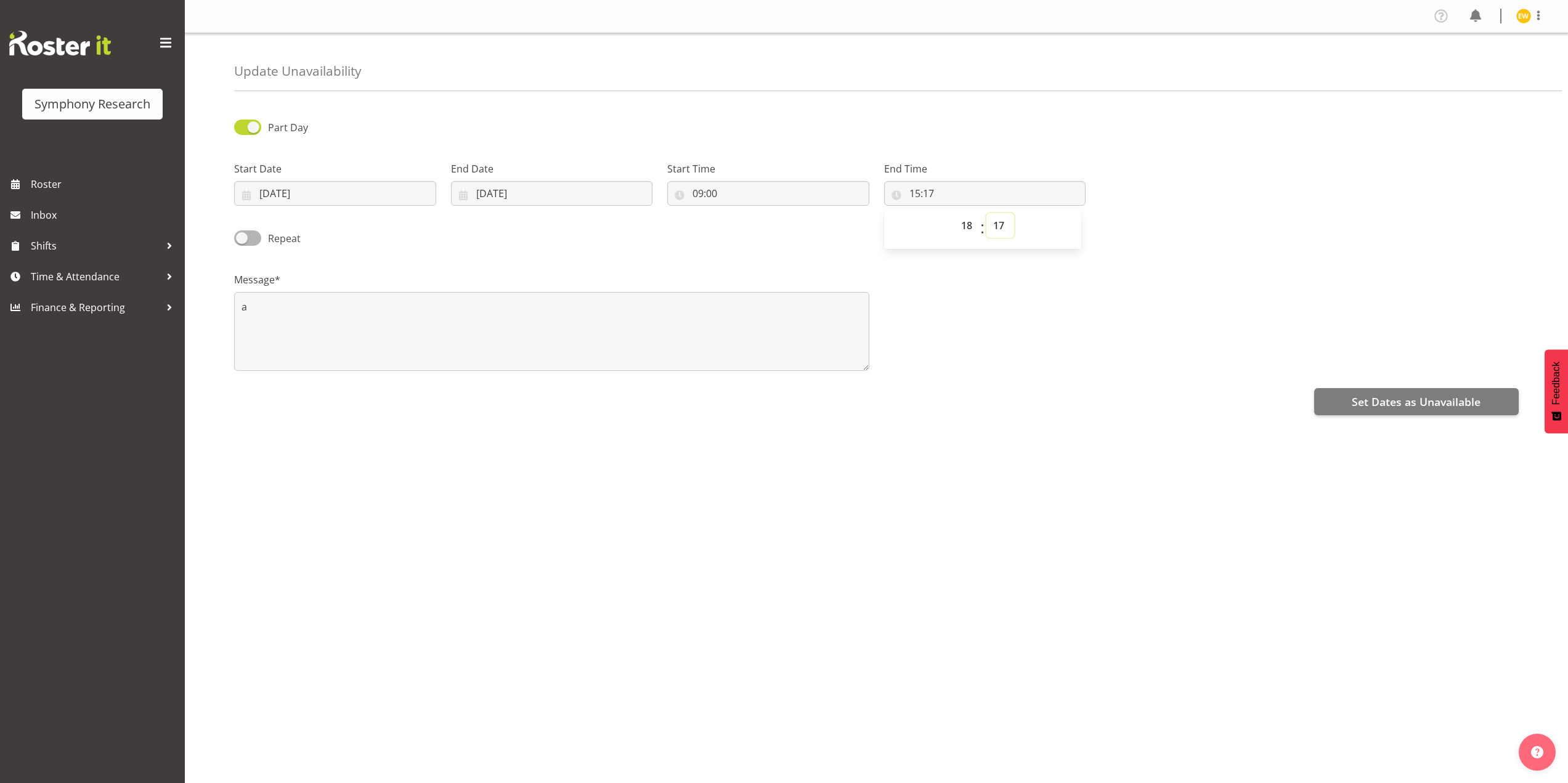
type input "18:17"
click at [994, 227] on select "00 01 02 03 04 05 06 07 08 09 10 11 12 13 14 15 16 17 18 19 20 21 22 23 24 25 2…" at bounding box center [1000, 226] width 28 height 25
select select "29"
type input "18:29"
click at [324, 335] on textarea "a" at bounding box center [552, 331] width 635 height 79
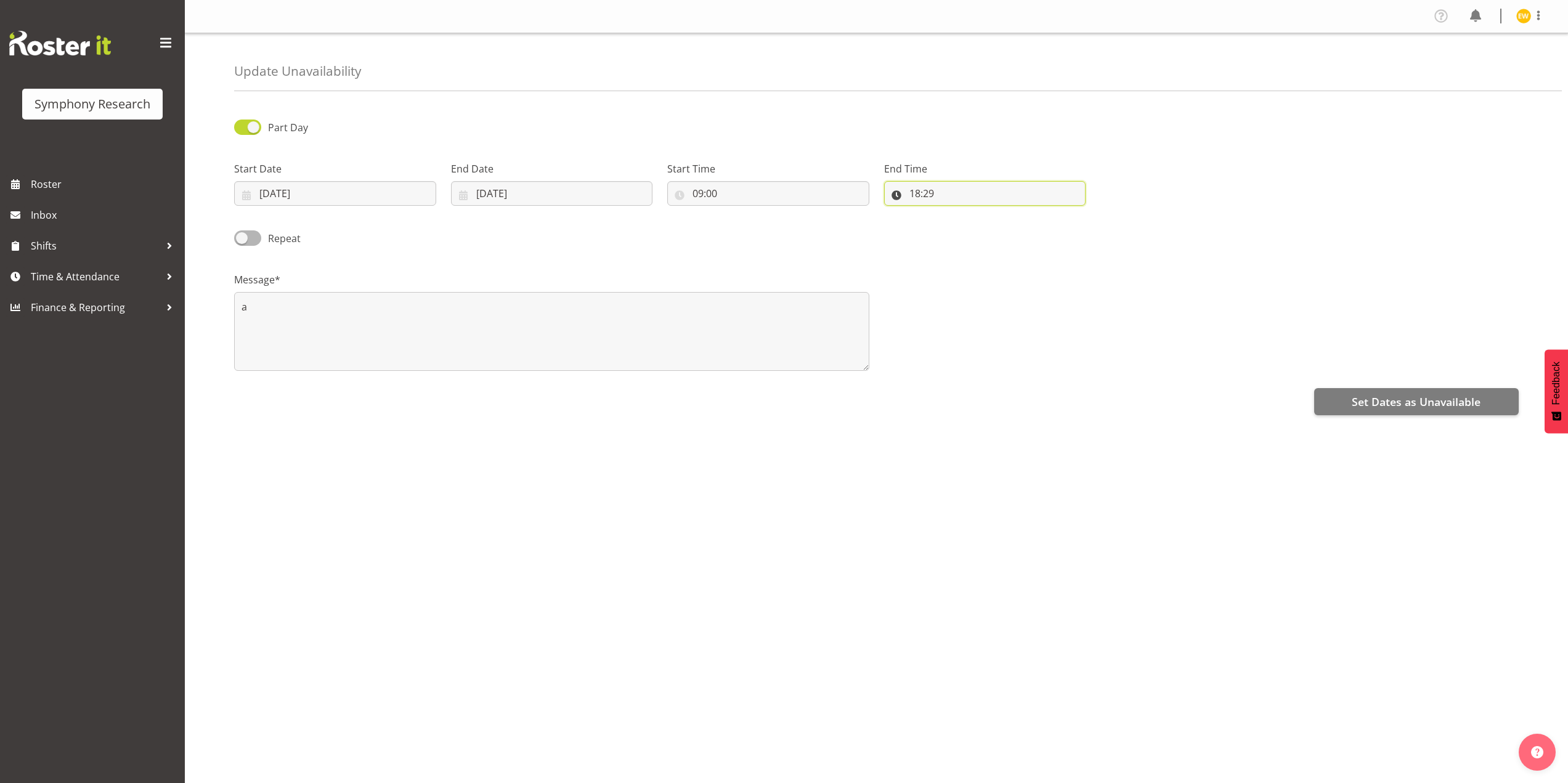
click at [912, 190] on input "18:29" at bounding box center [985, 193] width 202 height 25
click at [965, 222] on select "00 01 02 03 04 05 06 07 08 09 10 11 12 13 14 15 16 17 18 19 20 21 22 23" at bounding box center [968, 226] width 28 height 25
select select "19"
type input "19:29"
click at [1124, 303] on div "Message* a" at bounding box center [876, 317] width 1299 height 124
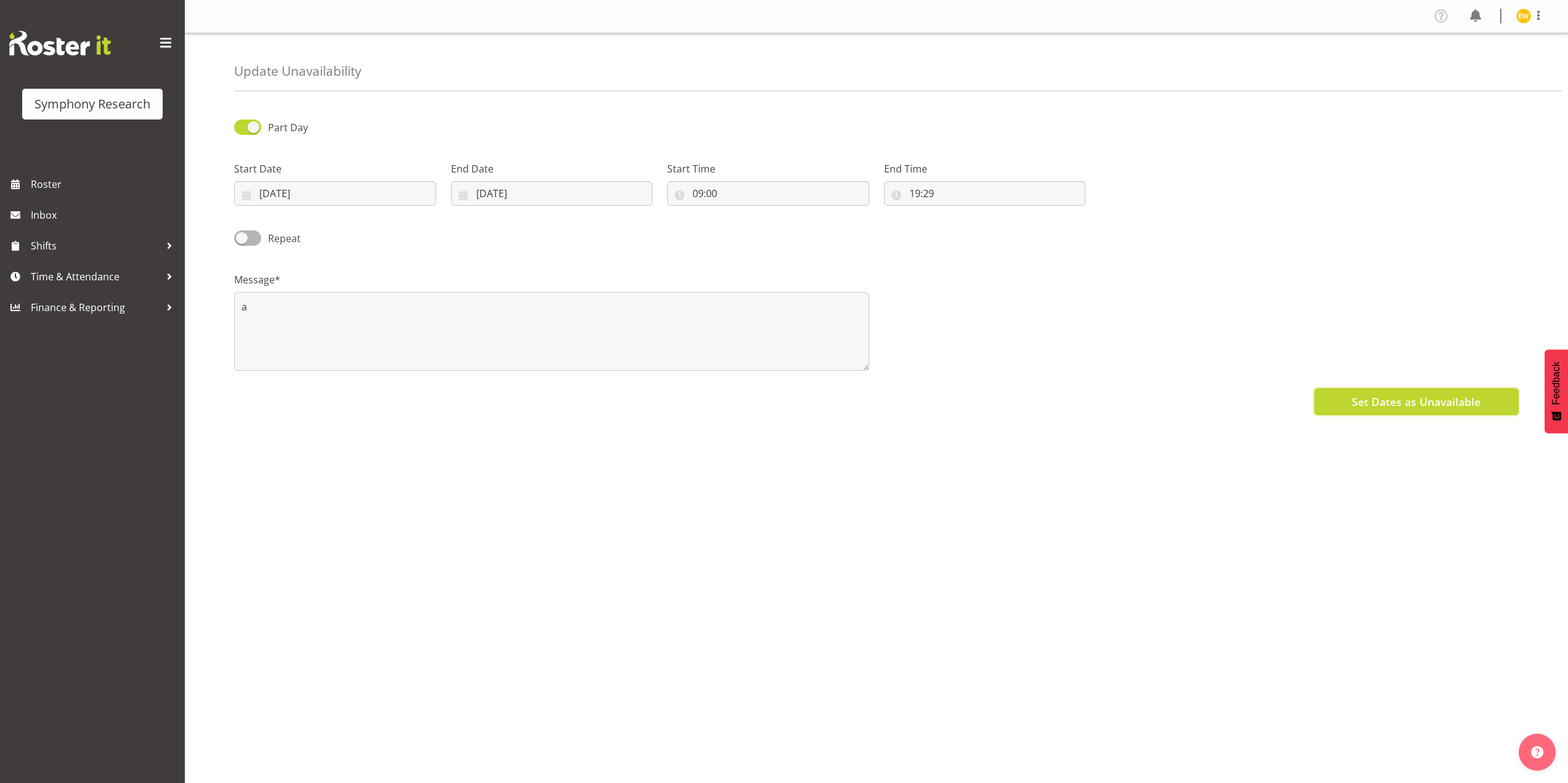
click at [1394, 404] on span "Set Dates as Unavailable" at bounding box center [1416, 401] width 129 height 16
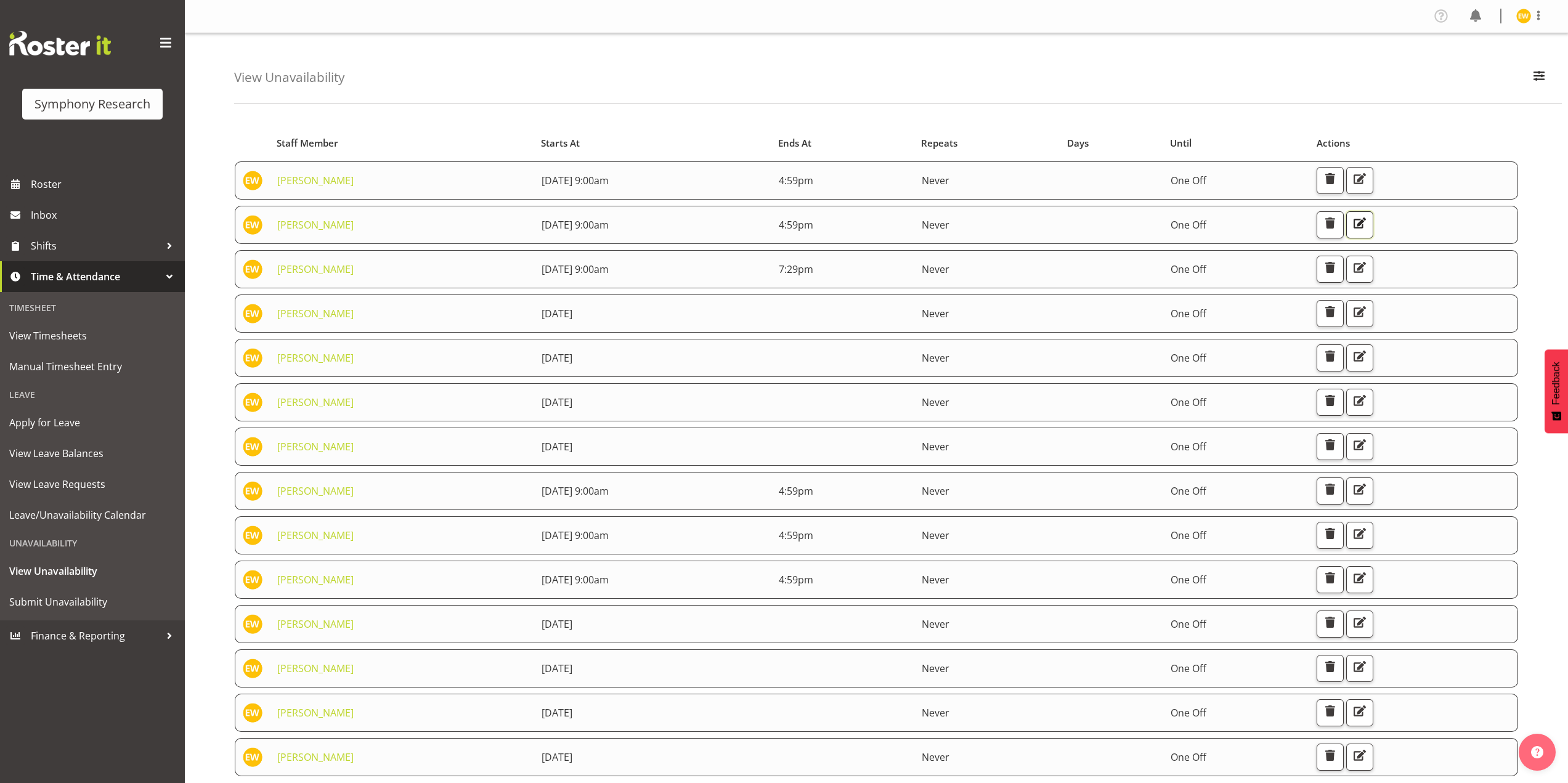
click at [1367, 222] on span "button" at bounding box center [1360, 223] width 16 height 16
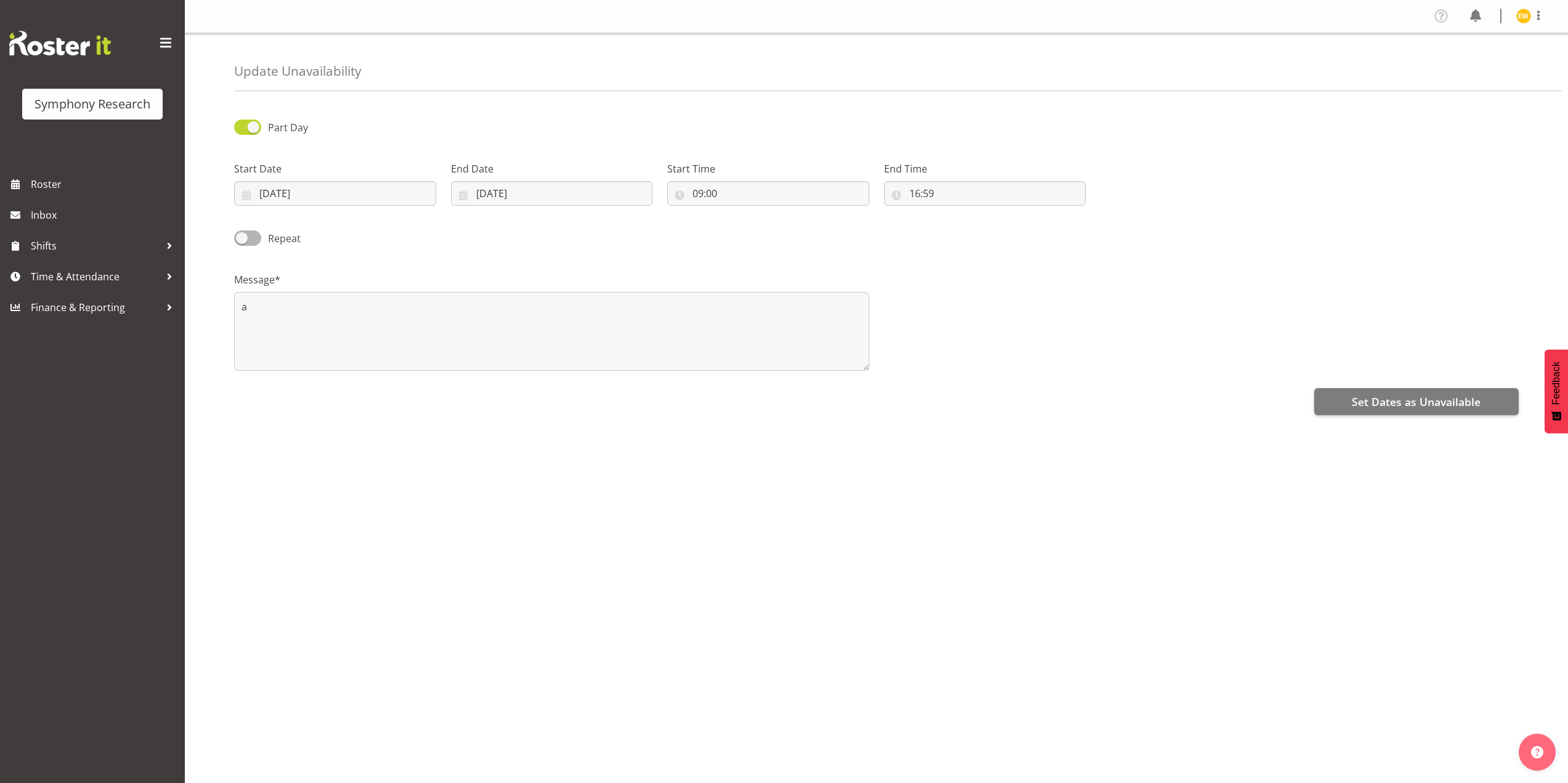
select select "9"
click at [702, 196] on input "09:00" at bounding box center [768, 193] width 202 height 25
click at [917, 197] on input "16:59" at bounding box center [985, 193] width 202 height 25
click at [969, 223] on select "00 01 02 03 04 05 06 07 08 09 10 11 12 13 14 15 16 17 18 19 20 21 22 23" at bounding box center [968, 226] width 28 height 25
select select "19"
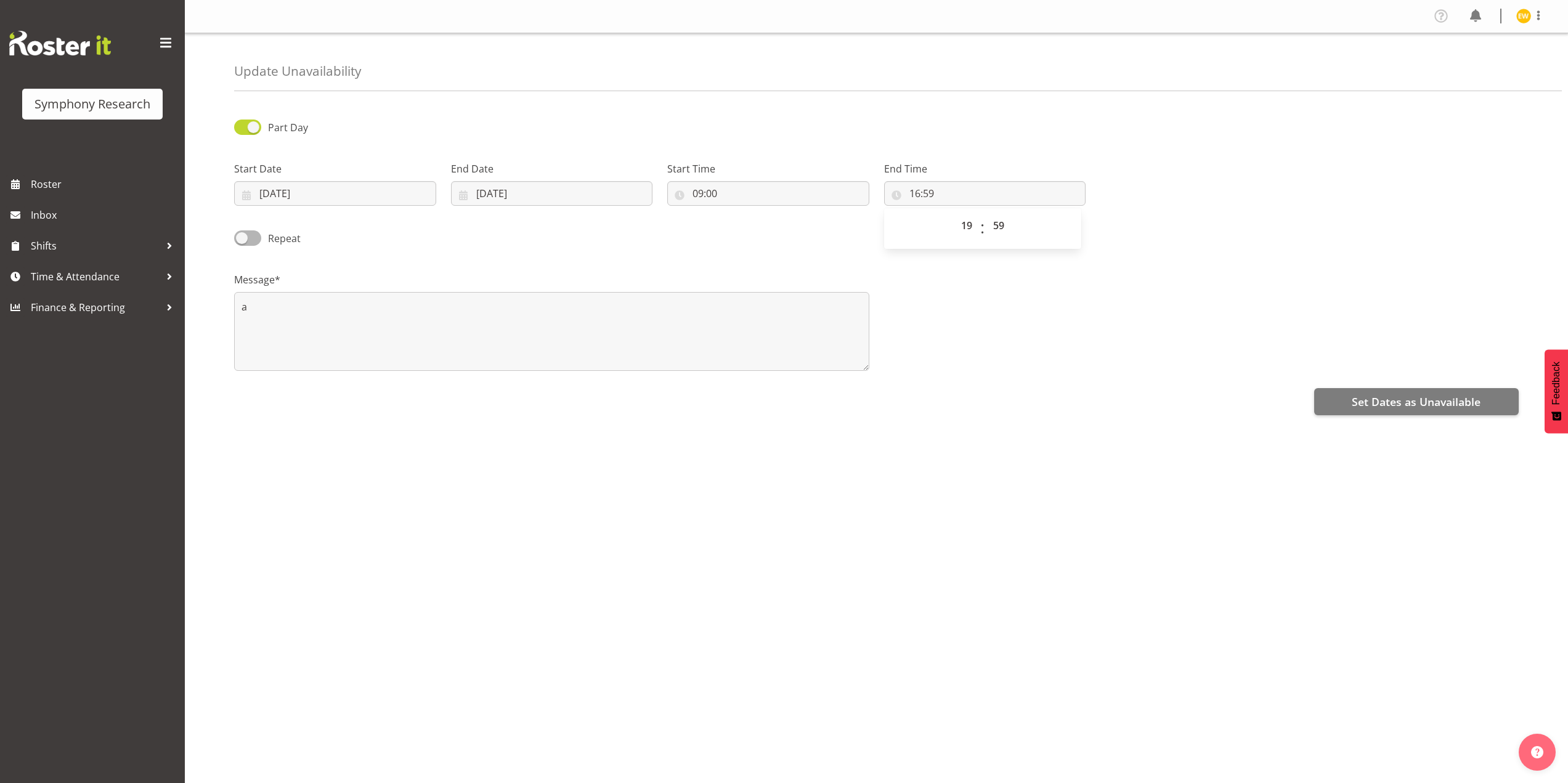
type input "19:59"
click at [1186, 301] on div "Message* a" at bounding box center [876, 317] width 1299 height 124
click at [929, 197] on input "19:59" at bounding box center [985, 193] width 202 height 25
click at [999, 225] on select "00 01 02 03 04 05 06 07 08 09 10 11 12 13 14 15 16 17 18 19 20 21 22 23 24 25 2…" at bounding box center [1000, 226] width 28 height 25
select select "29"
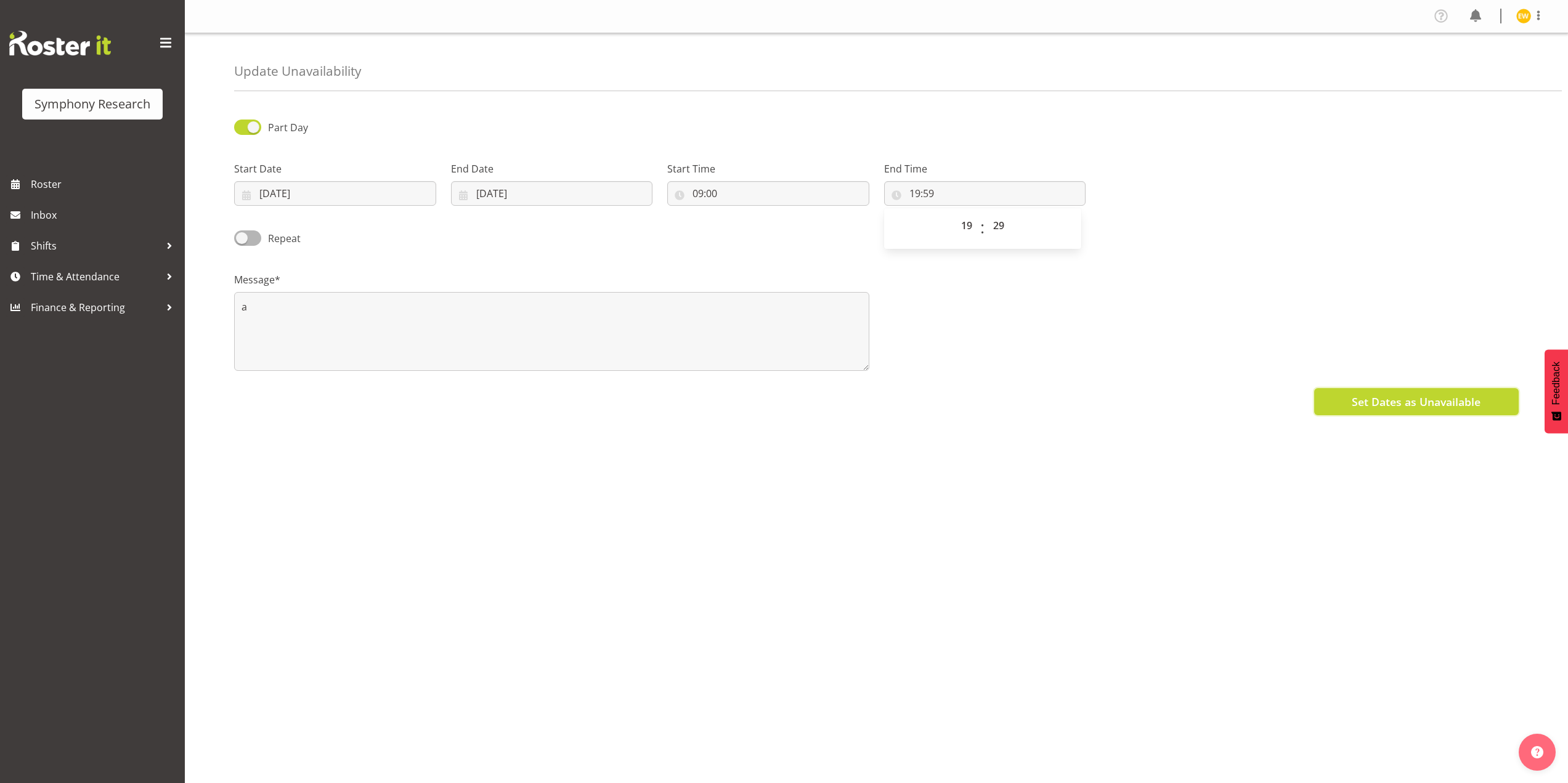
type input "19:29"
click at [1404, 397] on span "Set Dates as Unavailable" at bounding box center [1416, 401] width 129 height 16
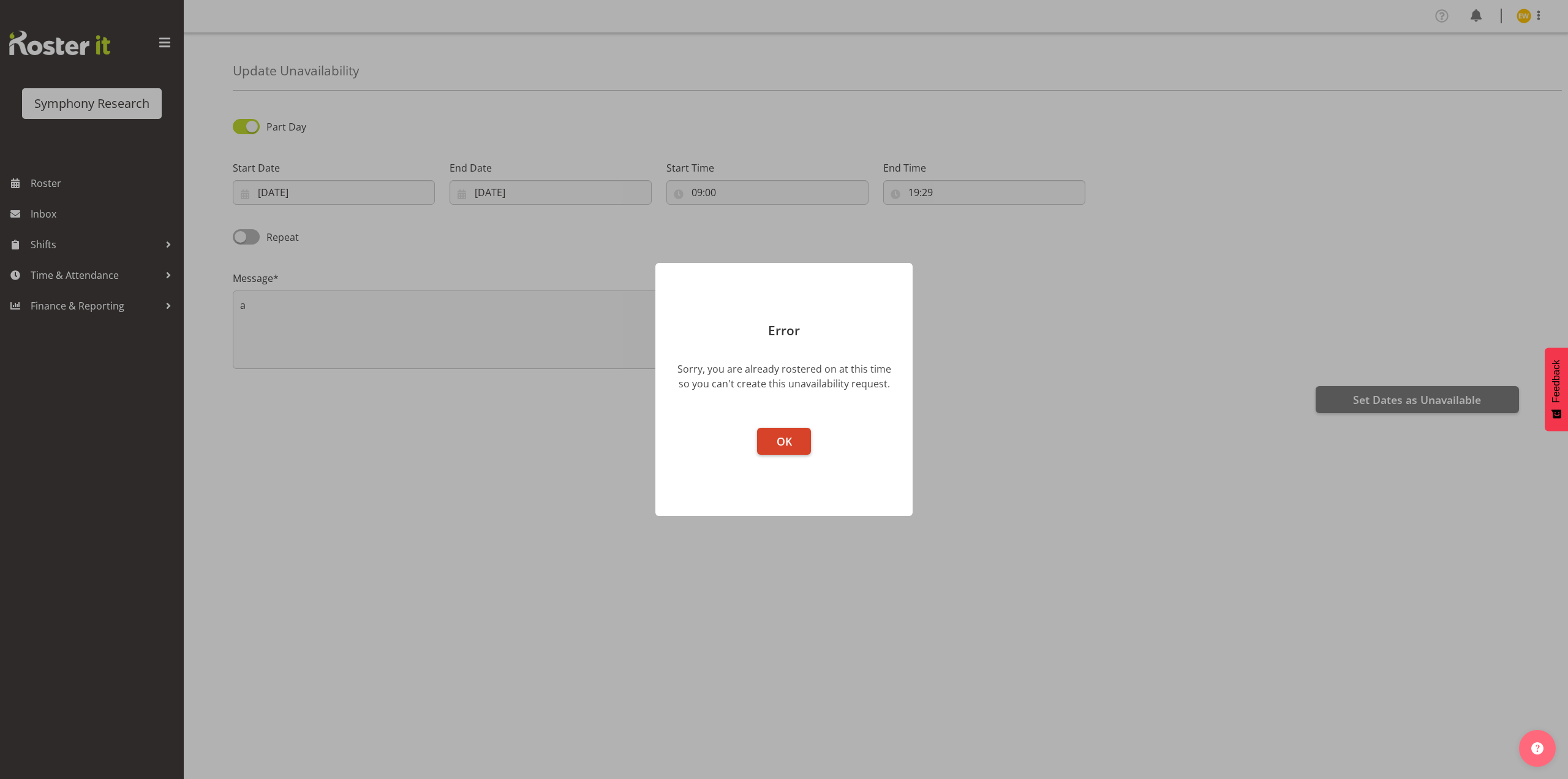
click at [795, 440] on button "OK" at bounding box center [784, 441] width 54 height 27
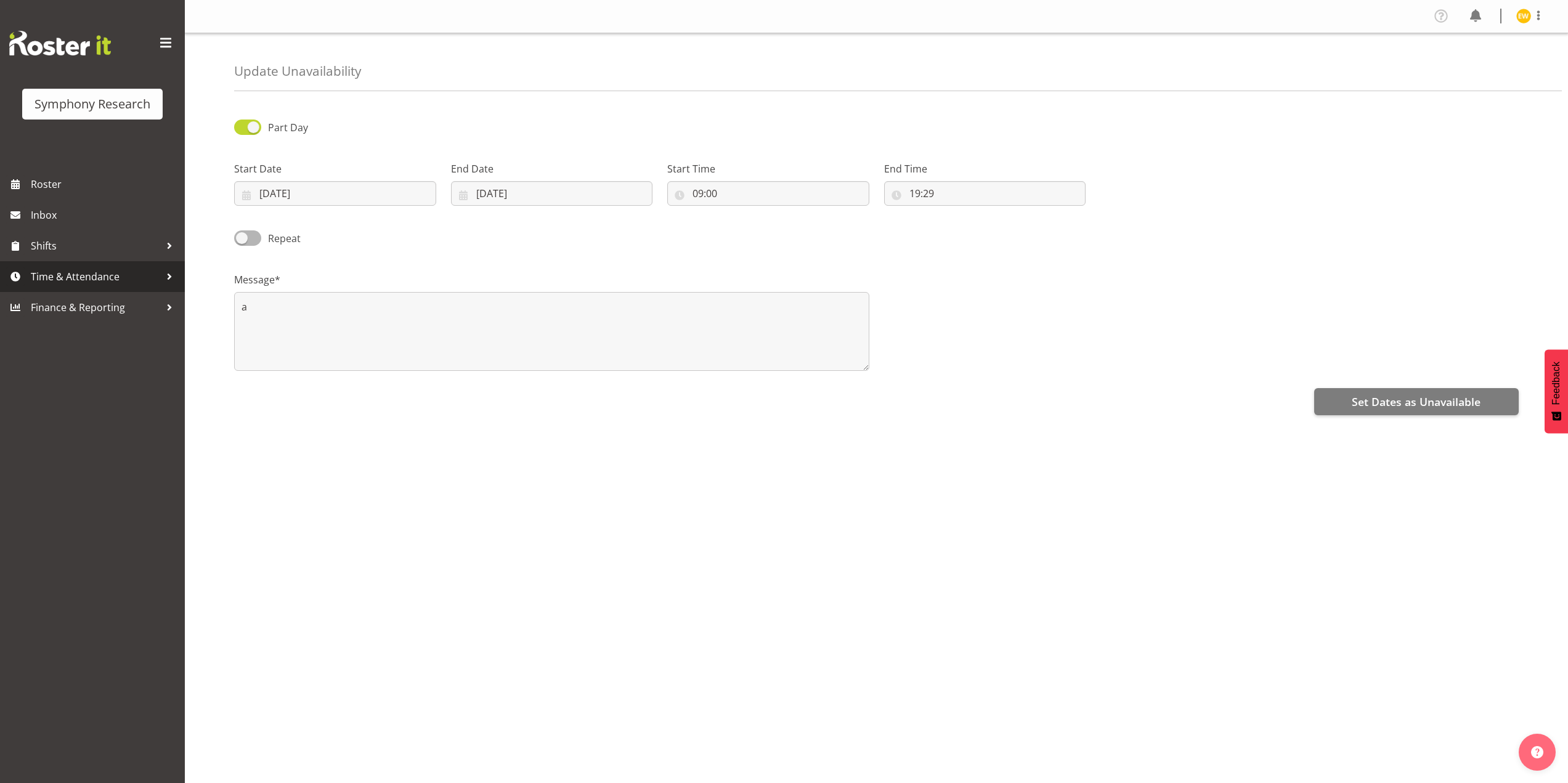
click at [59, 287] on link "Time & Attendance" at bounding box center [92, 276] width 185 height 31
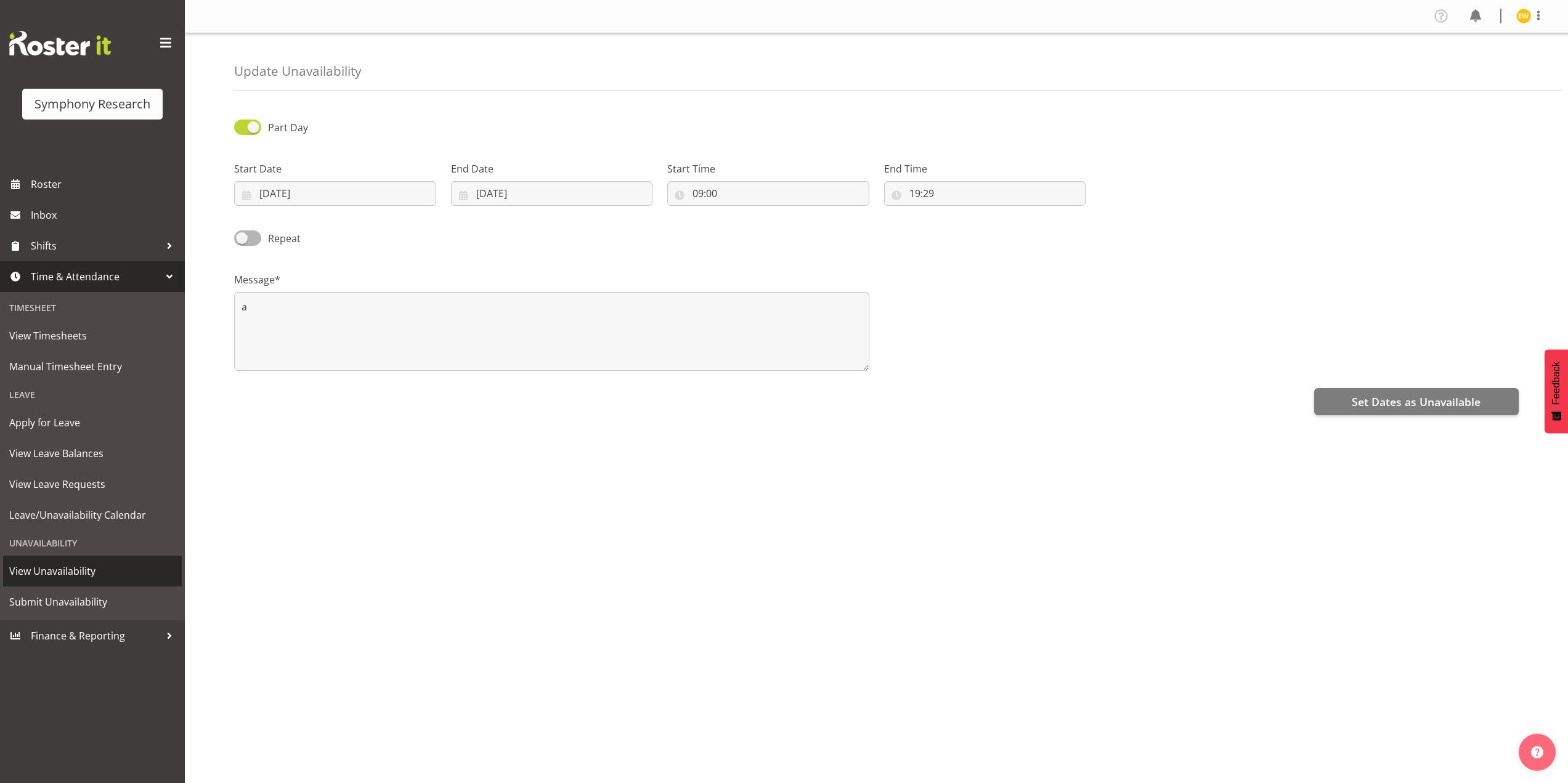
click at [71, 575] on span "View Unavailability" at bounding box center [93, 571] width 166 height 18
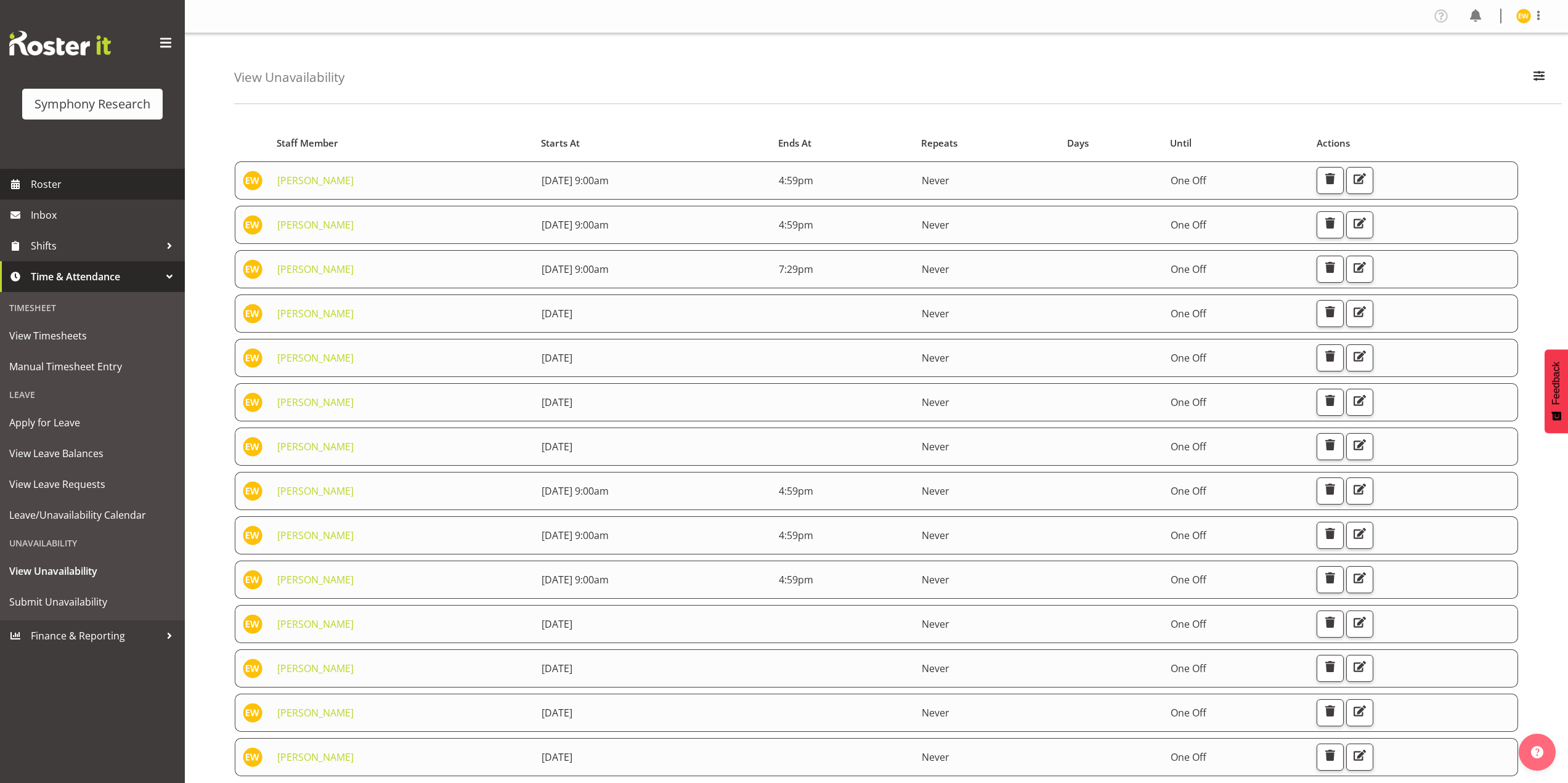
click at [70, 191] on span "Roster" at bounding box center [104, 184] width 148 height 18
